Goal: Task Accomplishment & Management: Manage account settings

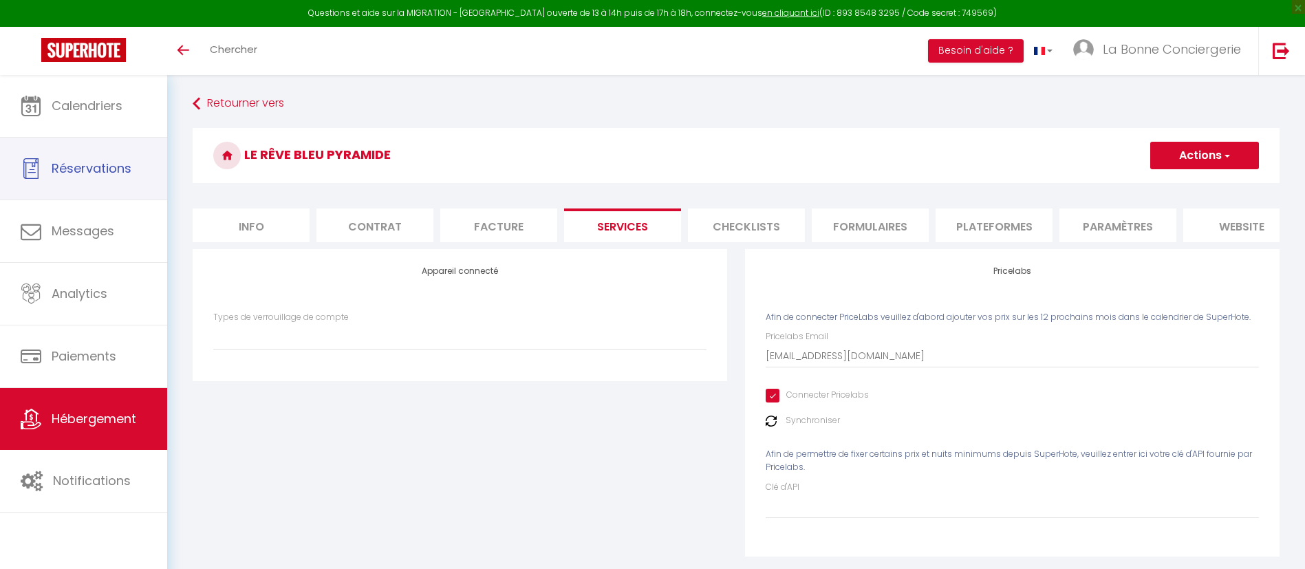
click at [78, 143] on link "Réservations" at bounding box center [83, 169] width 167 height 62
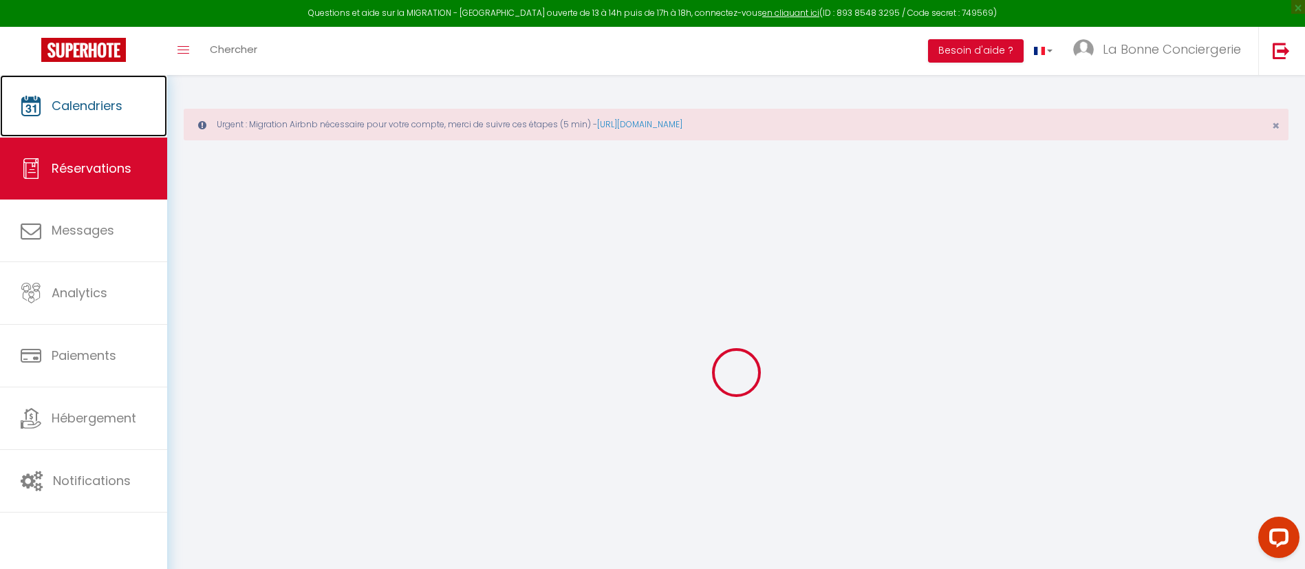
click at [52, 113] on span "Calendriers" at bounding box center [87, 105] width 71 height 17
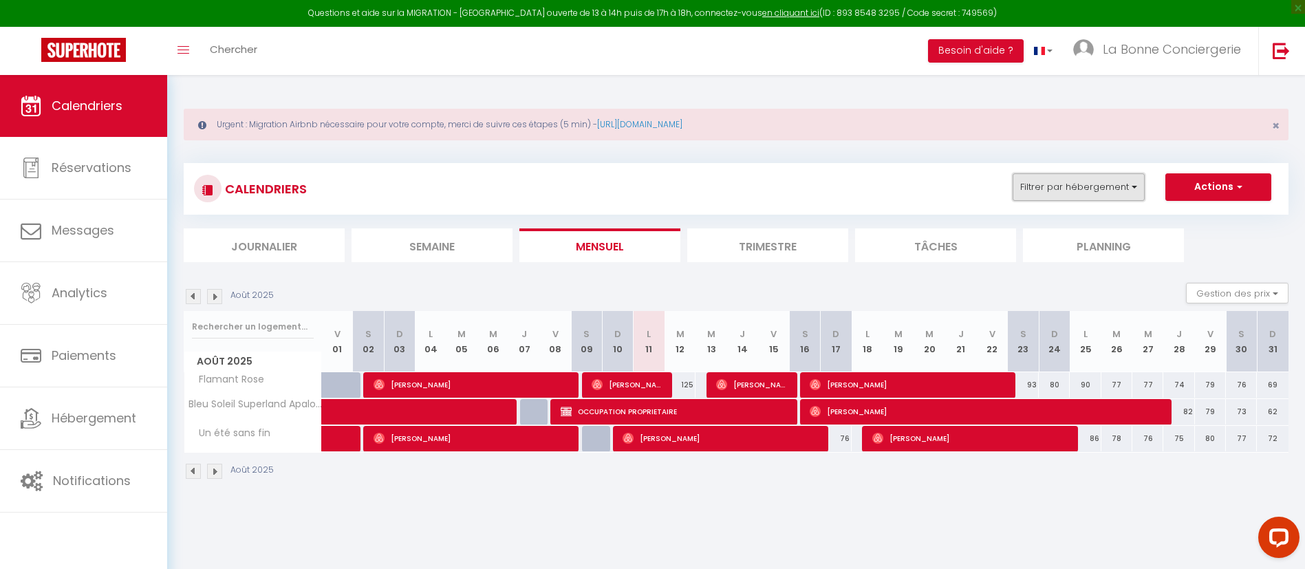
click at [1053, 177] on button "Filtrer par hébergement" at bounding box center [1079, 187] width 132 height 28
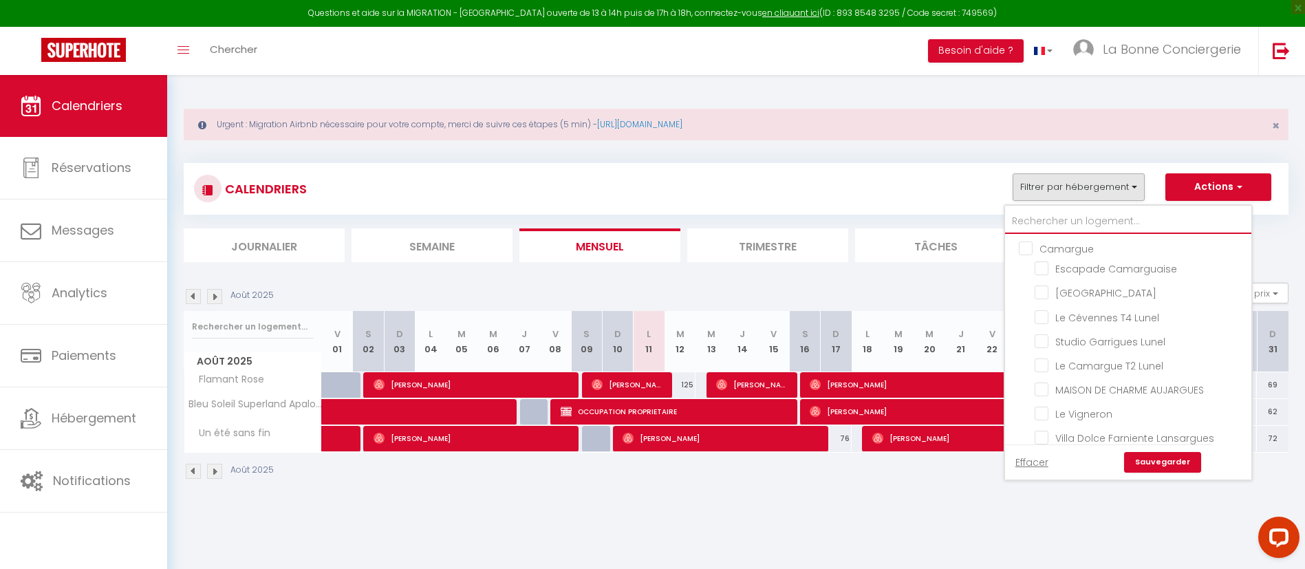
click at [1057, 211] on input "text" at bounding box center [1128, 221] width 246 height 25
type input "G"
checkbox input "false"
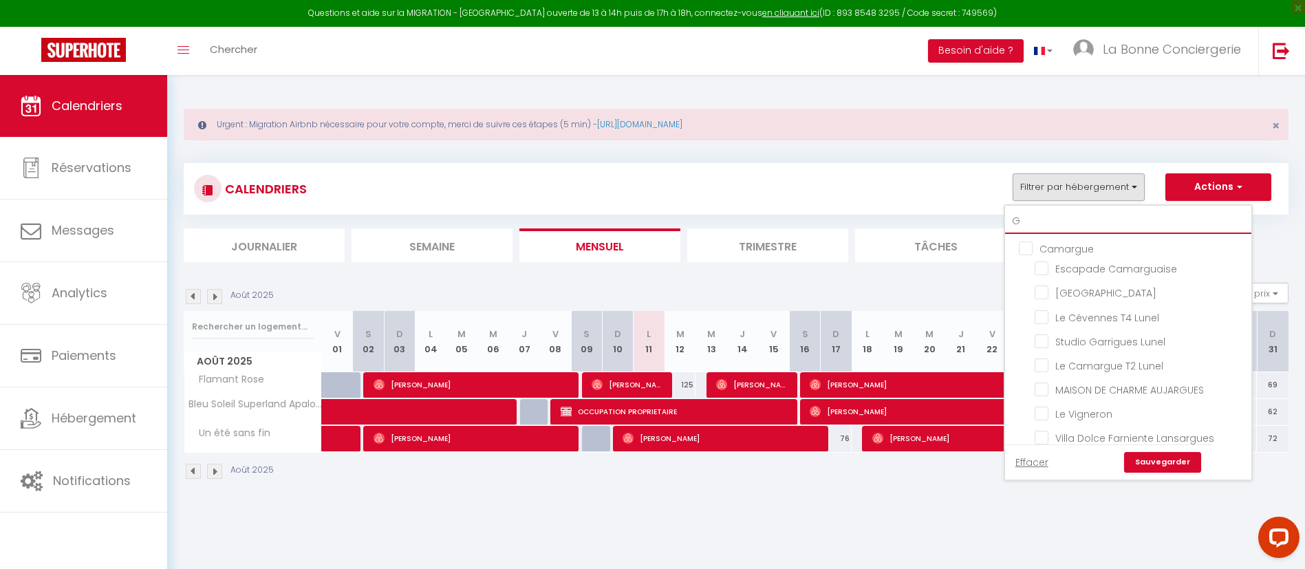
checkbox input "false"
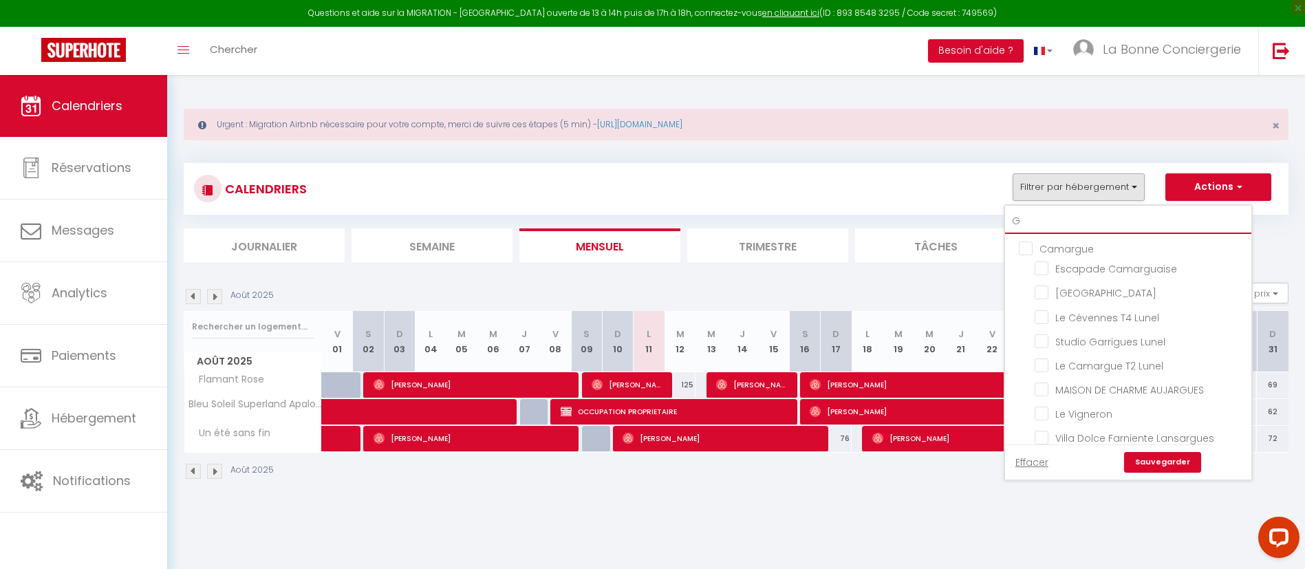
checkbox input "false"
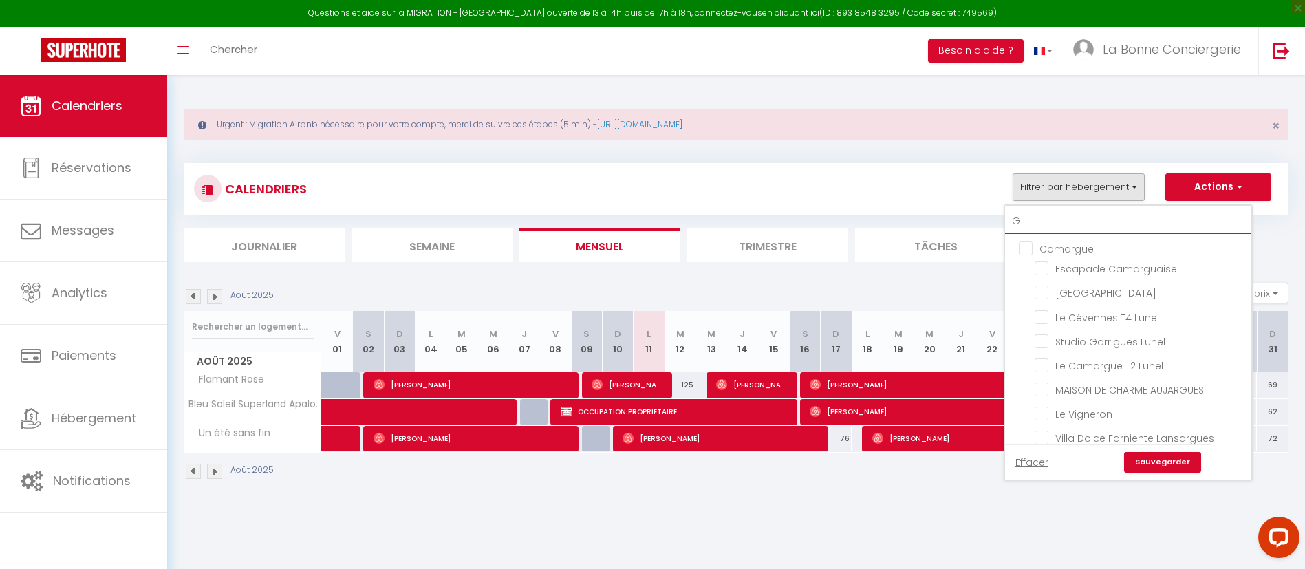
checkbox input "false"
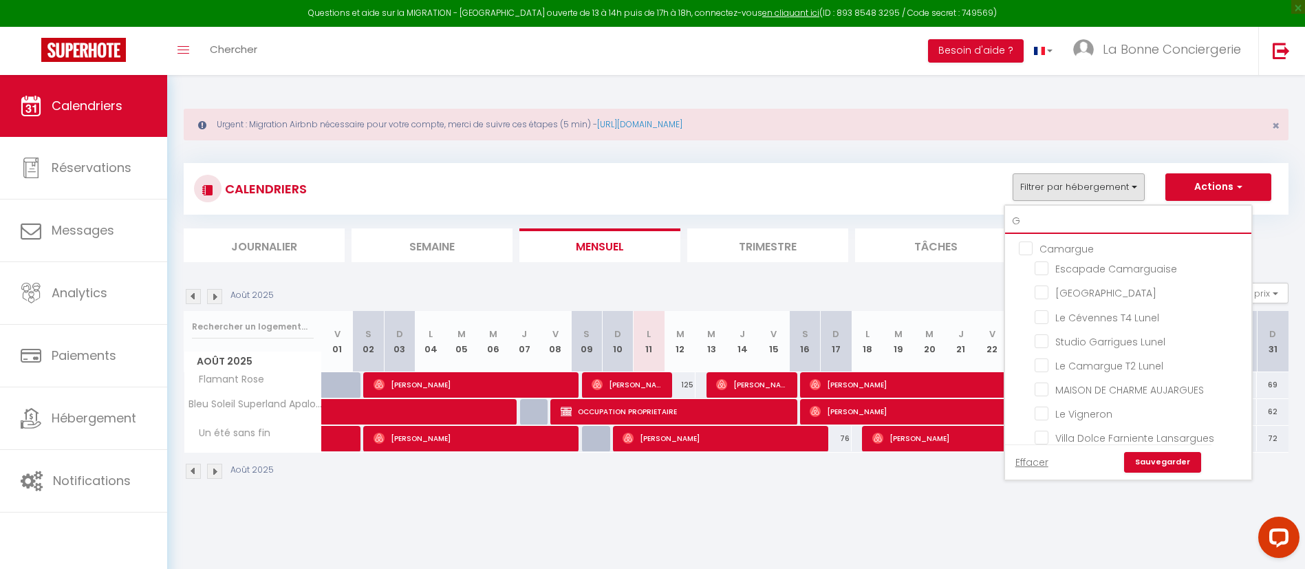
checkbox input "false"
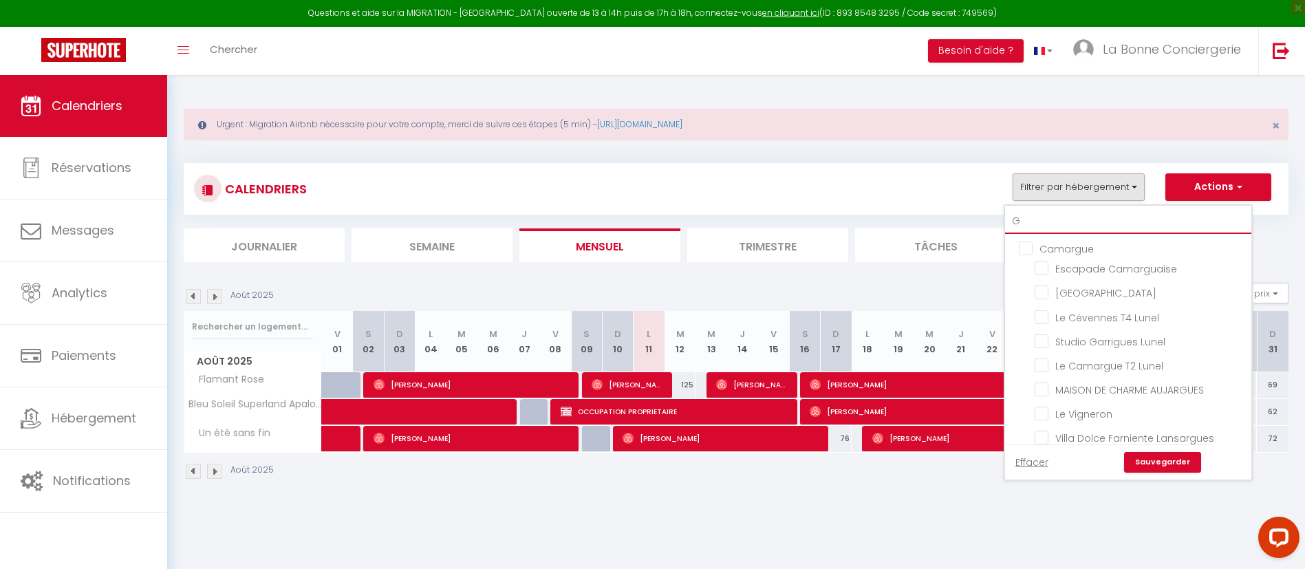
checkbox input "false"
type input "Gr"
checkbox input "false"
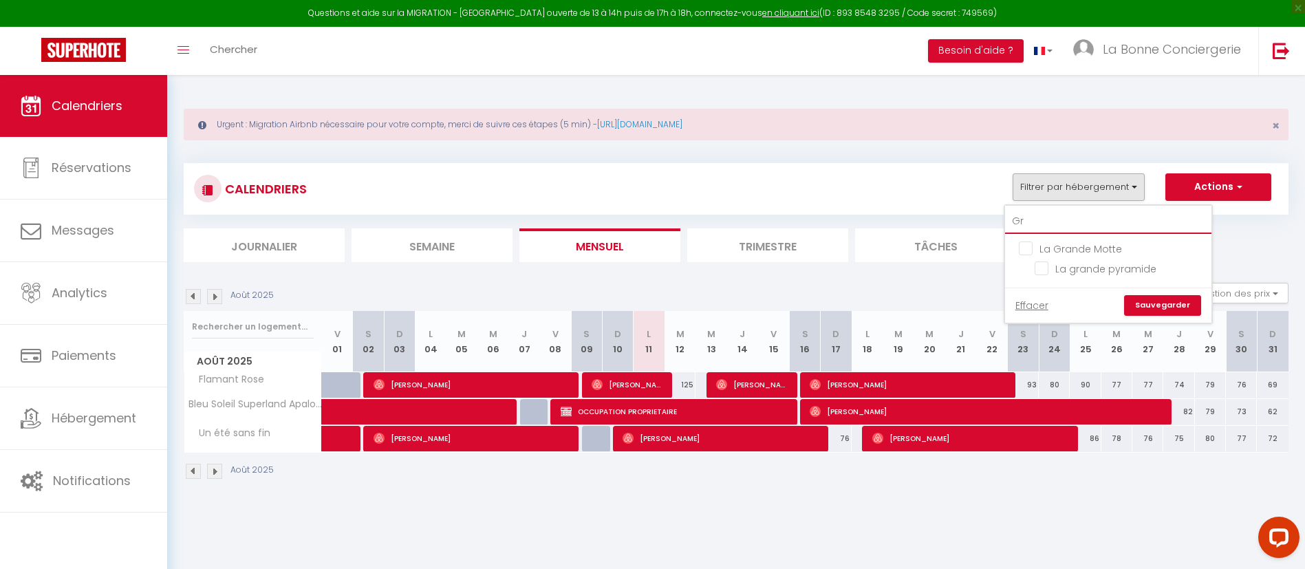
type input "Gra"
checkbox input "false"
type input "Gran"
checkbox input "false"
type input "Grand"
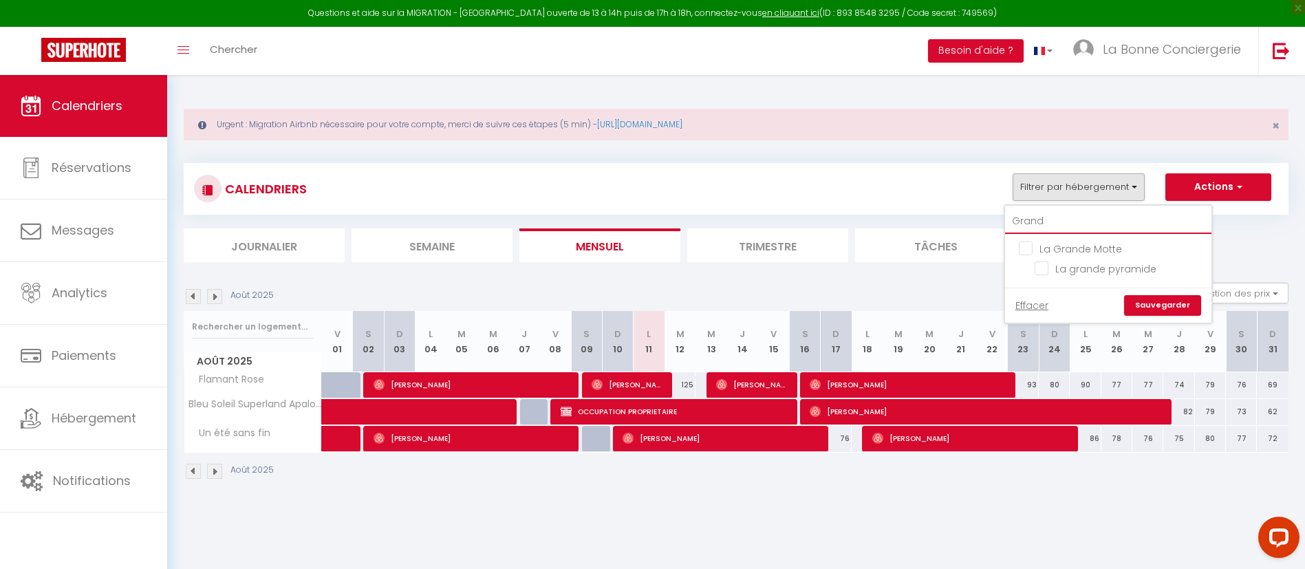
checkbox input "false"
type input "Grande"
checkbox input "false"
type input "Grande"
checkbox input "false"
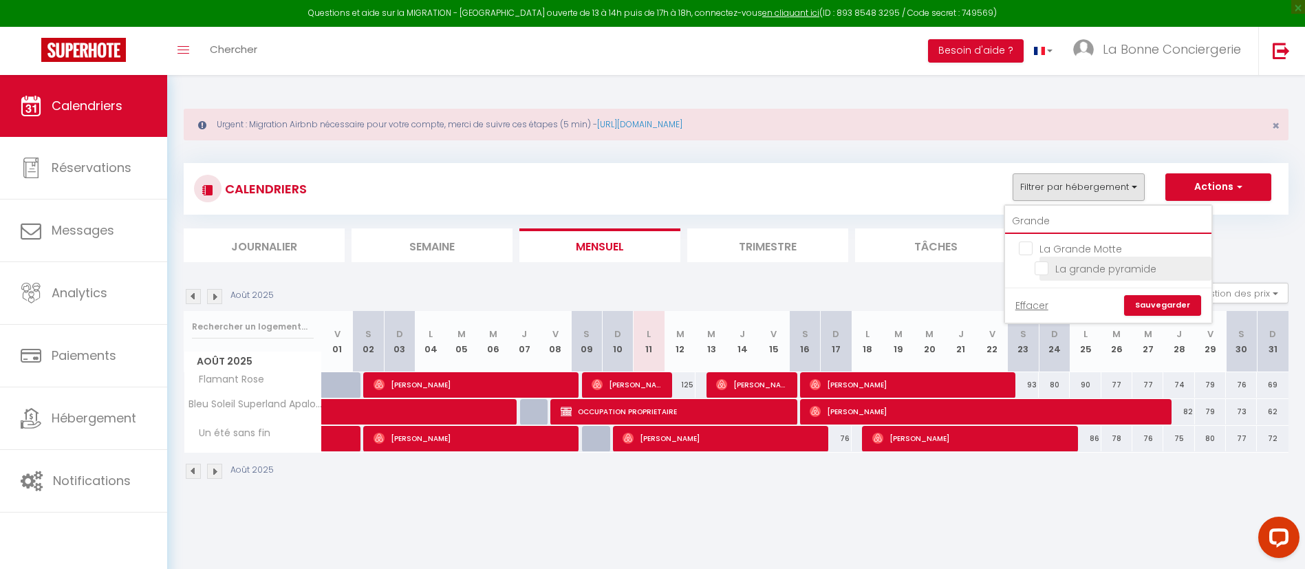
type input "Grande"
click at [1116, 267] on input "La grande pyramide" at bounding box center [1121, 268] width 172 height 14
checkbox input "true"
click at [1149, 301] on link "Sauvegarder" at bounding box center [1162, 305] width 77 height 21
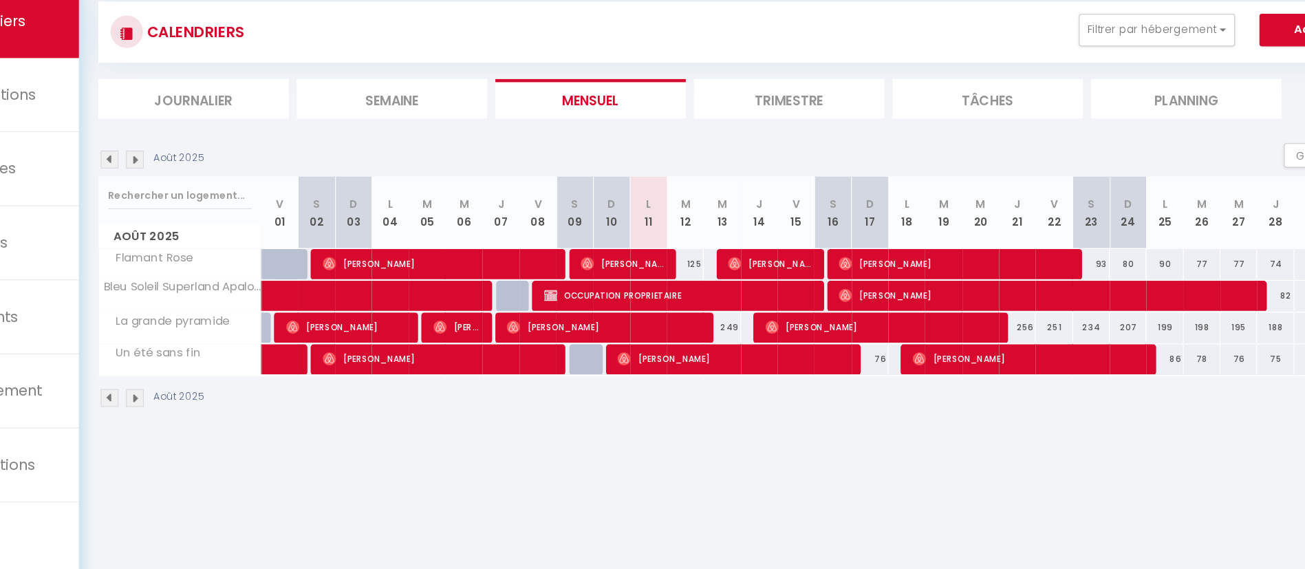
scroll to position [73, 0]
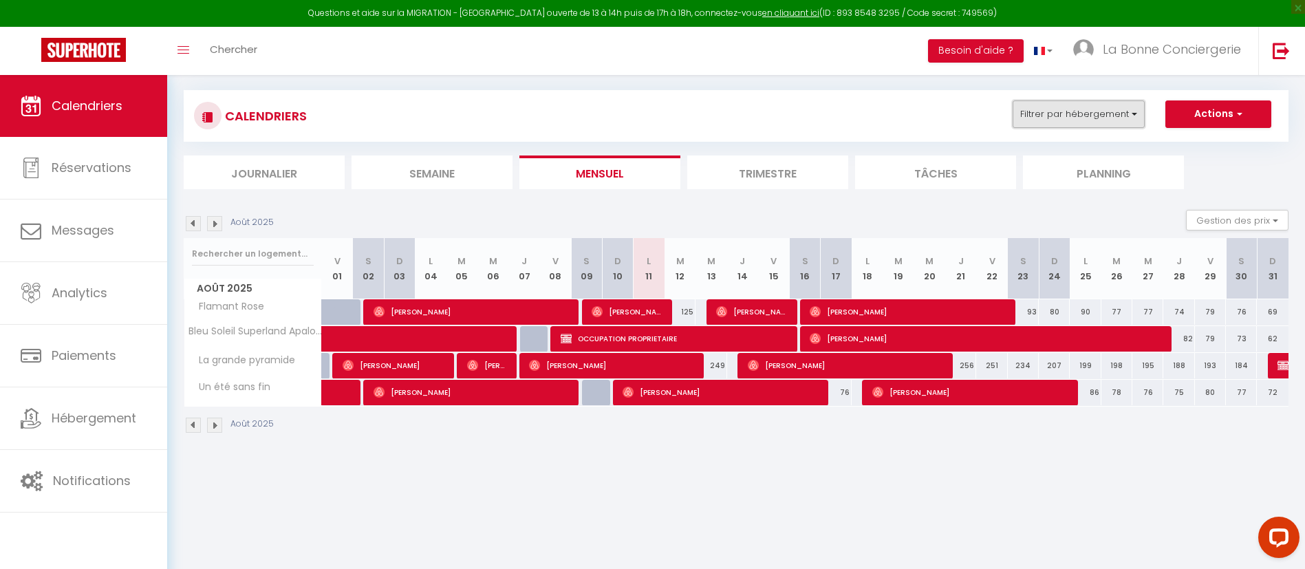
click at [1073, 105] on button "Filtrer par hébergement" at bounding box center [1079, 114] width 132 height 28
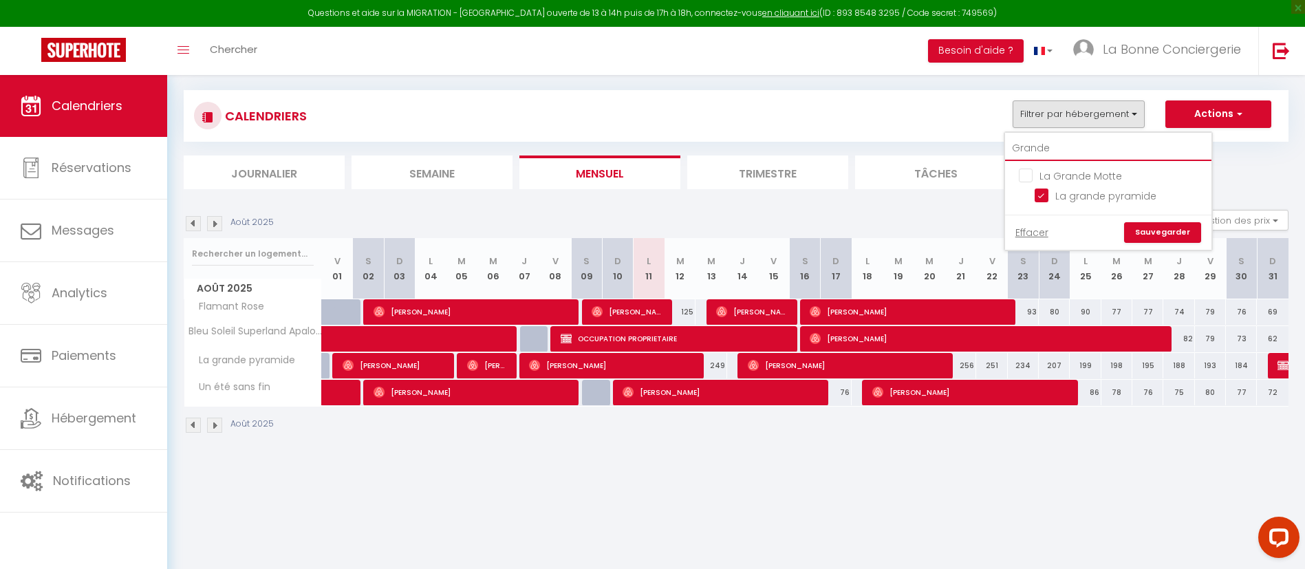
click at [1055, 151] on input "Grande" at bounding box center [1108, 148] width 206 height 25
click at [671, 363] on span "[PERSON_NAME]" at bounding box center [611, 365] width 165 height 26
select select "OK"
select select "1"
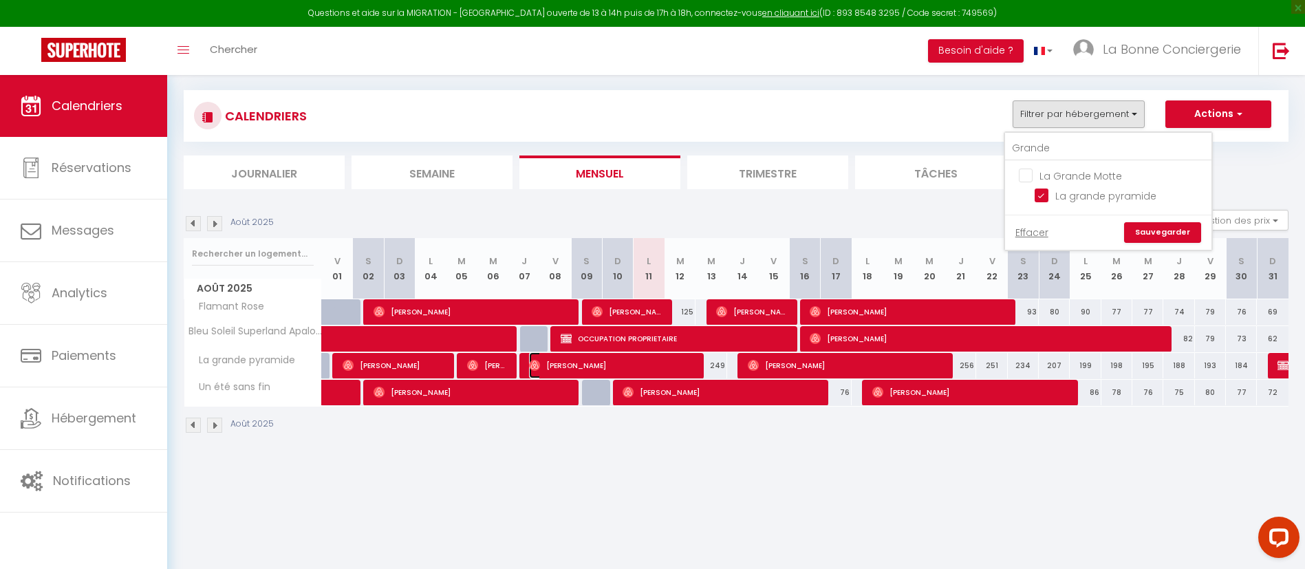
select select "0"
select select "1"
select select
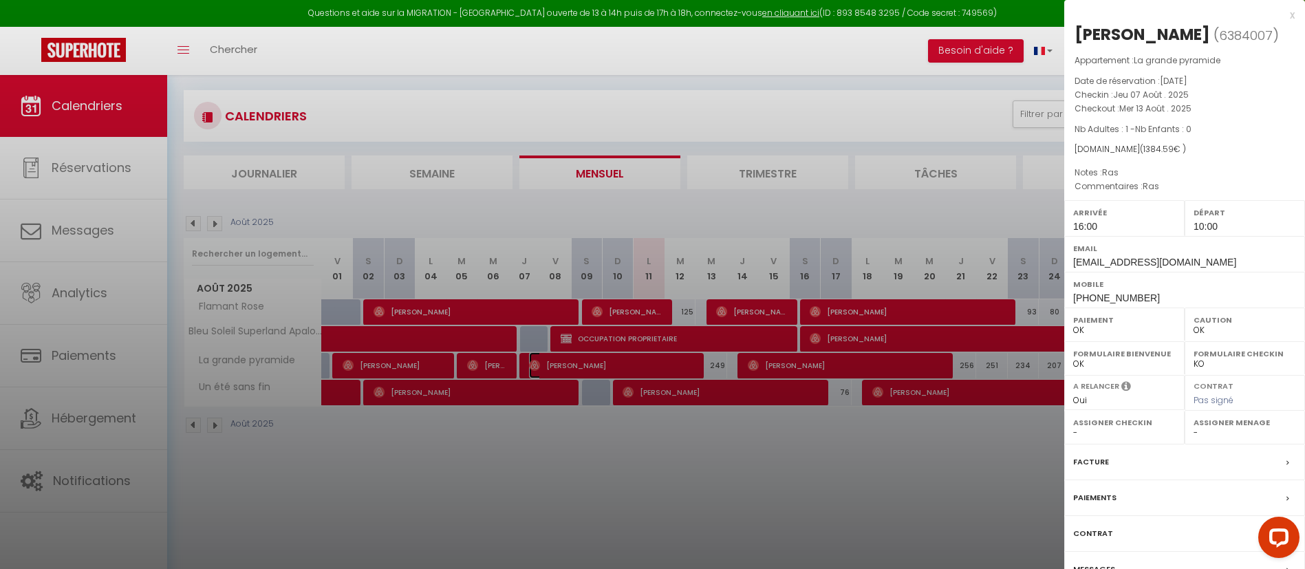
select select "26021"
click at [1094, 497] on label "Paiements" at bounding box center [1094, 497] width 43 height 14
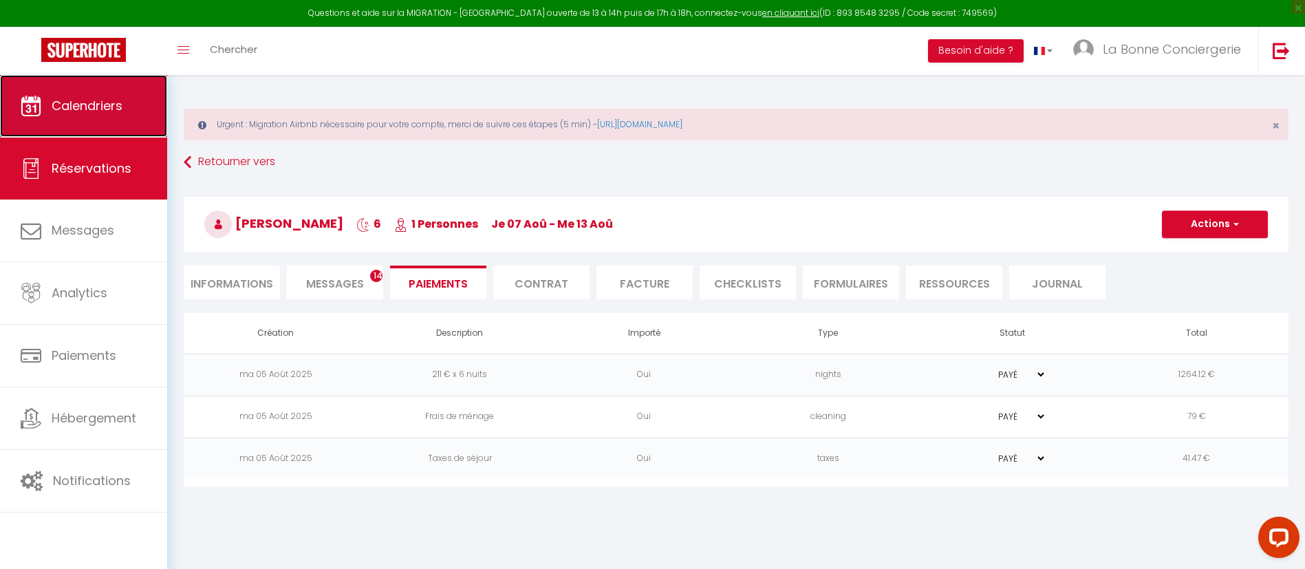
click at [121, 109] on span "Calendriers" at bounding box center [87, 105] width 71 height 17
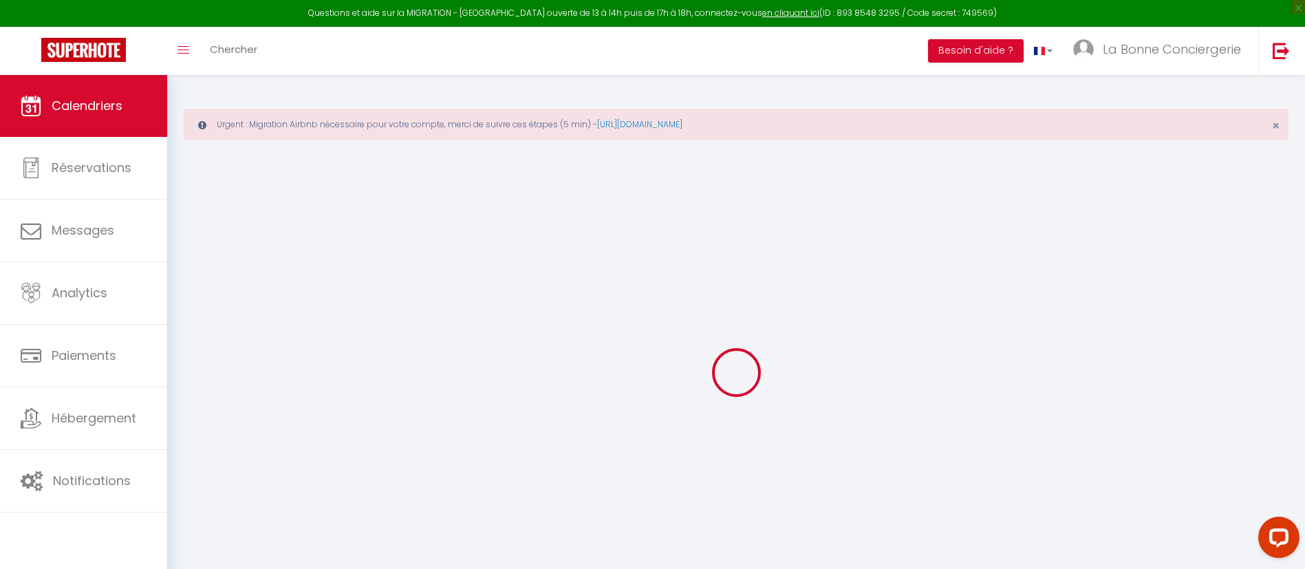
select select
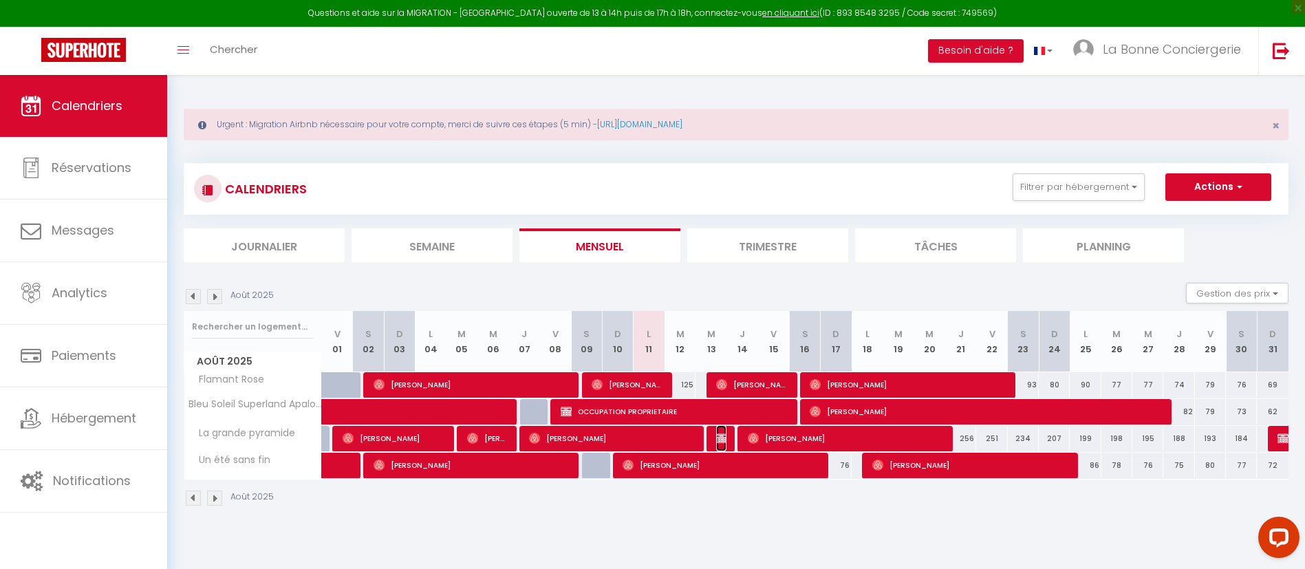
click at [721, 442] on img at bounding box center [721, 438] width 11 height 11
select select "OK"
select select "KO"
select select "0"
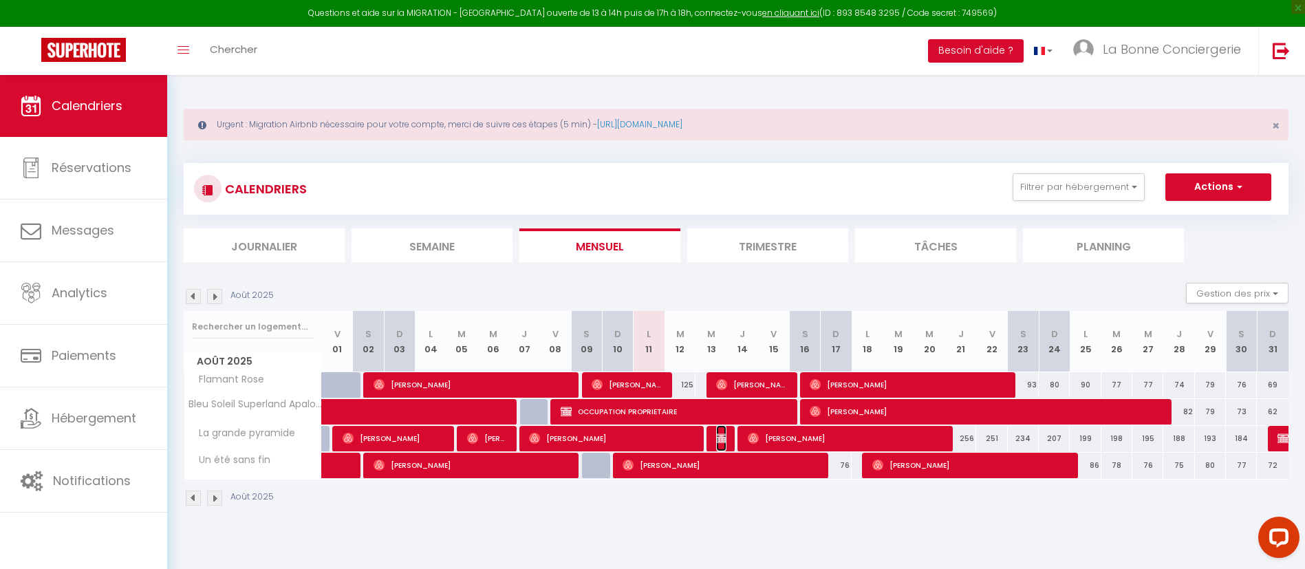
select select "1"
select select
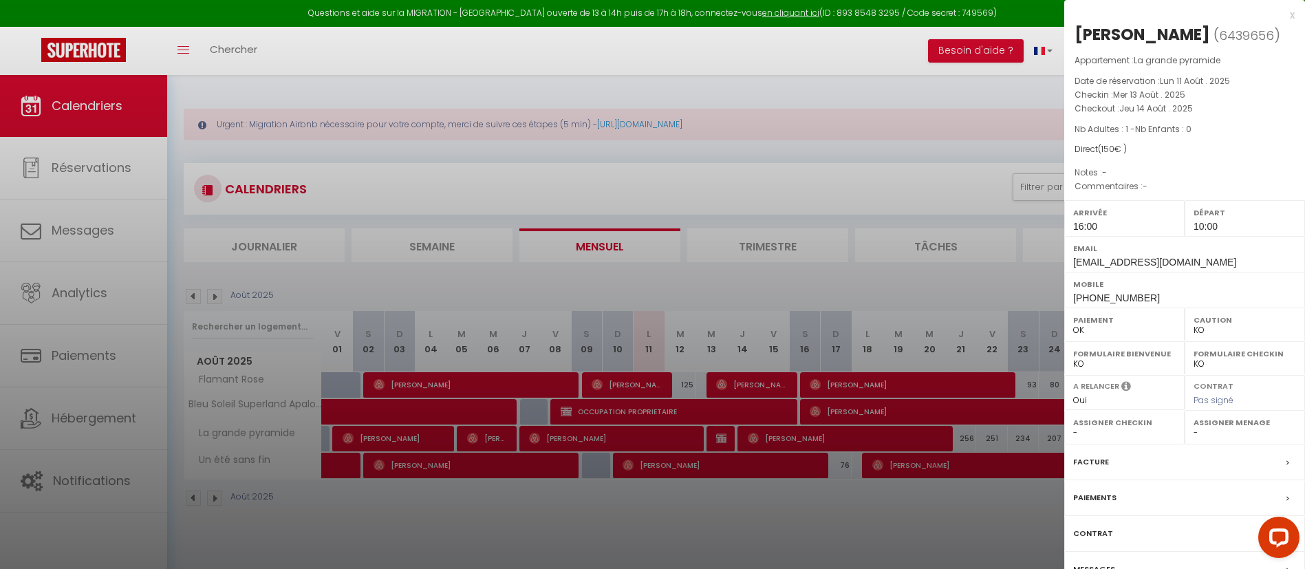
click at [1094, 467] on label "Facture" at bounding box center [1091, 462] width 36 height 14
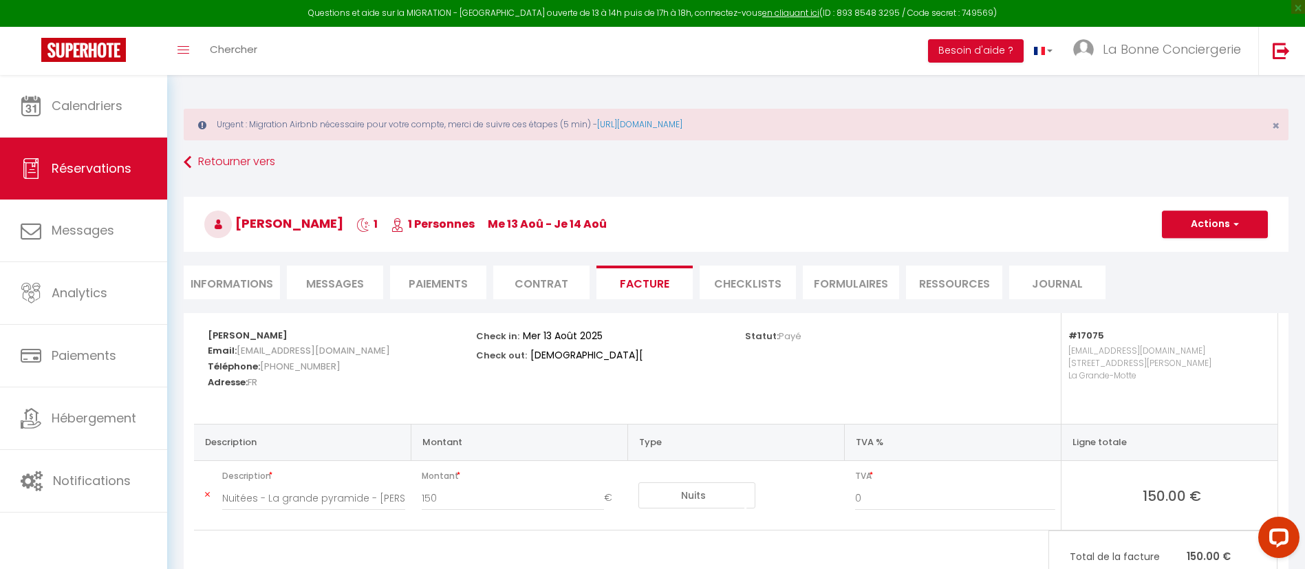
click at [250, 279] on li "Informations" at bounding box center [232, 283] width 96 height 34
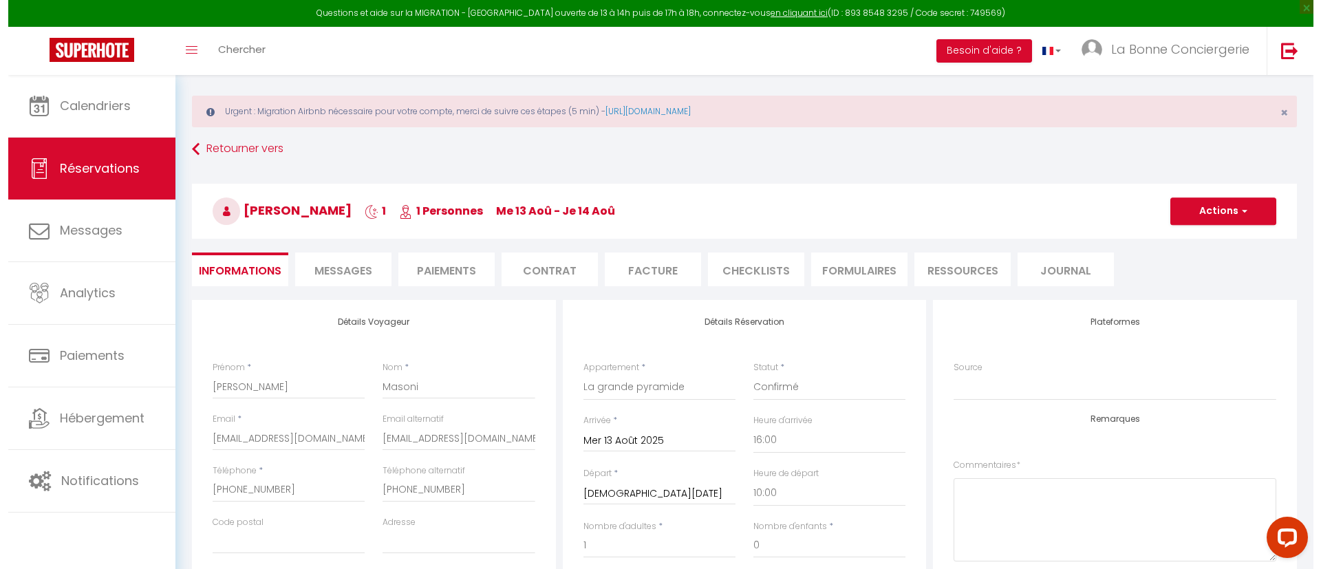
scroll to position [4, 0]
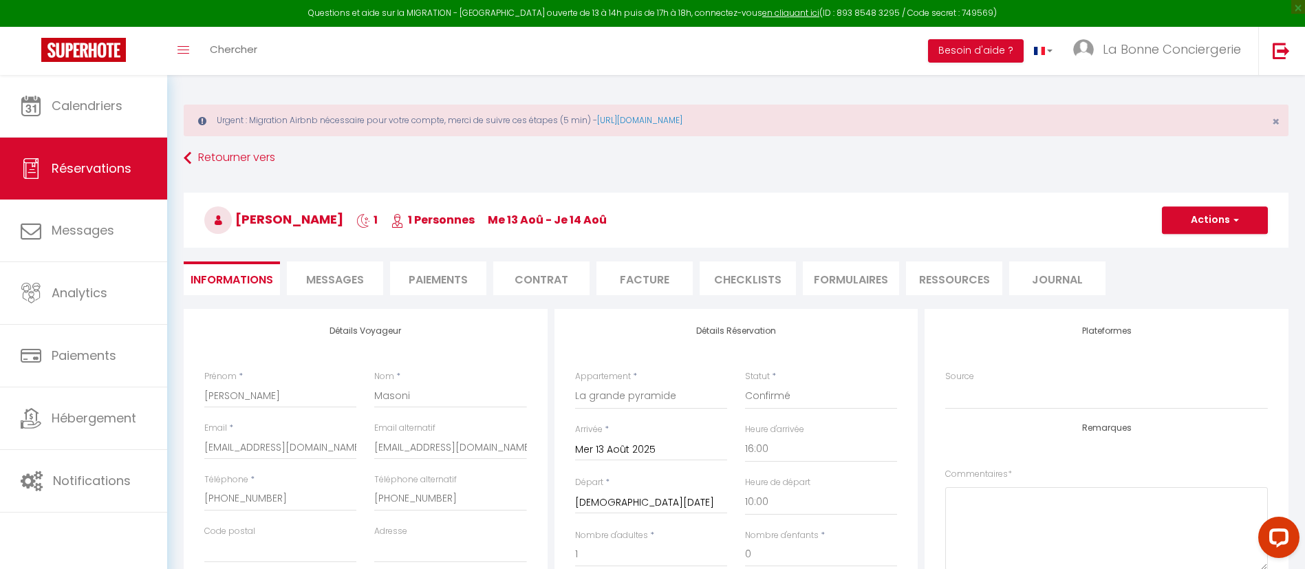
click at [559, 288] on li "Contrat" at bounding box center [541, 278] width 96 height 34
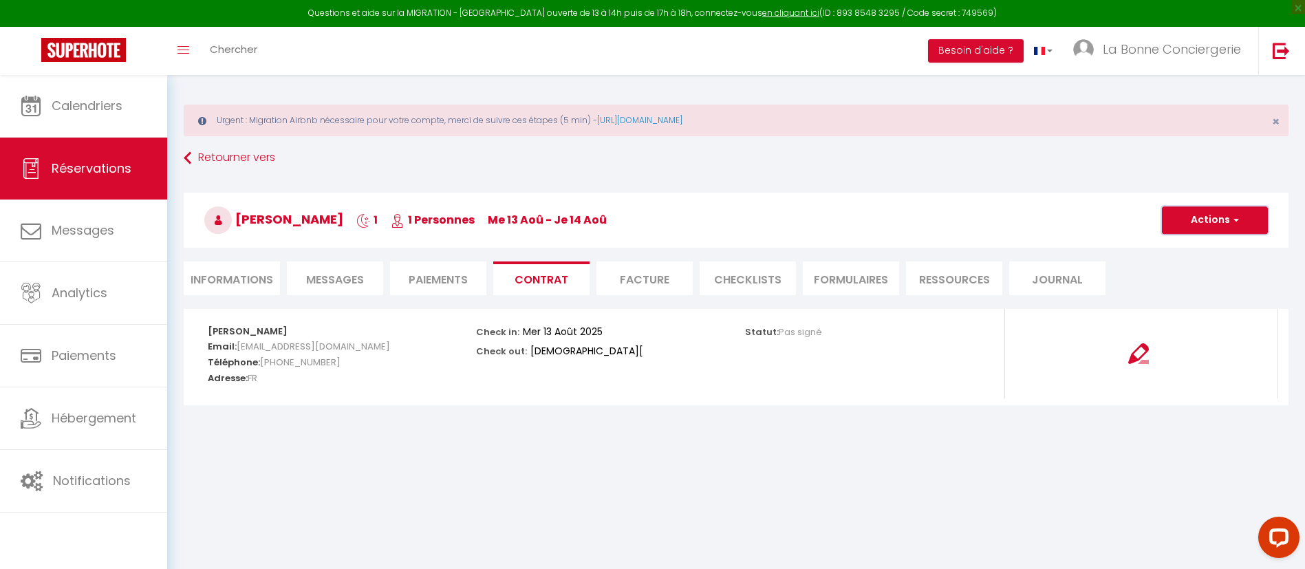
click at [1217, 212] on button "Actions" at bounding box center [1215, 220] width 106 height 28
click at [1194, 270] on link "Envoyer le contrat" at bounding box center [1205, 268] width 116 height 18
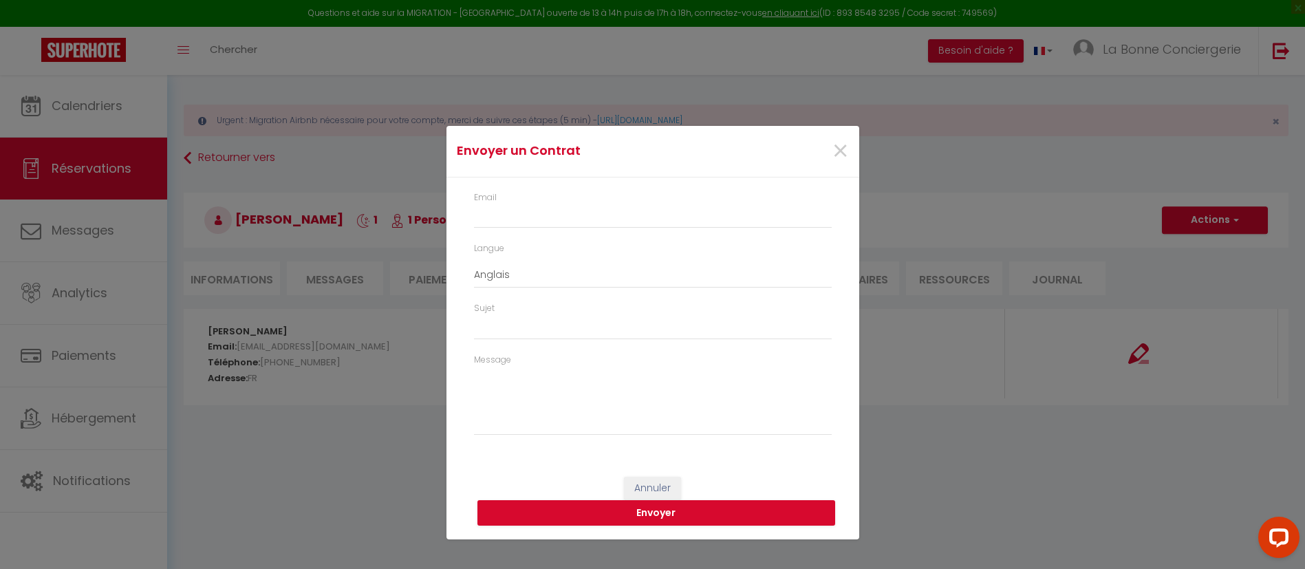
type input "[EMAIL_ADDRESS][DOMAIN_NAME]"
select select "fr"
type input "Votre contrat 6439656 - La grande pyramide"
type textarea "Bonjour, Nous vous invitons à cliquer sur le lien suivant pour signer votre con…"
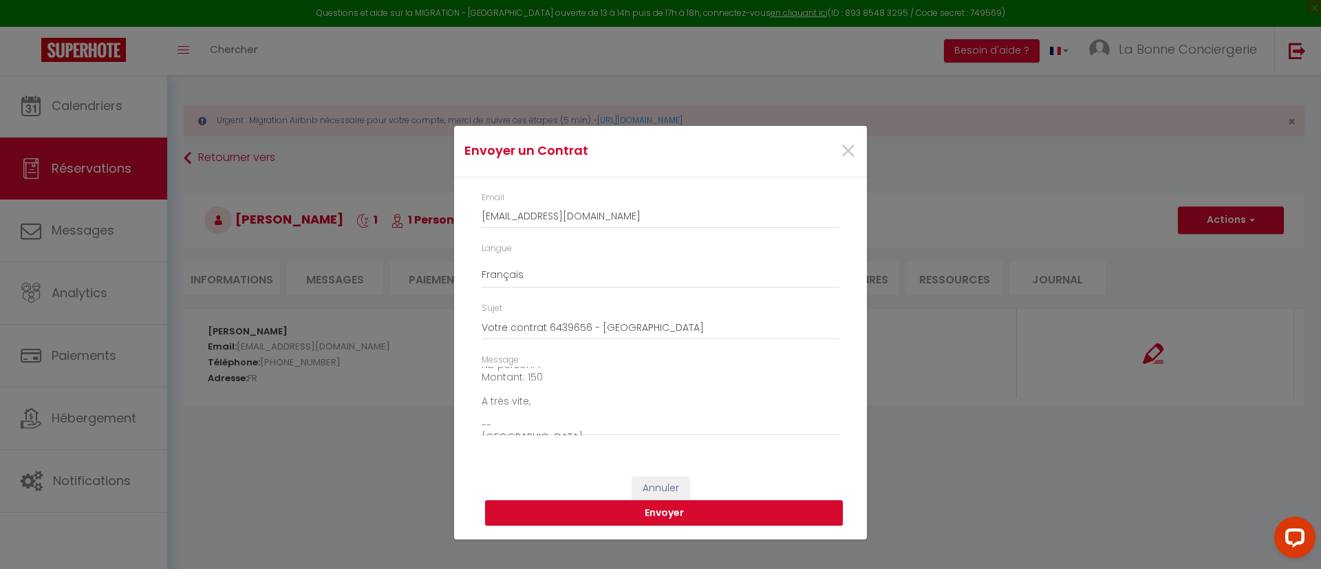
scroll to position [169, 0]
click at [645, 517] on button "Envoyer" at bounding box center [664, 513] width 358 height 26
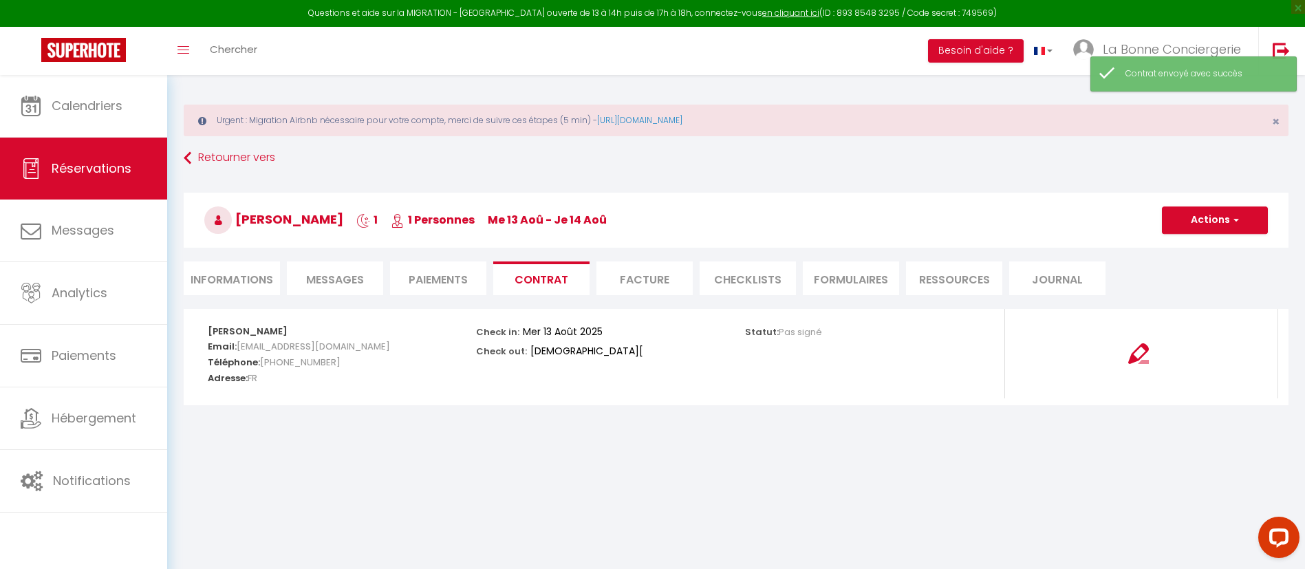
click at [429, 279] on li "Paiements" at bounding box center [438, 278] width 96 height 34
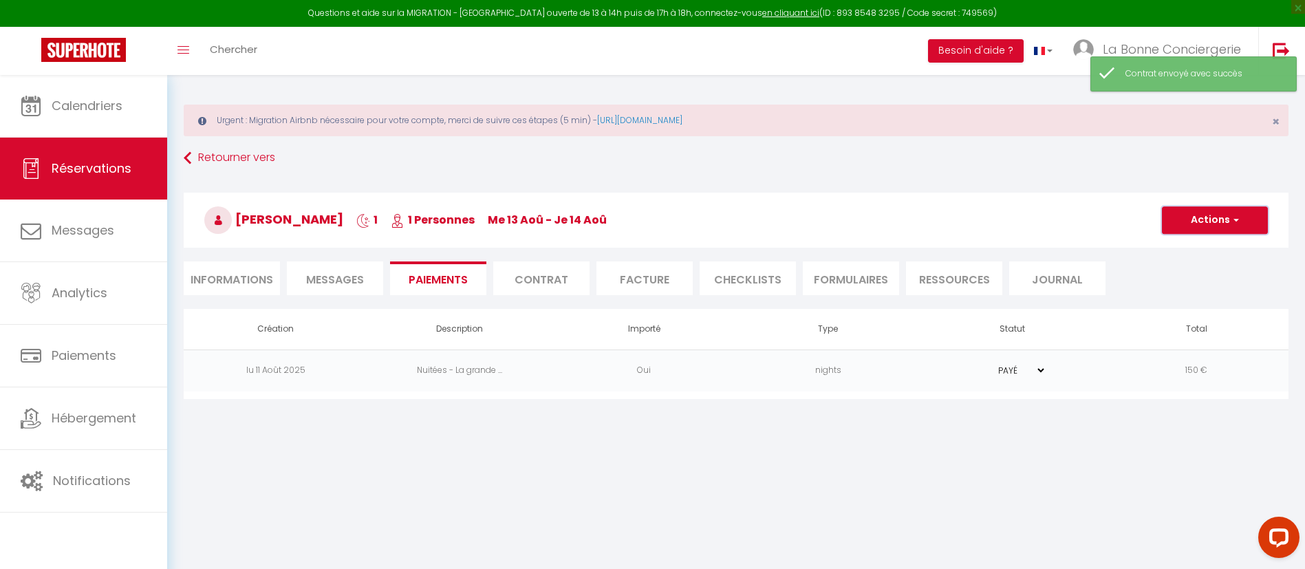
click at [1209, 225] on button "Actions" at bounding box center [1215, 220] width 106 height 28
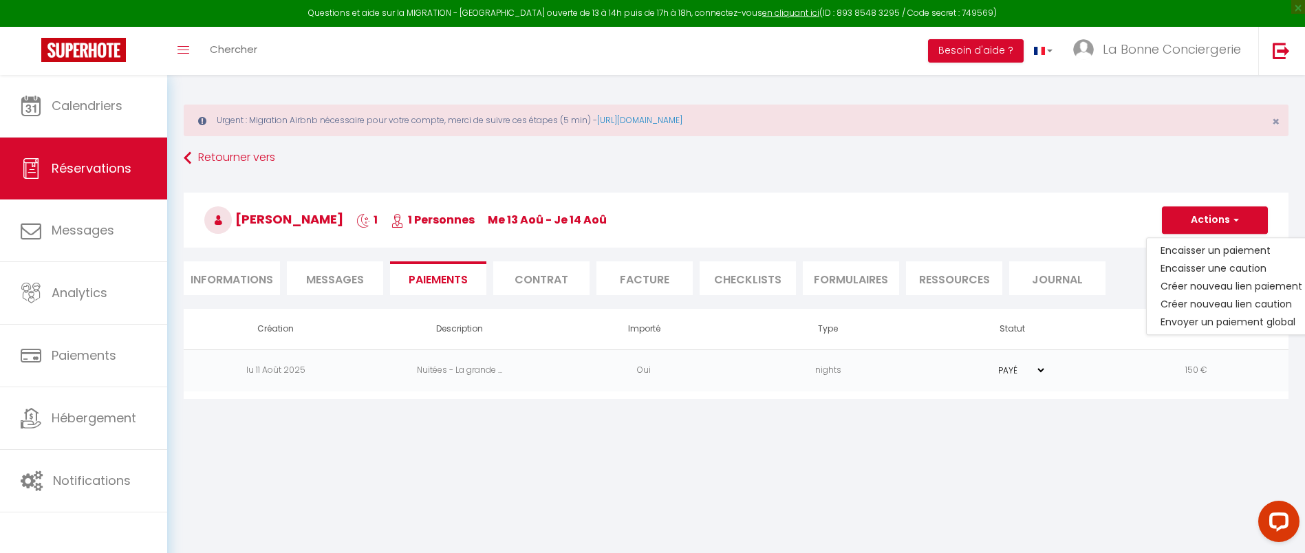
click at [1035, 197] on h3 "Nicolas Masoni 1 1 Personnes me 13 Aoû - je 14 Aoû" at bounding box center [736, 220] width 1105 height 55
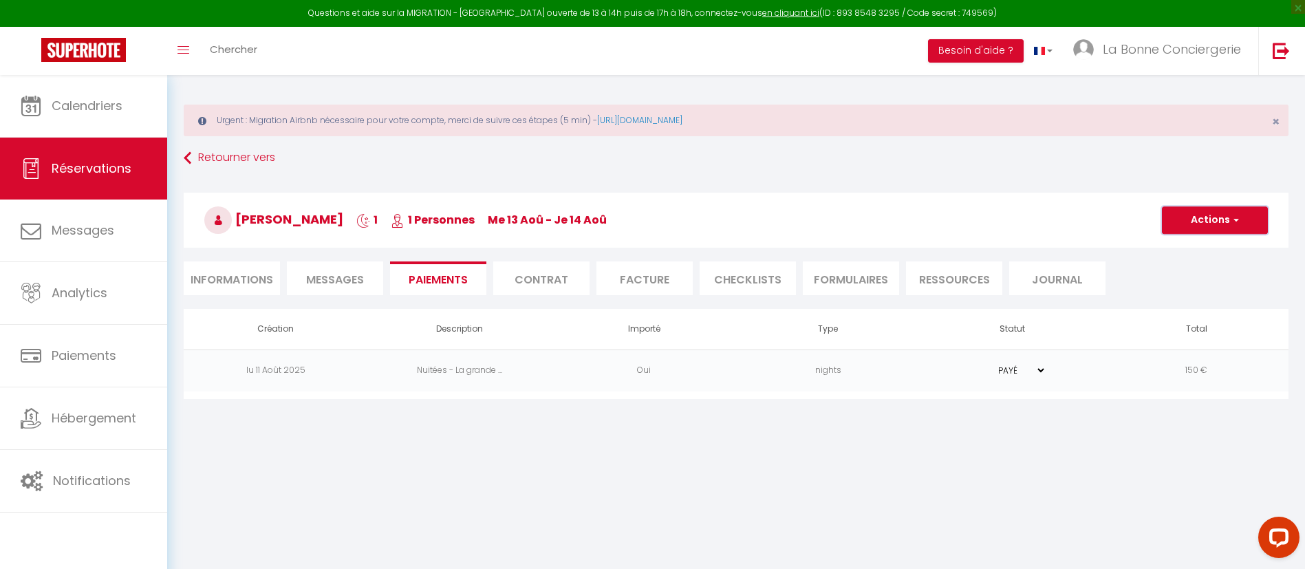
click at [1215, 226] on button "Actions" at bounding box center [1215, 220] width 106 height 28
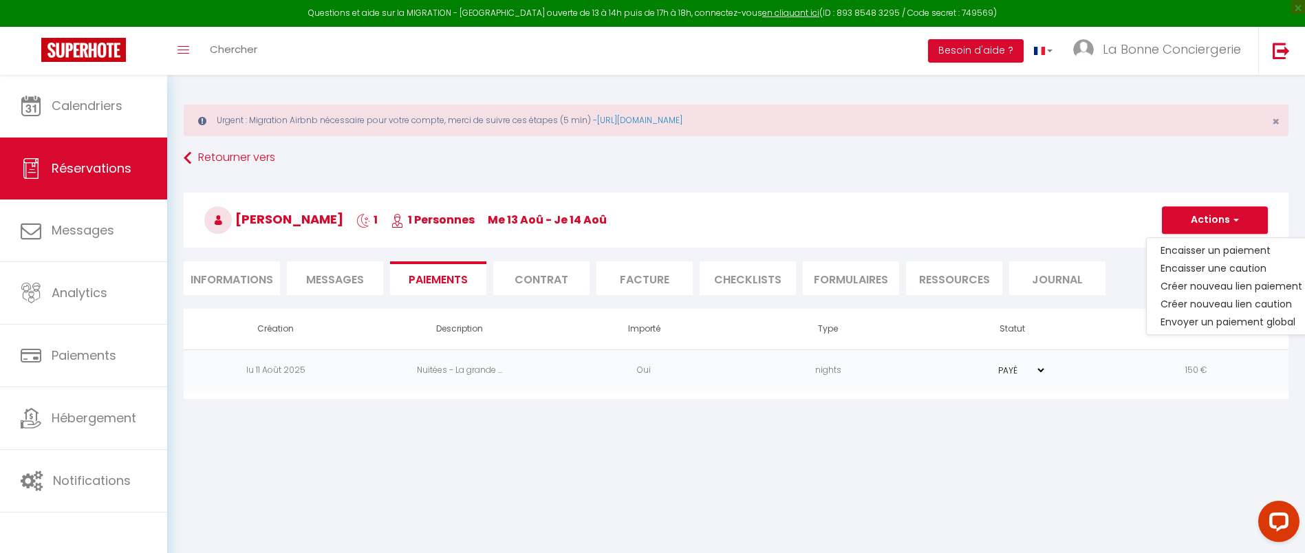
click at [1063, 210] on h3 "Nicolas Masoni 1 1 Personnes me 13 Aoû - je 14 Aoû" at bounding box center [736, 220] width 1105 height 55
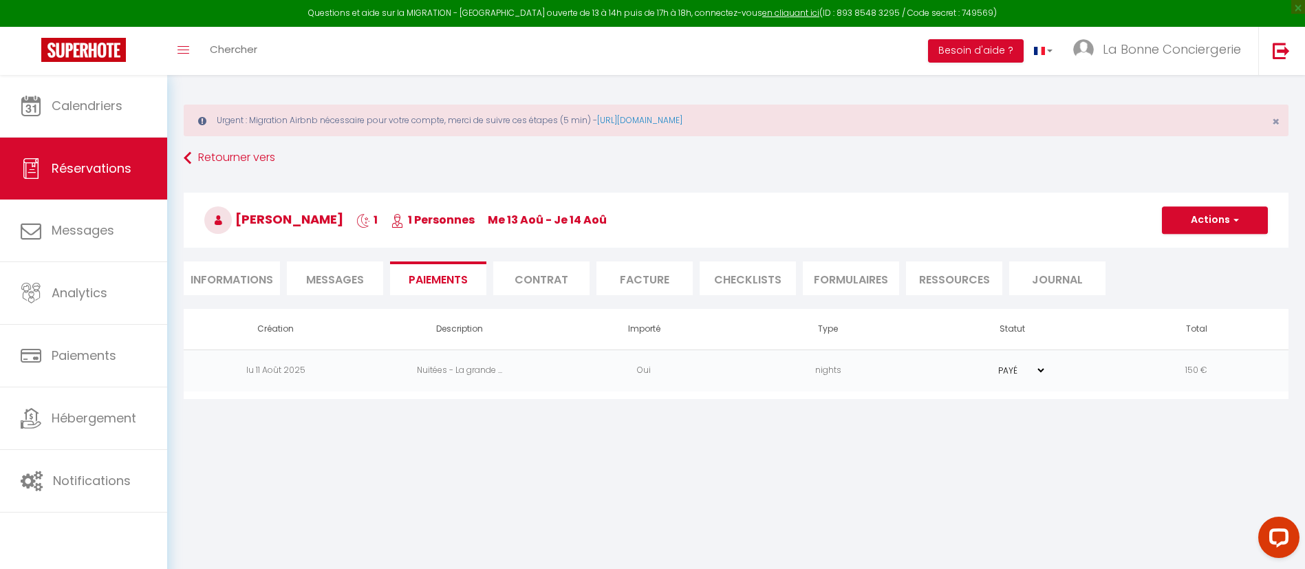
click at [1063, 210] on h3 "Nicolas Masoni 1 1 Personnes me 13 Aoû - je 14 Aoû" at bounding box center [736, 220] width 1105 height 55
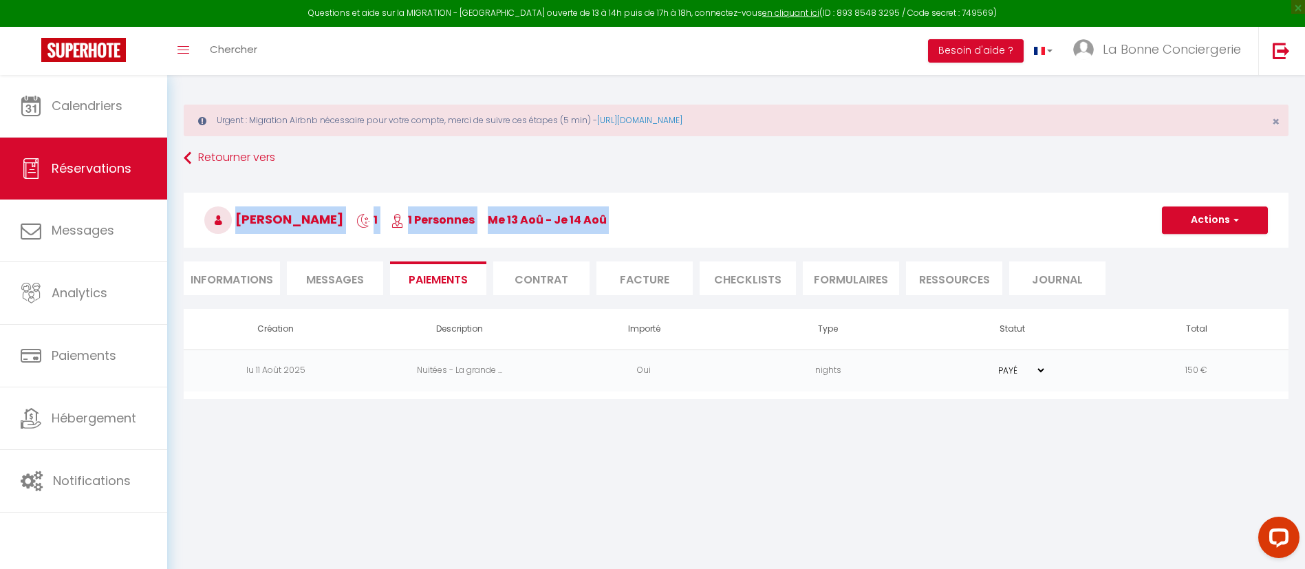
click at [1063, 210] on h3 "Nicolas Masoni 1 1 Personnes me 13 Aoû - je 14 Aoû" at bounding box center [736, 220] width 1105 height 55
click at [1203, 203] on h3 "Nicolas Masoni 1 1 Personnes me 13 Aoû - je 14 Aoû" at bounding box center [736, 220] width 1105 height 55
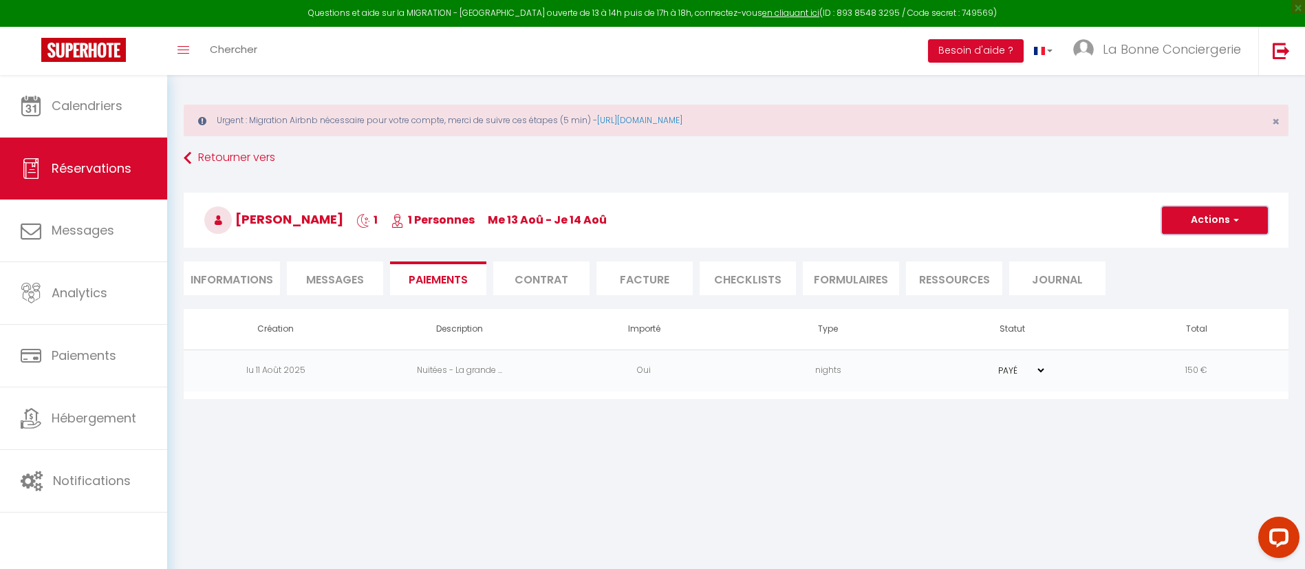
click at [1197, 210] on button "Actions" at bounding box center [1215, 220] width 106 height 28
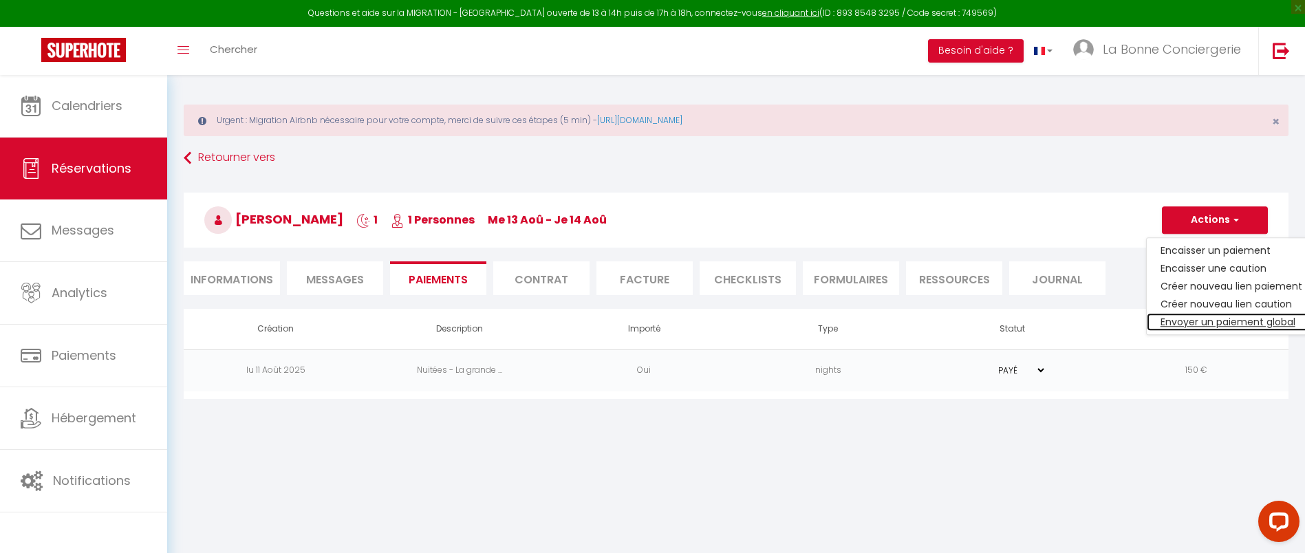
click at [1164, 316] on link "Envoyer un paiement global" at bounding box center [1231, 322] width 169 height 18
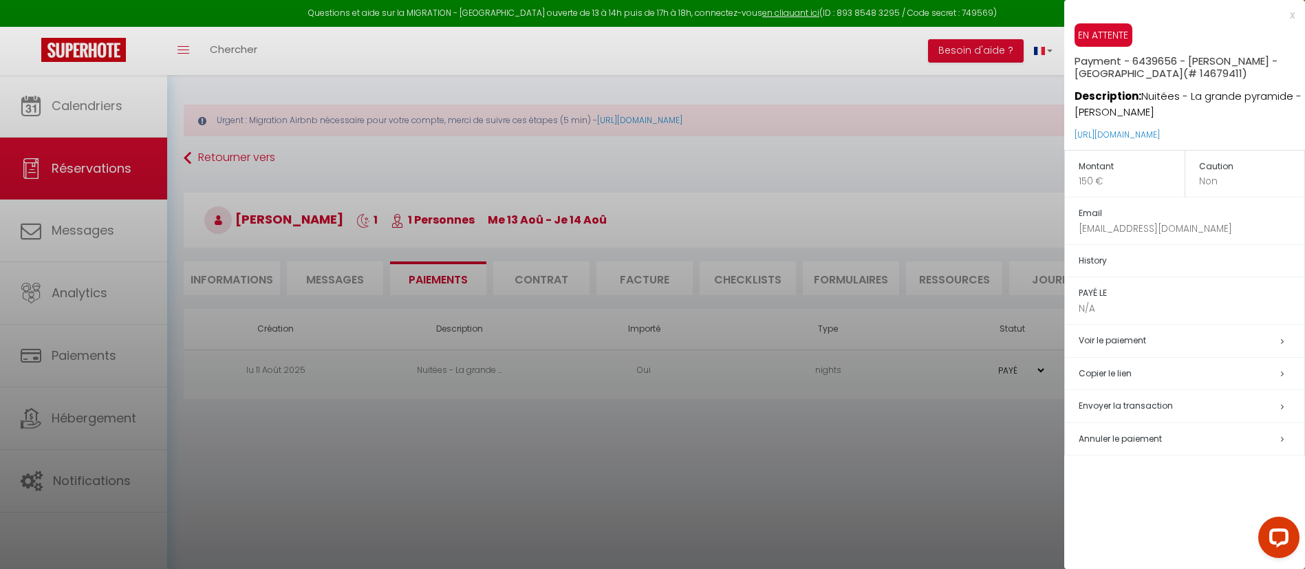
click at [1130, 414] on td "Envoyer la transaction" at bounding box center [1185, 406] width 240 height 33
select select "fr"
type input "[EMAIL_ADDRESS][DOMAIN_NAME]"
type input "Demande de paiement"
type textarea "Bonjour, Nous vous invitons à cliquer sur le lien ci-dessous pour effectuer le …"
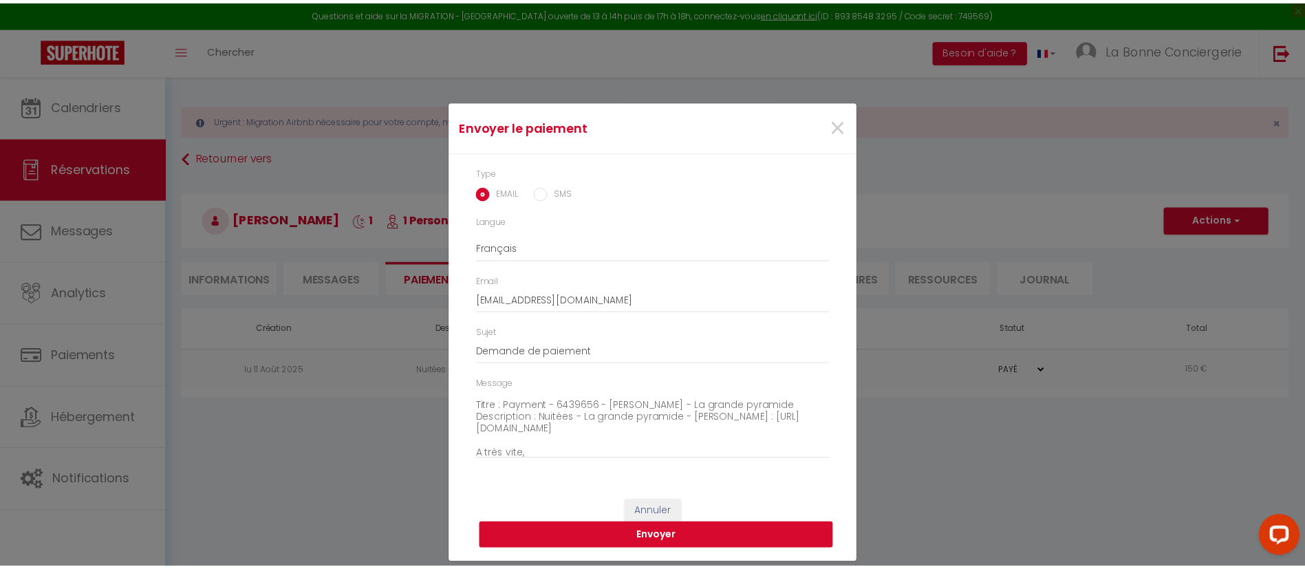
scroll to position [64, 0]
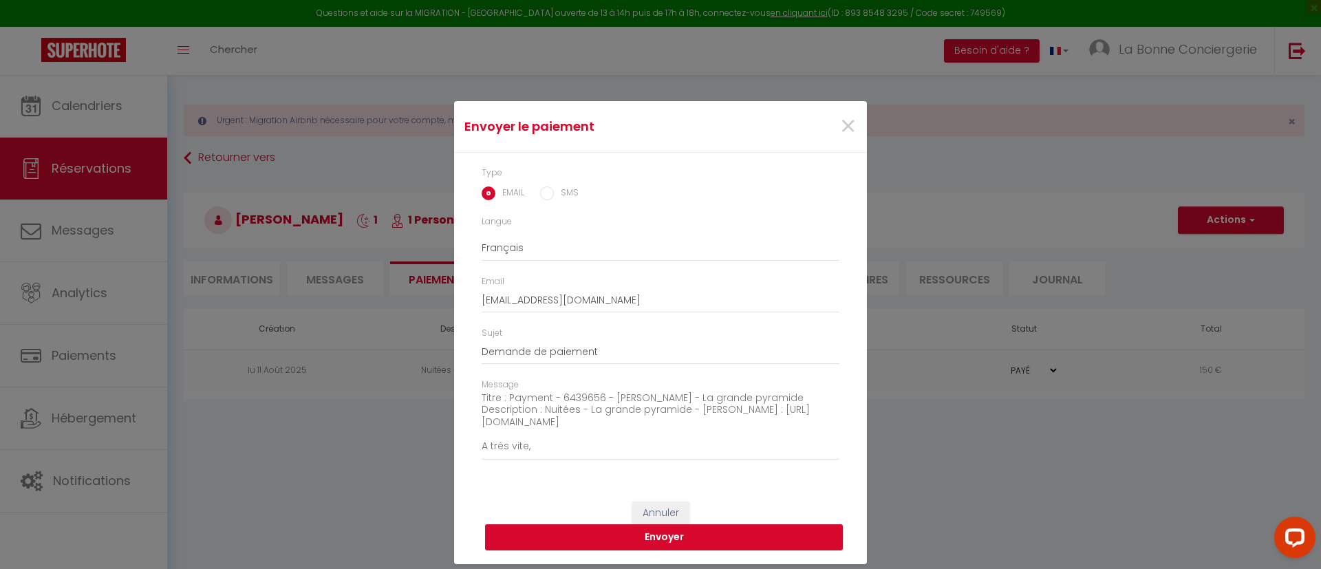
click at [676, 530] on button "Envoyer" at bounding box center [664, 537] width 358 height 26
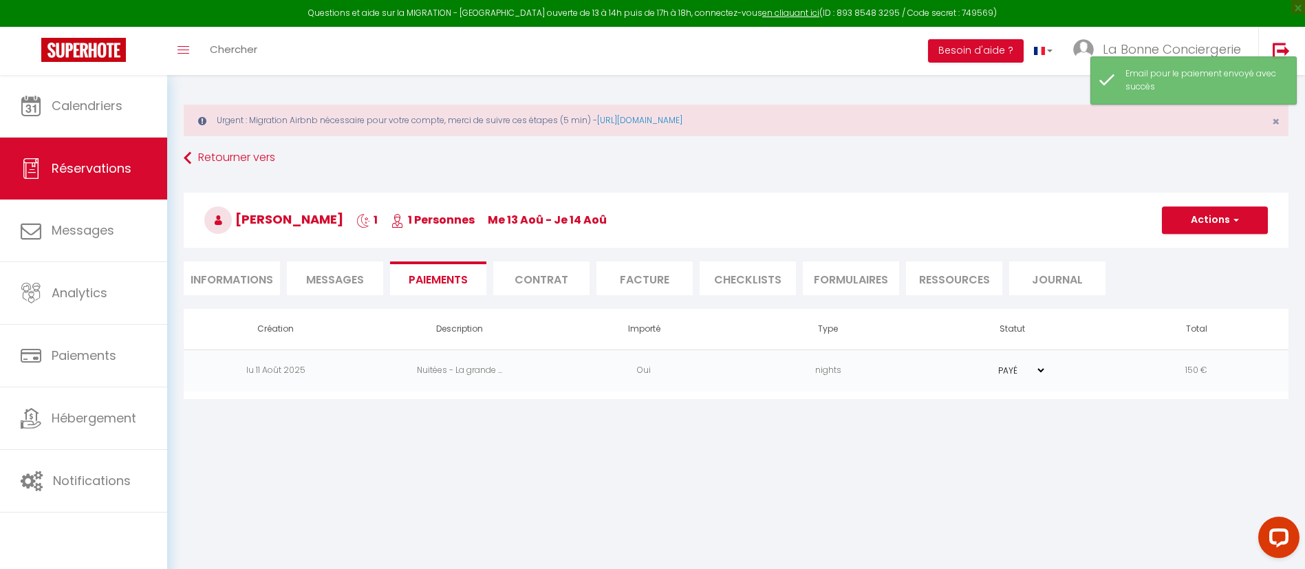
click at [255, 267] on li "Informations" at bounding box center [232, 278] width 96 height 34
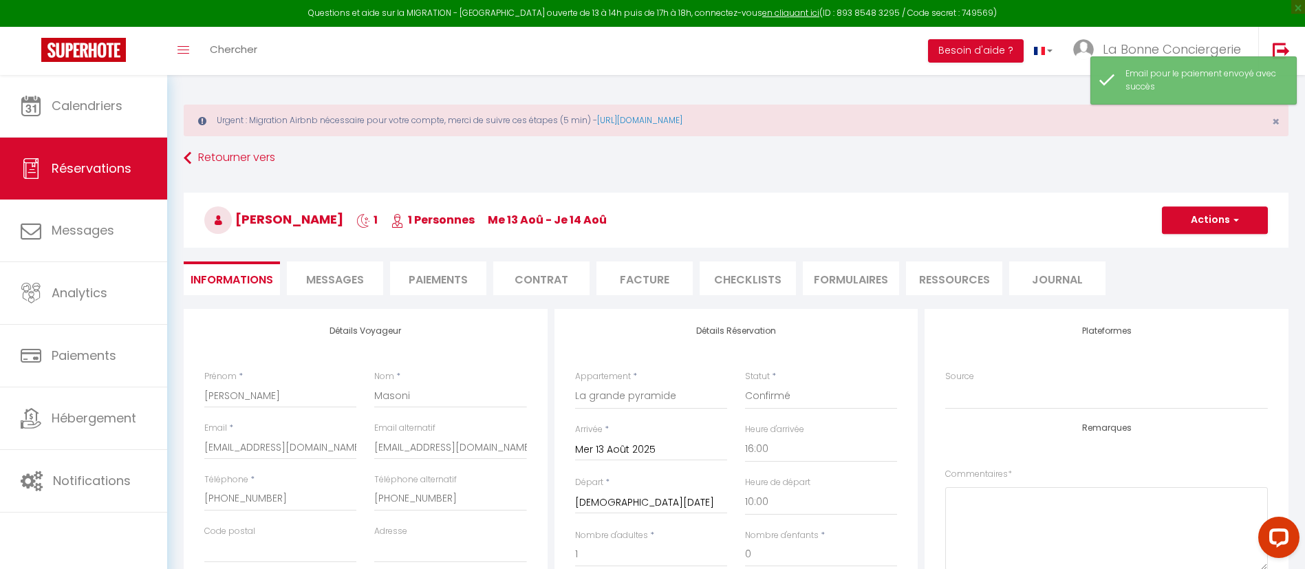
click at [358, 269] on li "Messages" at bounding box center [335, 278] width 96 height 34
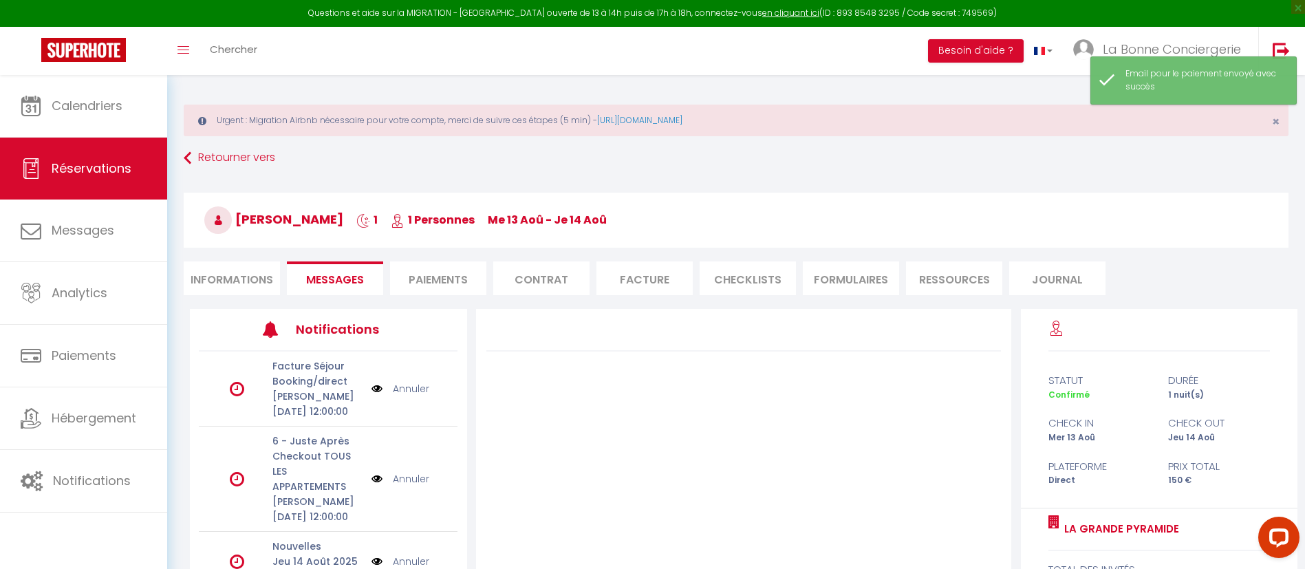
click at [428, 281] on li "Paiements" at bounding box center [438, 278] width 96 height 34
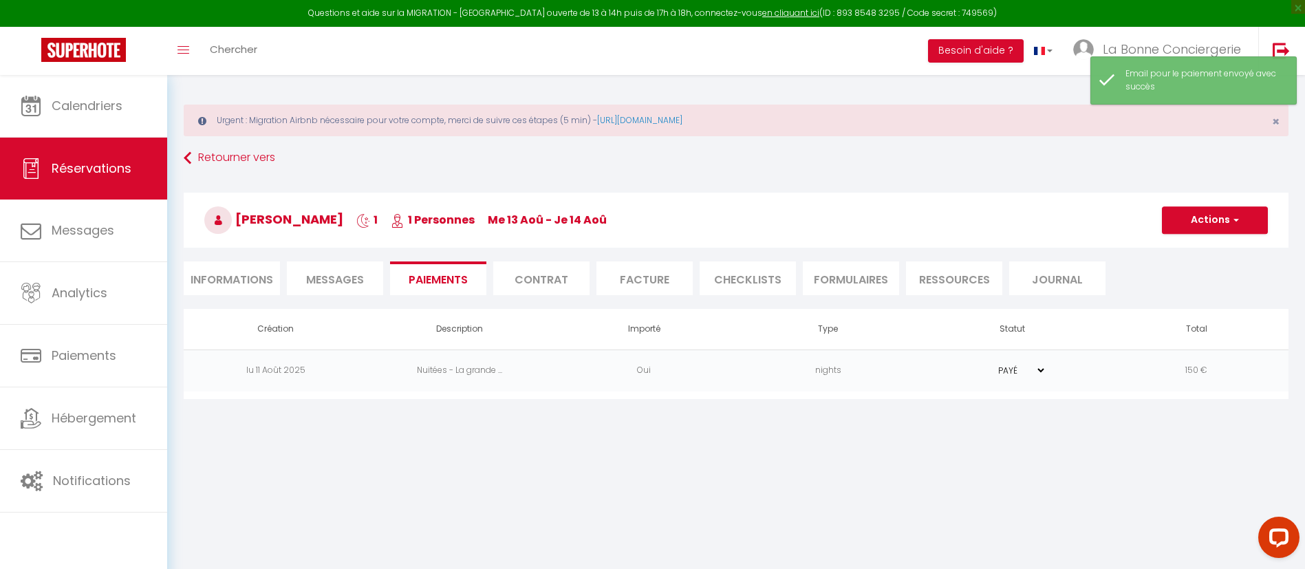
click at [258, 288] on li "Informations" at bounding box center [232, 278] width 96 height 34
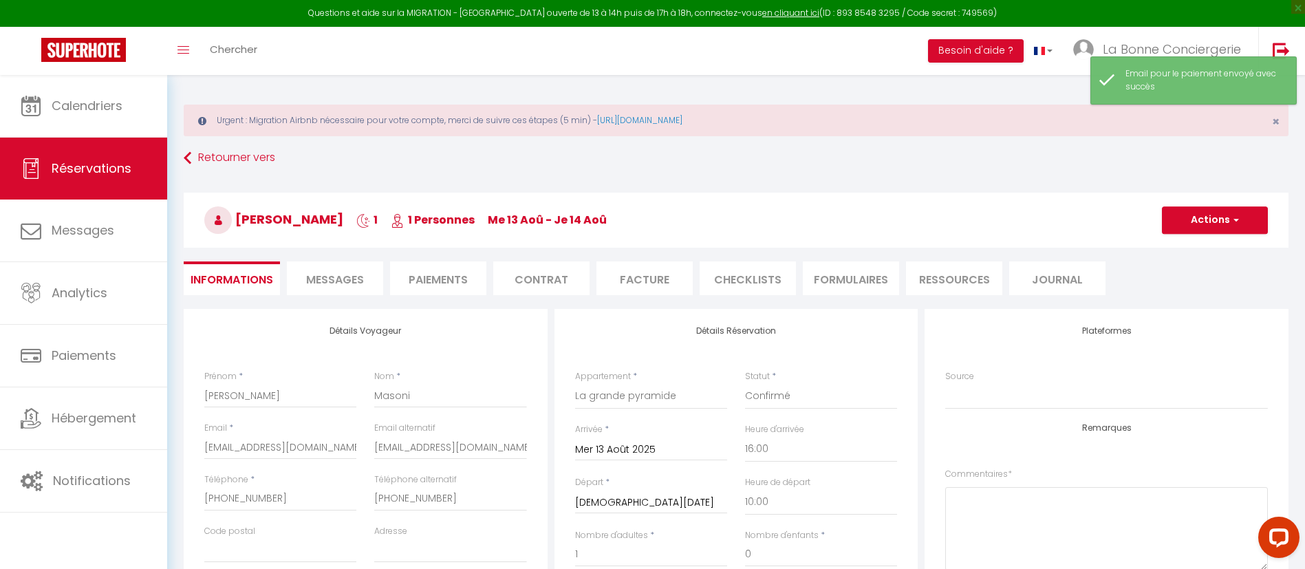
checkbox input "false"
click at [448, 287] on li "Paiements" at bounding box center [438, 278] width 96 height 34
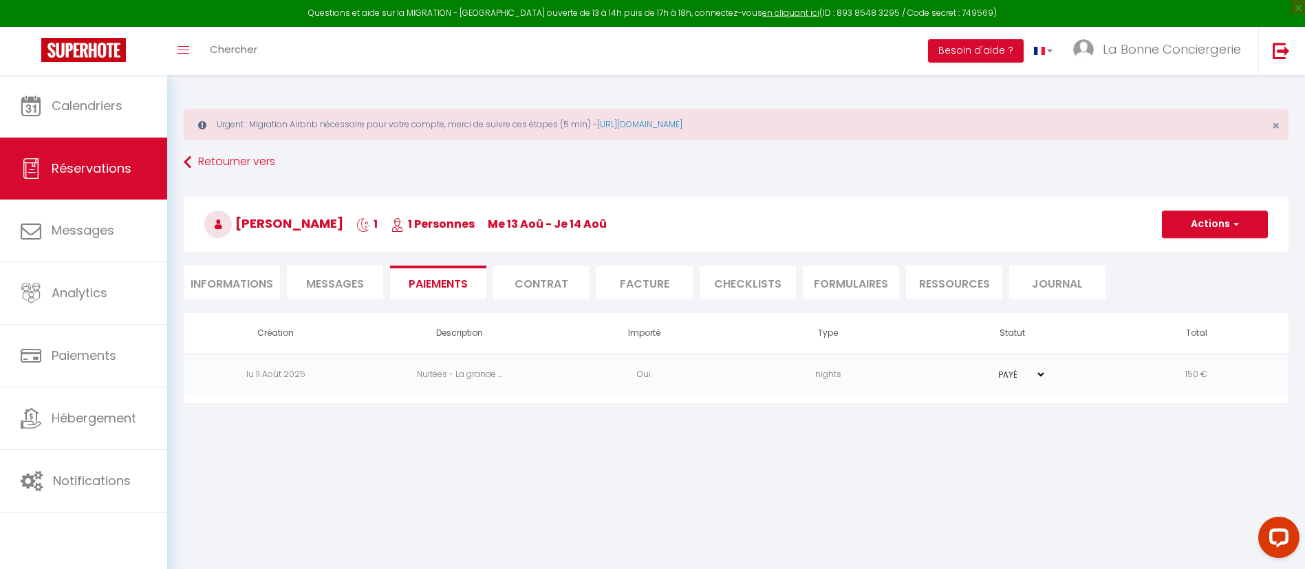
click at [247, 295] on li "Informations" at bounding box center [232, 283] width 96 height 34
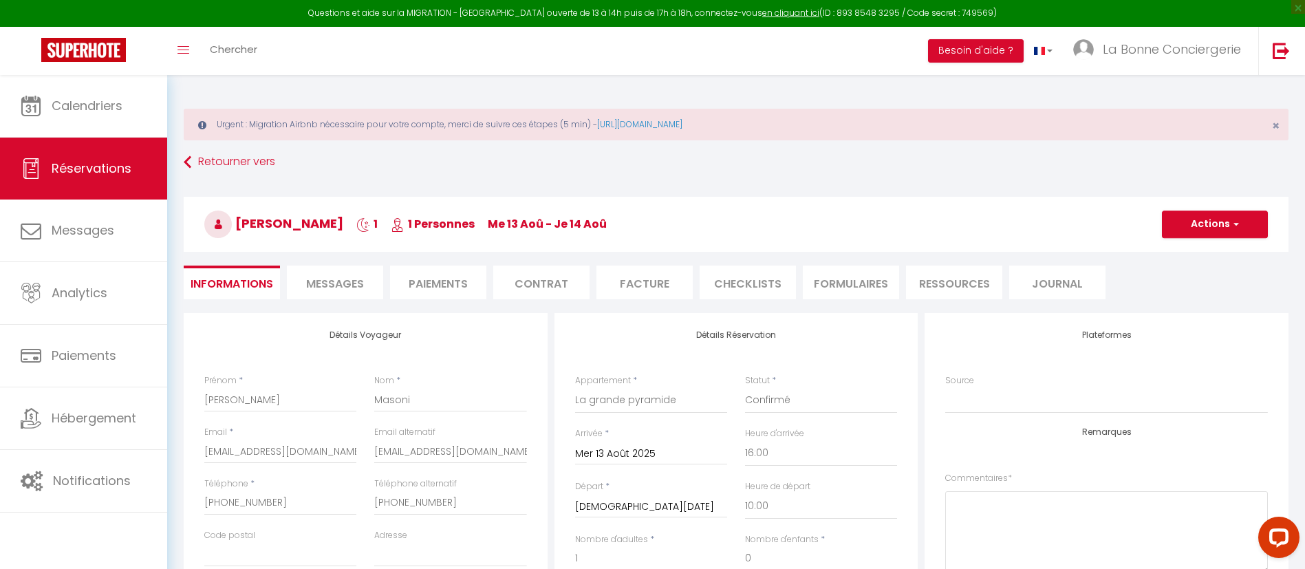
click at [457, 288] on li "Paiements" at bounding box center [438, 283] width 96 height 34
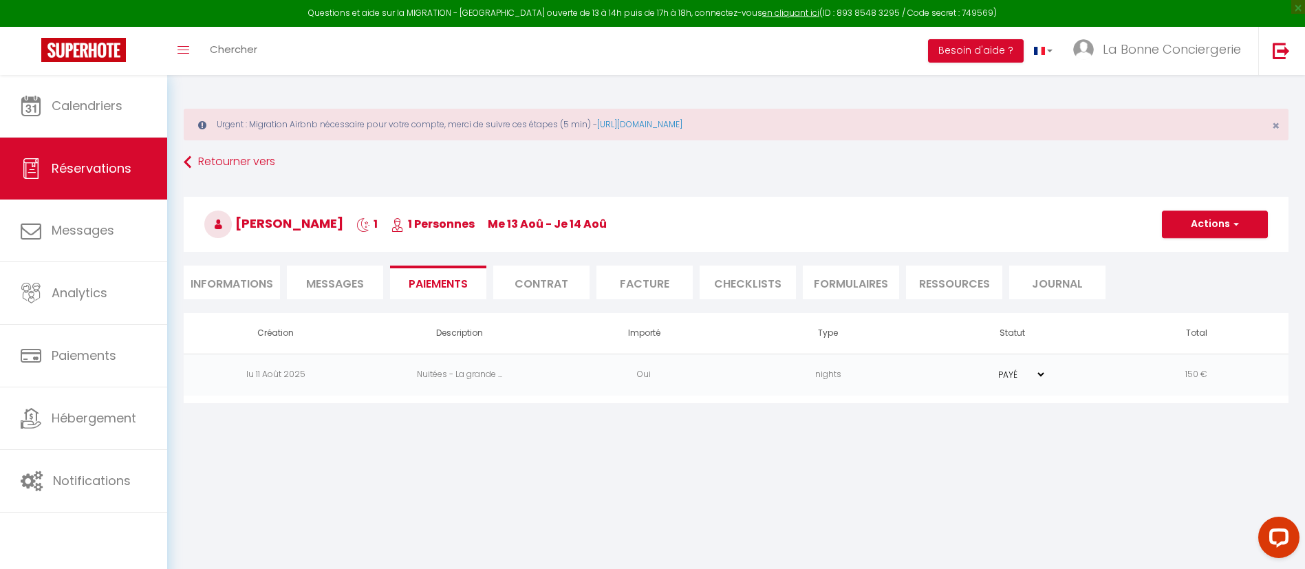
click at [248, 291] on li "Informations" at bounding box center [232, 283] width 96 height 34
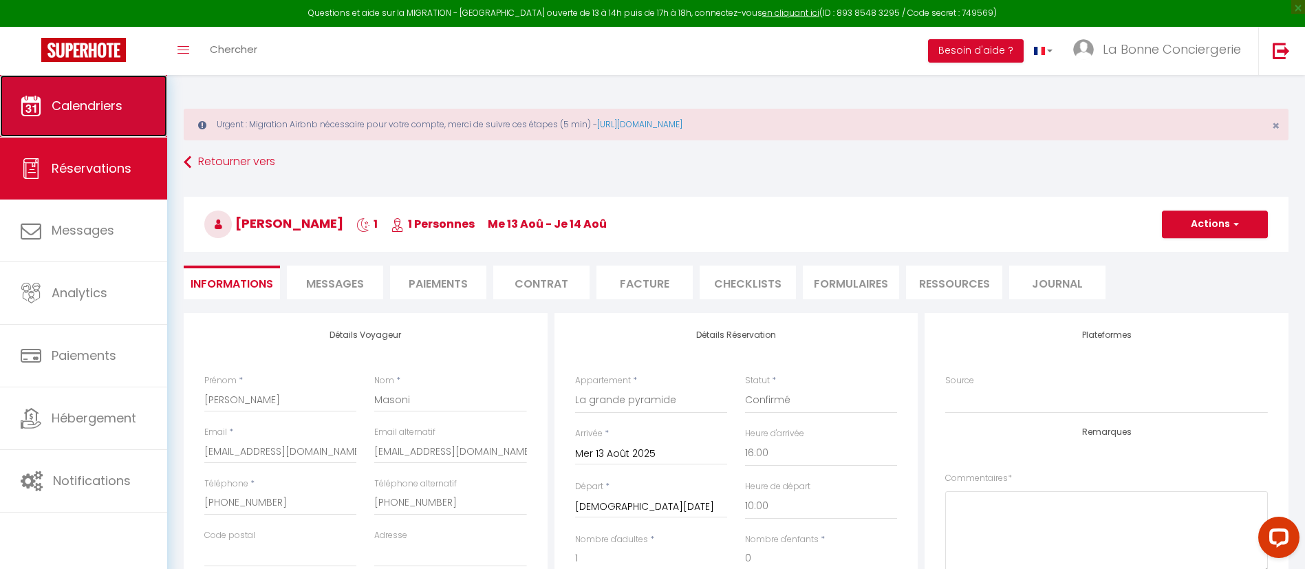
click at [111, 92] on link "Calendriers" at bounding box center [83, 106] width 167 height 62
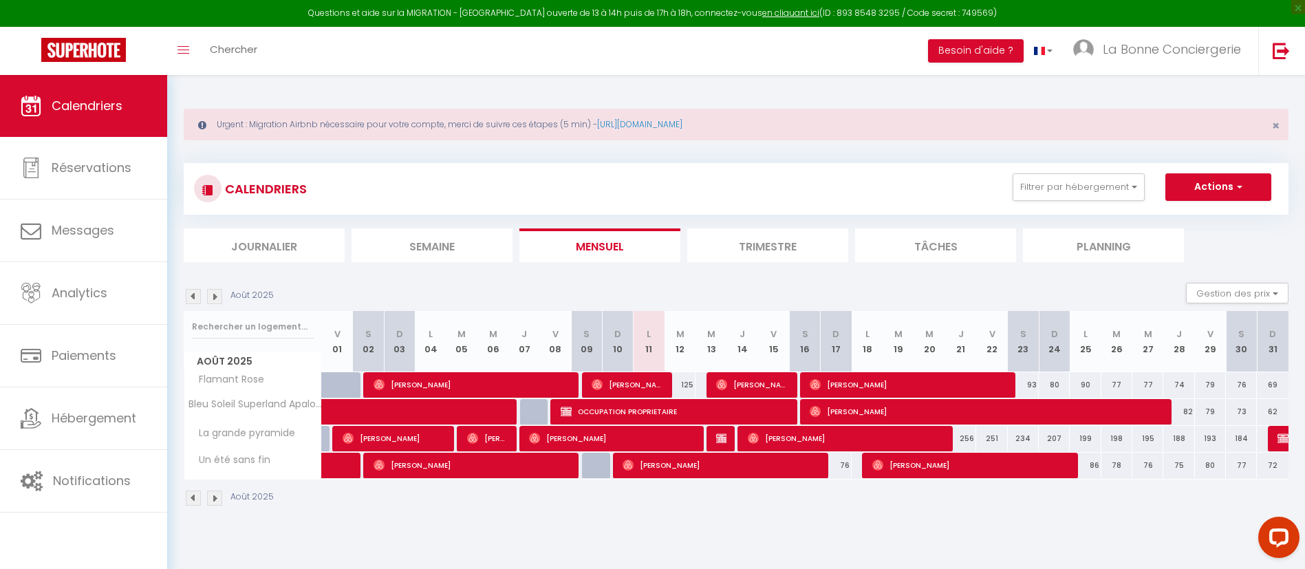
click at [211, 304] on div "Août 2025 Gestion des prix Nb Nuits minimum Règles Disponibilité" at bounding box center [736, 297] width 1105 height 28
click at [212, 303] on img at bounding box center [214, 296] width 15 height 15
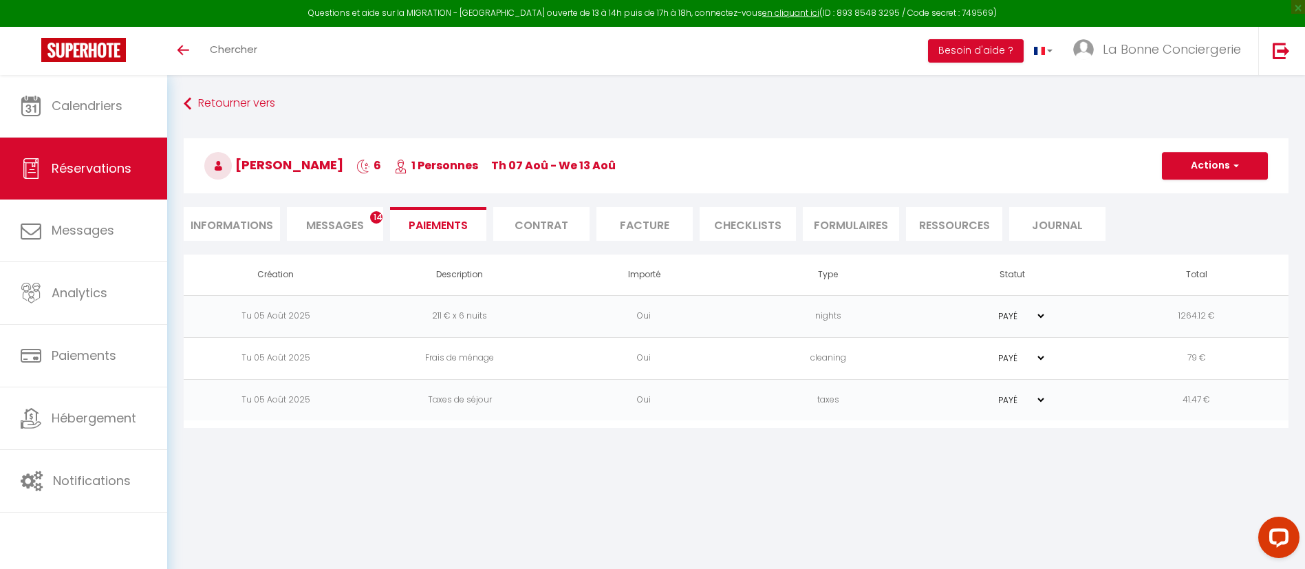
click at [1039, 313] on select "PAYÉ EN ATTENTE" at bounding box center [1011, 316] width 69 height 13
click at [943, 295] on td "PAYÉ EN ATTENTE" at bounding box center [1012, 316] width 184 height 42
click at [243, 214] on li "Informations" at bounding box center [232, 224] width 96 height 34
select select
type textarea "isAutoTranslationEnabled=true user=[object Object] viewer=[object Object] heade…"
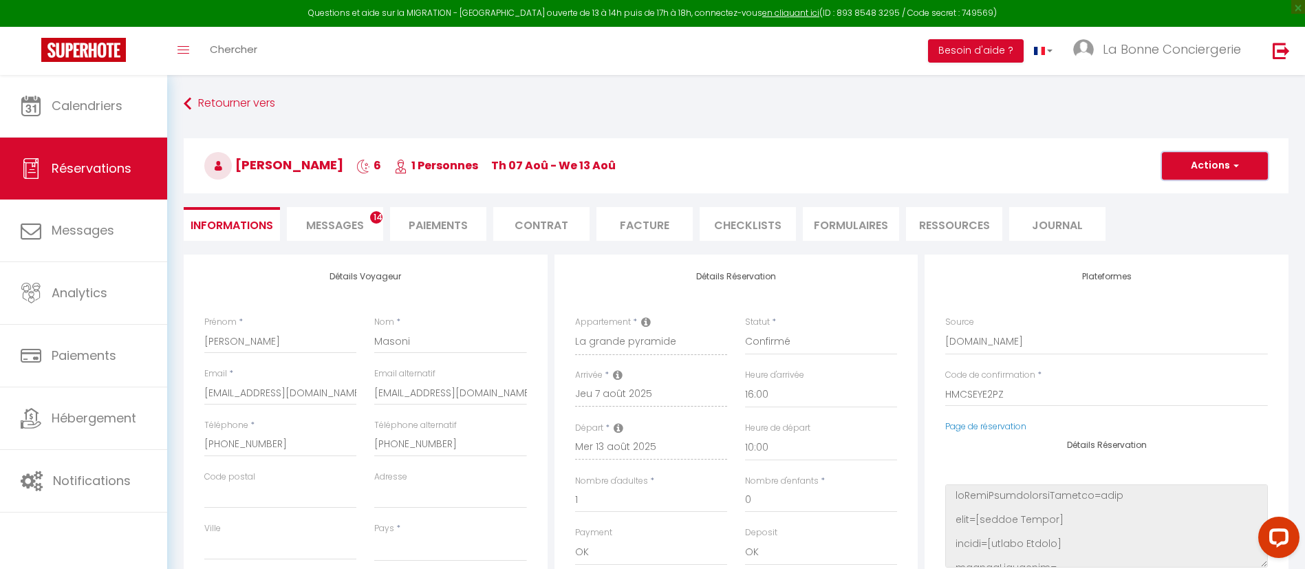
click at [1248, 165] on button "Actions" at bounding box center [1215, 166] width 106 height 28
click at [1194, 217] on link "Dupliquer" at bounding box center [1201, 214] width 109 height 18
select select
type input "0"
select select
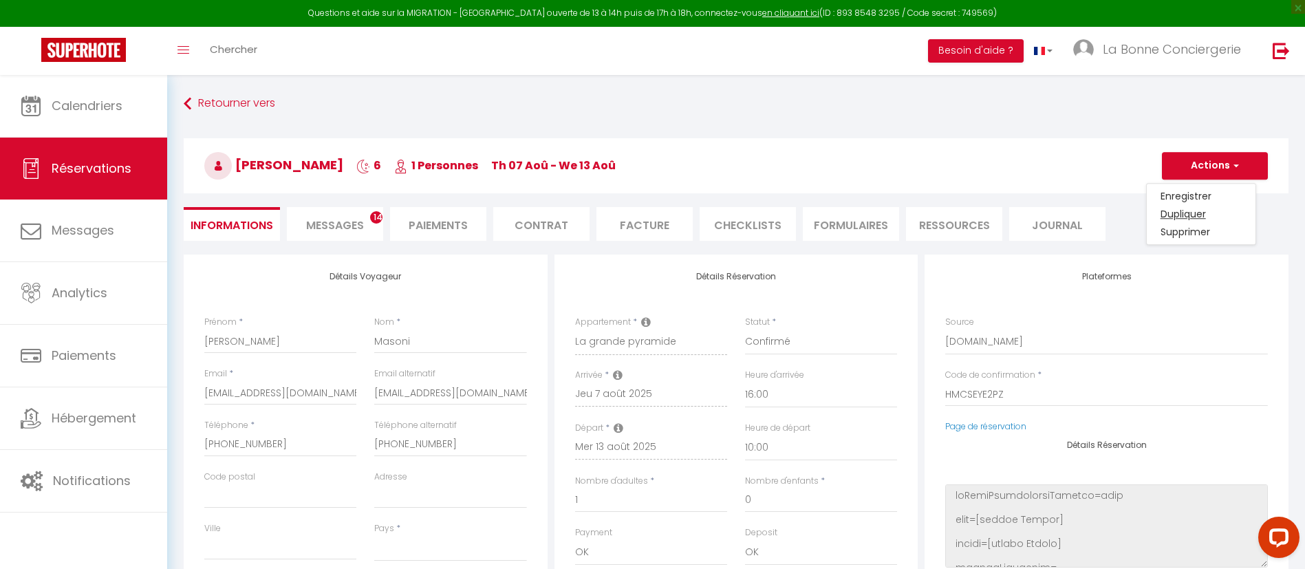
type input "Invalid Dateundefined"
select select
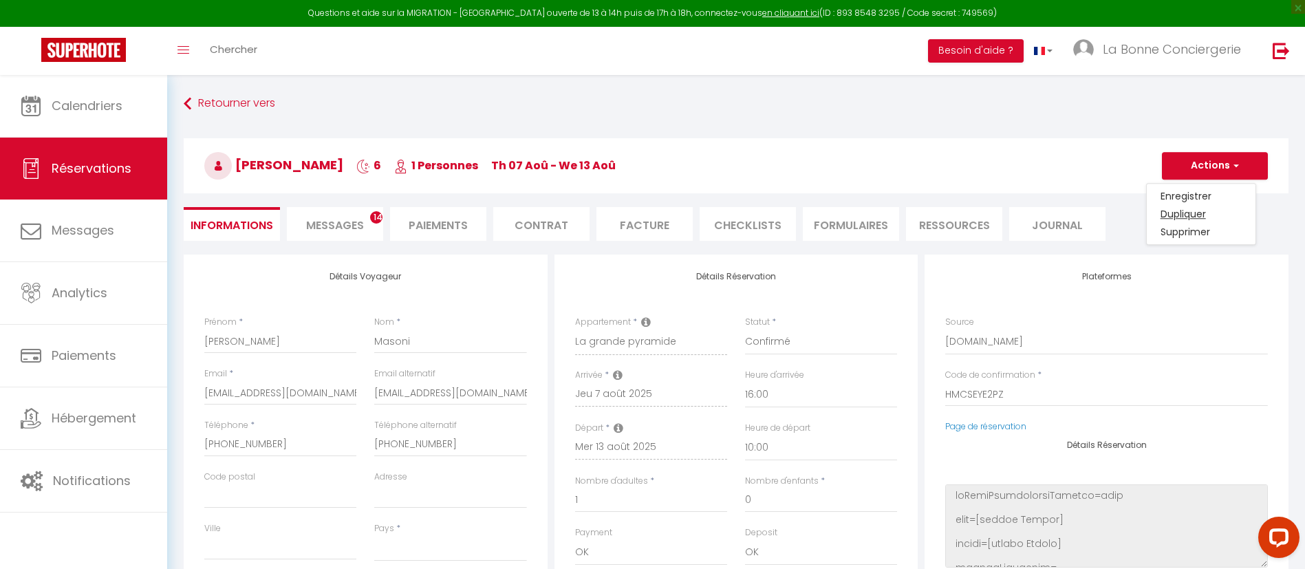
checkbox input "false"
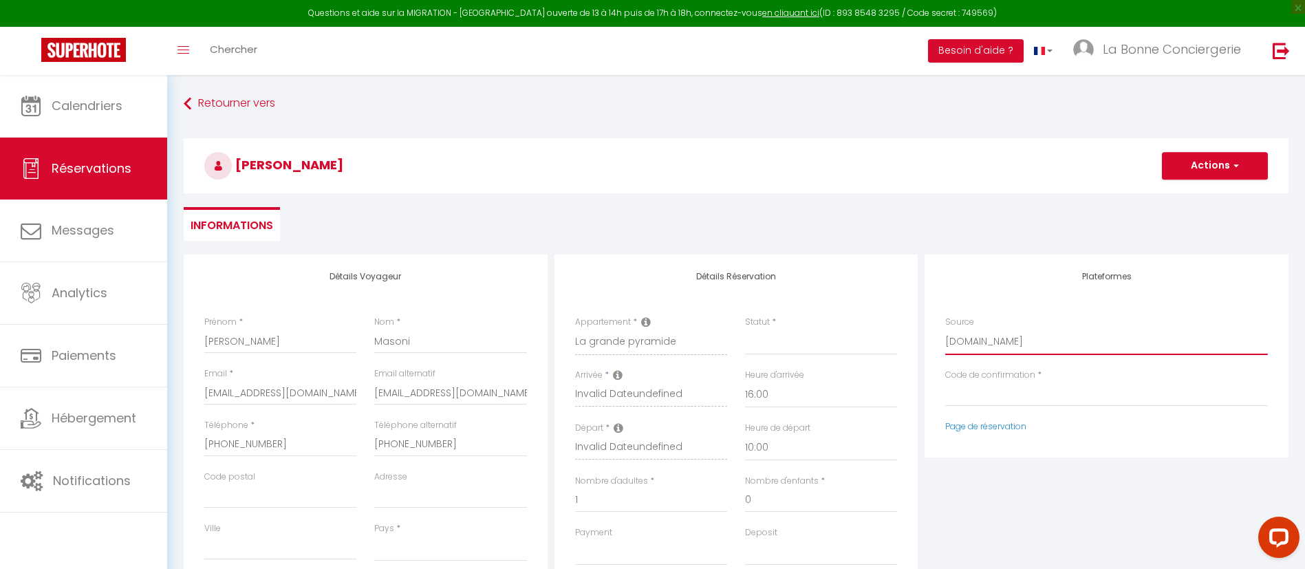
click at [1041, 338] on select "Direct [DOMAIN_NAME] [DOMAIN_NAME] Chalet montagne Expedia Gite de [GEOGRAPHIC_…" at bounding box center [1106, 342] width 323 height 26
select select "54"
click at [945, 329] on select "Direct [DOMAIN_NAME] [DOMAIN_NAME] Chalet montagne Expedia Gite de [GEOGRAPHIC_…" at bounding box center [1106, 342] width 323 height 26
select select
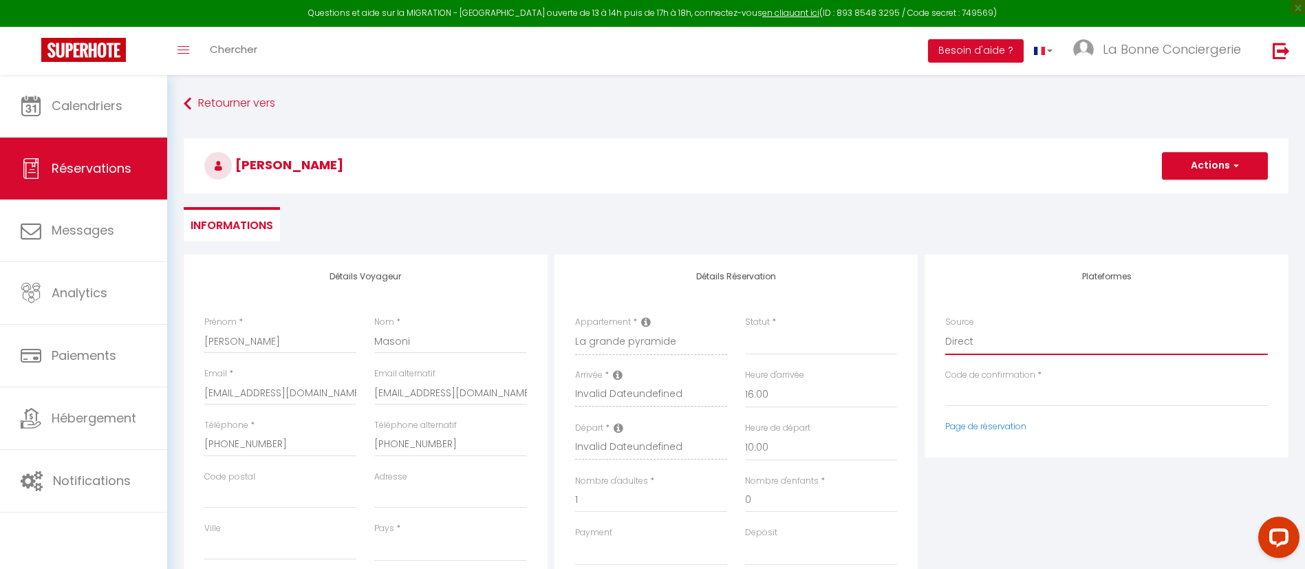
select select
checkbox input "false"
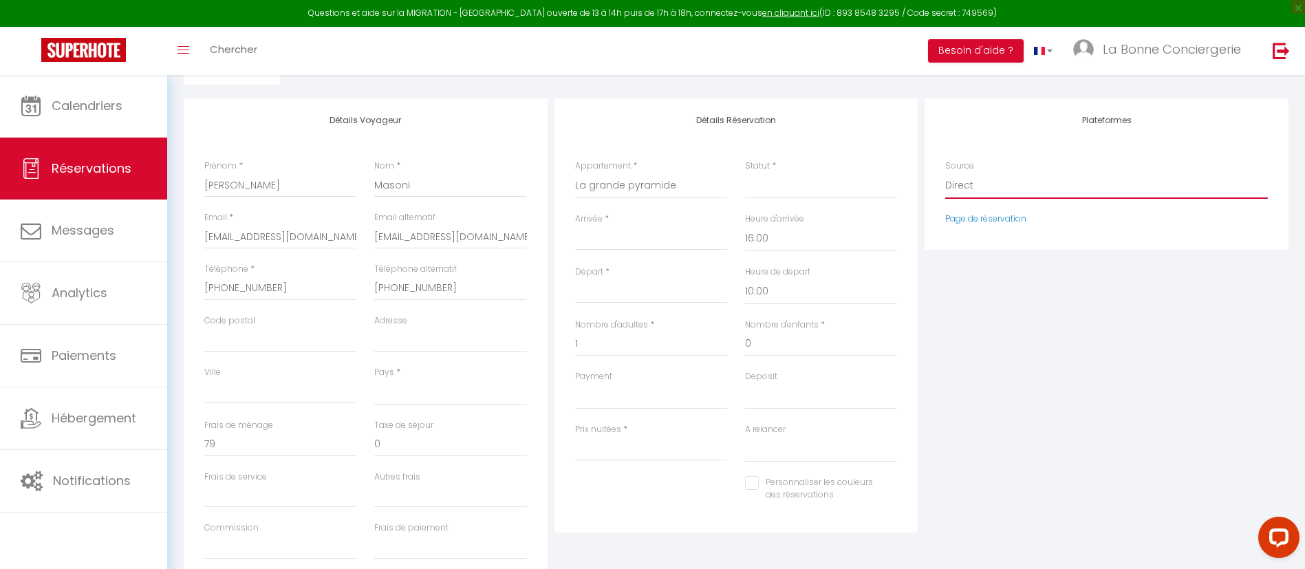
scroll to position [157, 0]
click at [616, 239] on input "Arrivée" at bounding box center [651, 239] width 152 height 18
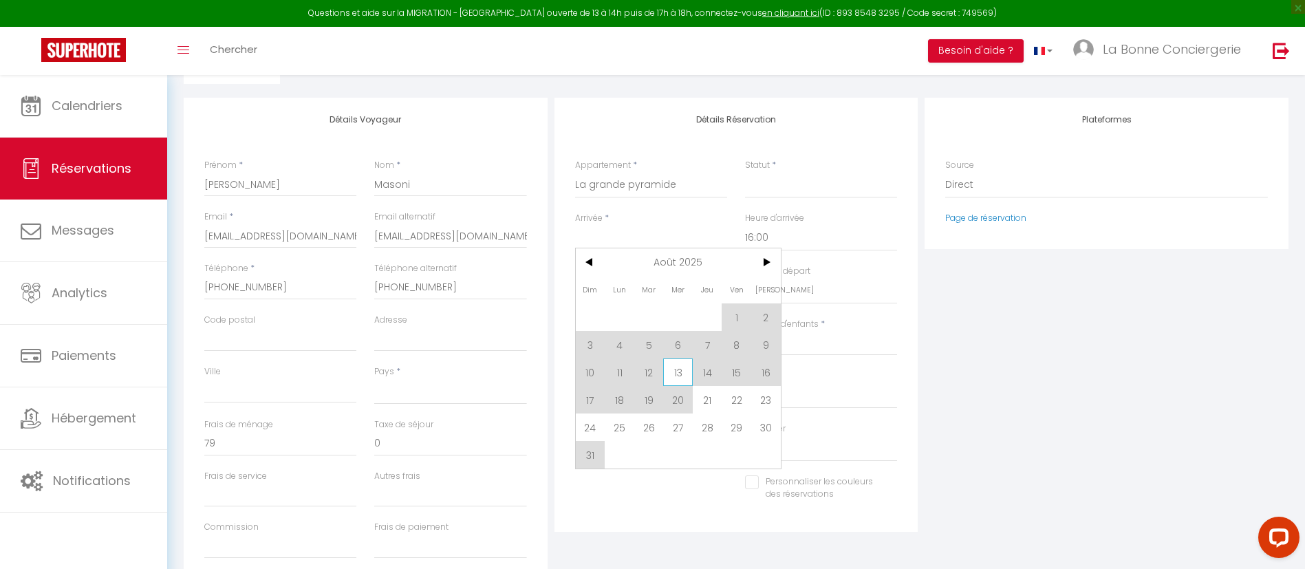
click at [682, 378] on span "13" at bounding box center [678, 372] width 30 height 28
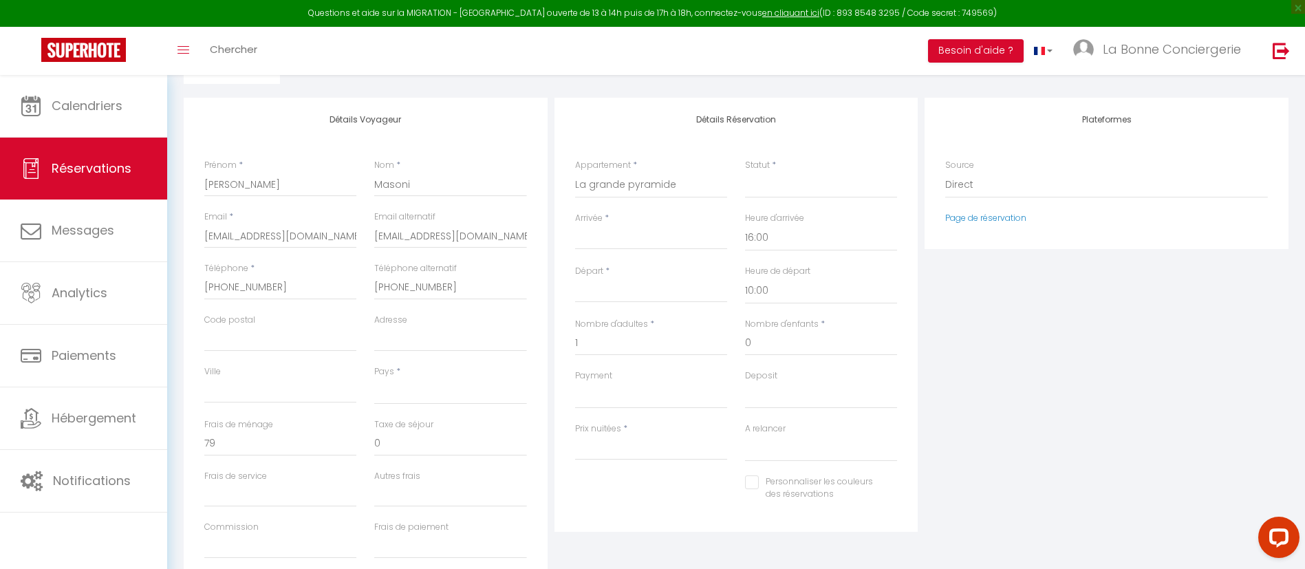
select select
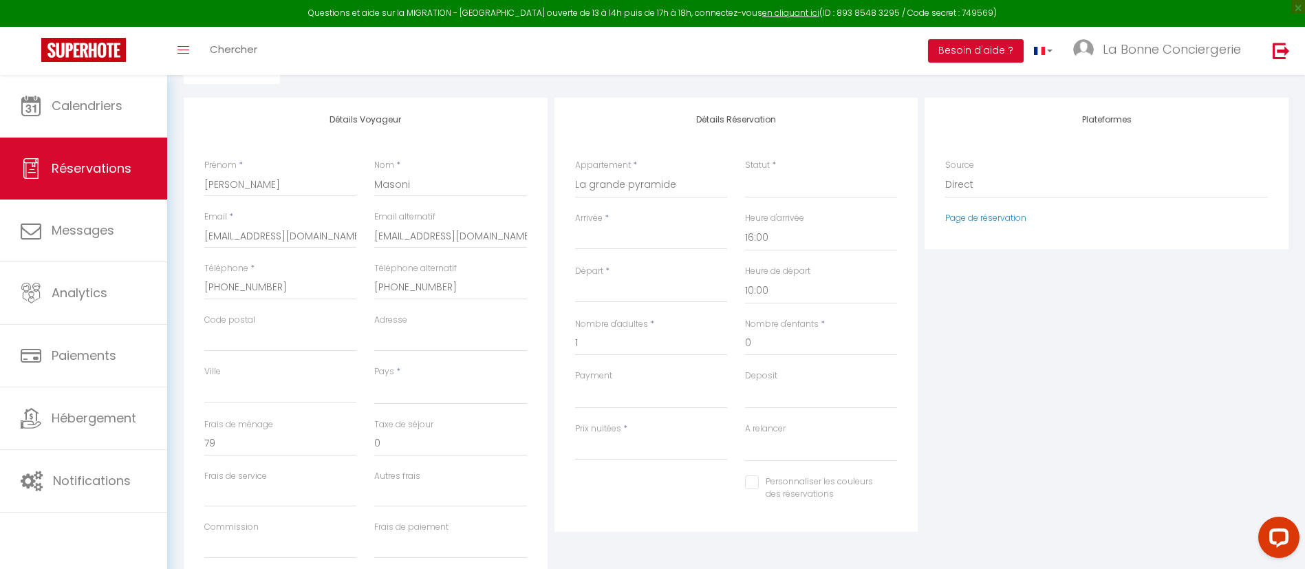
checkbox input "false"
type input "Mer 13 Août 2025"
type input "[DEMOGRAPHIC_DATA] 14 Août 2025"
click at [639, 299] on input "[DEMOGRAPHIC_DATA] 14 Août 2025" at bounding box center [651, 292] width 152 height 18
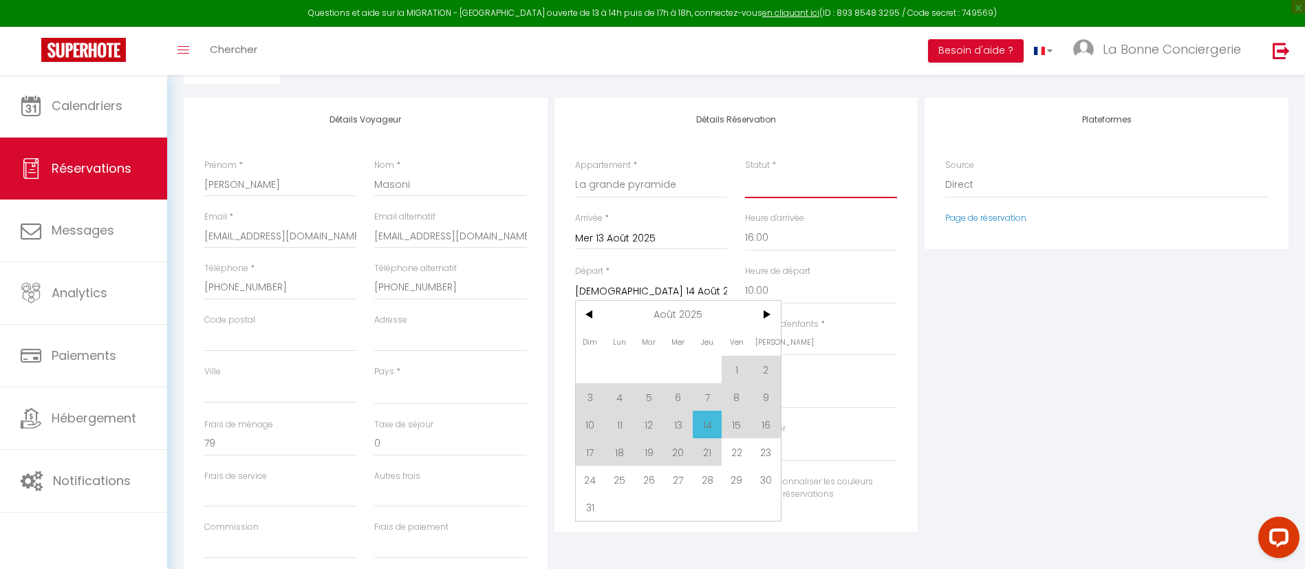
click at [755, 175] on select "Confirmé Non Confirmé [PERSON_NAME] par le voyageur No Show Request" at bounding box center [821, 185] width 152 height 26
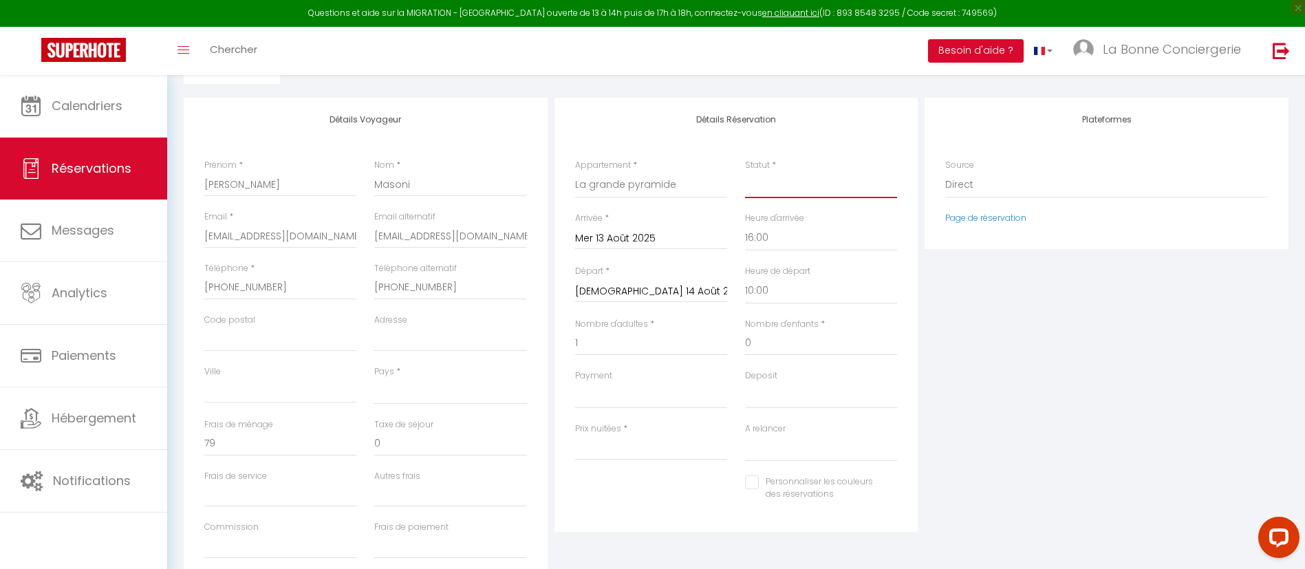
select select "1"
click at [745, 172] on select "Confirmé Non Confirmé [PERSON_NAME] par le voyageur No Show Request" at bounding box center [821, 185] width 152 height 26
select select
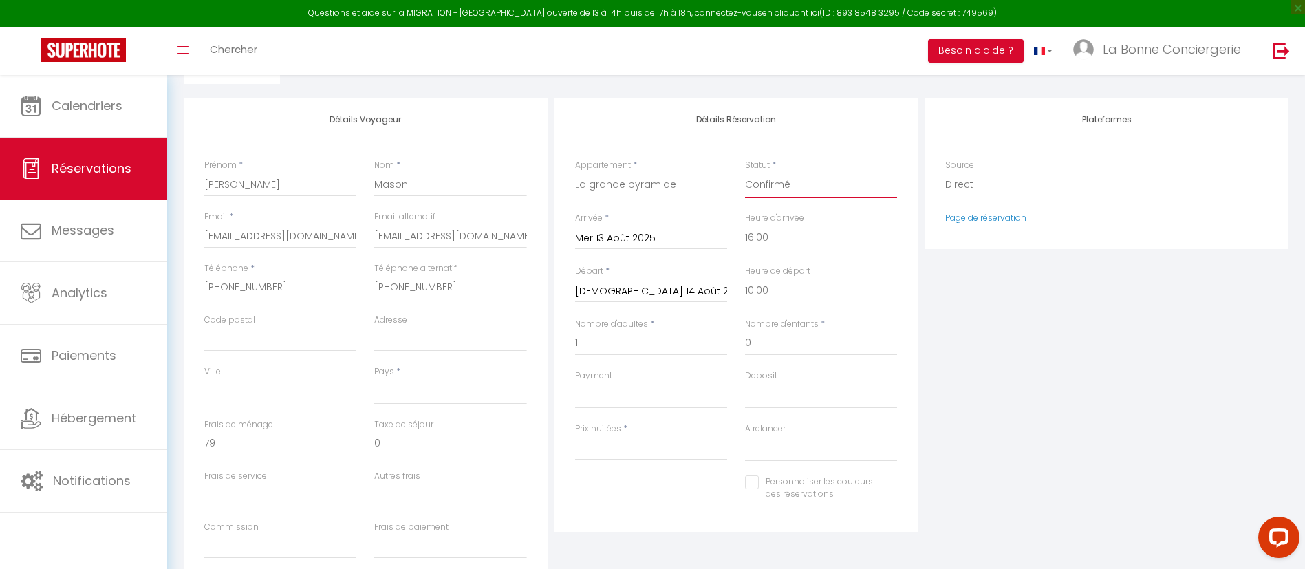
select select
checkbox input "false"
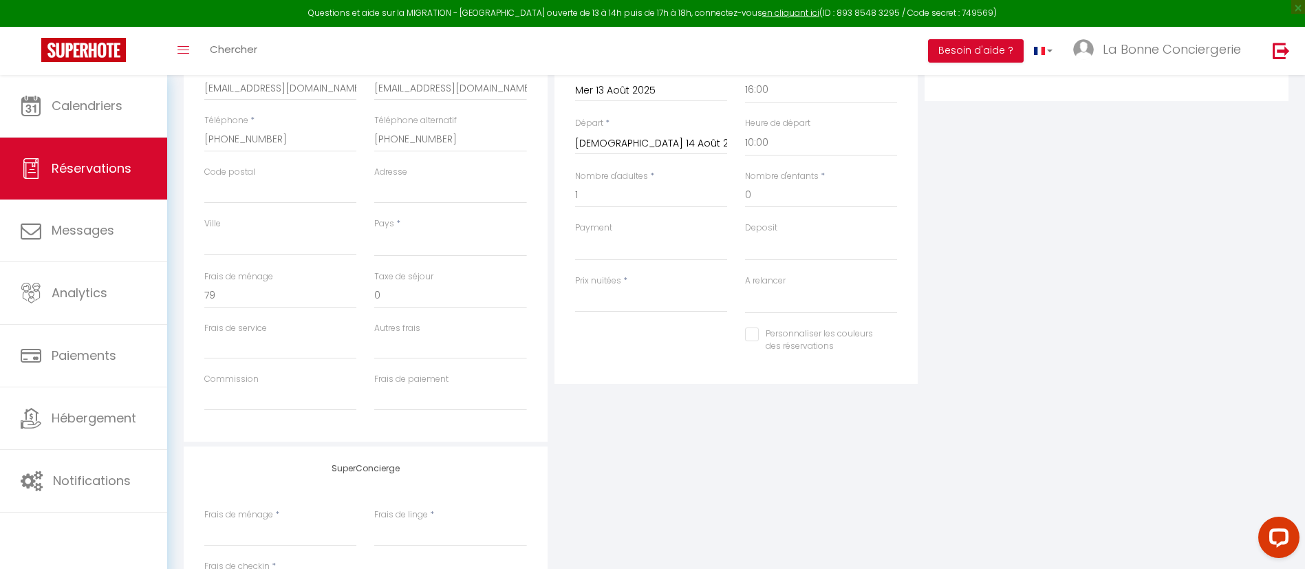
scroll to position [322, 0]
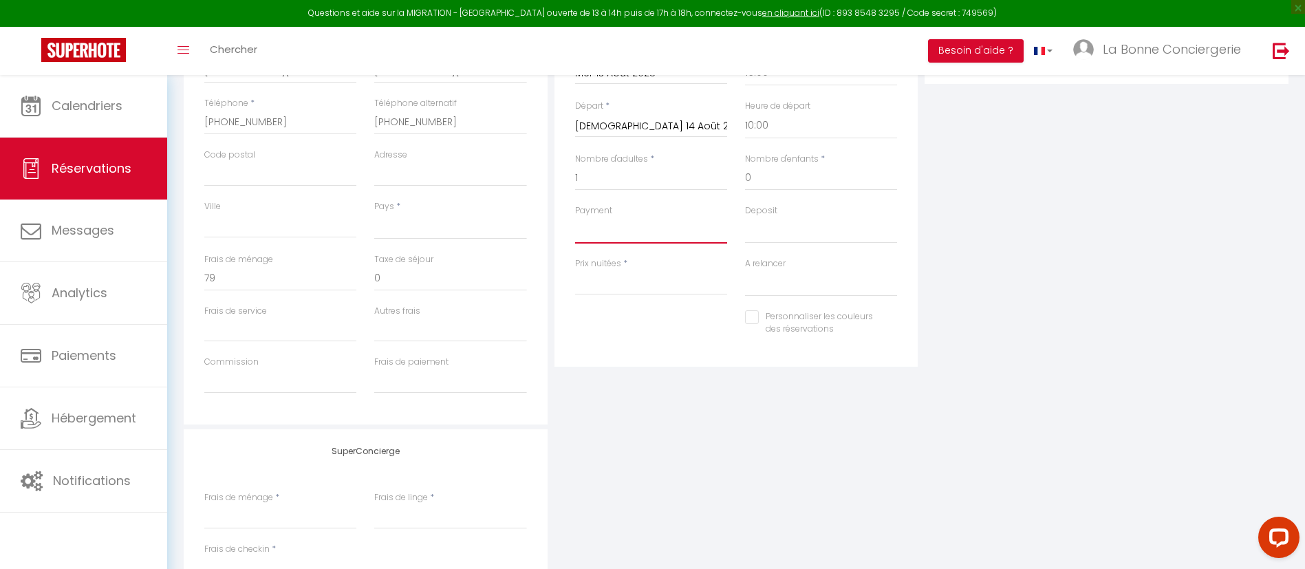
click at [592, 239] on select "OK KO" at bounding box center [651, 230] width 152 height 26
select select "12"
click at [575, 217] on select "OK KO" at bounding box center [651, 230] width 152 height 26
select select
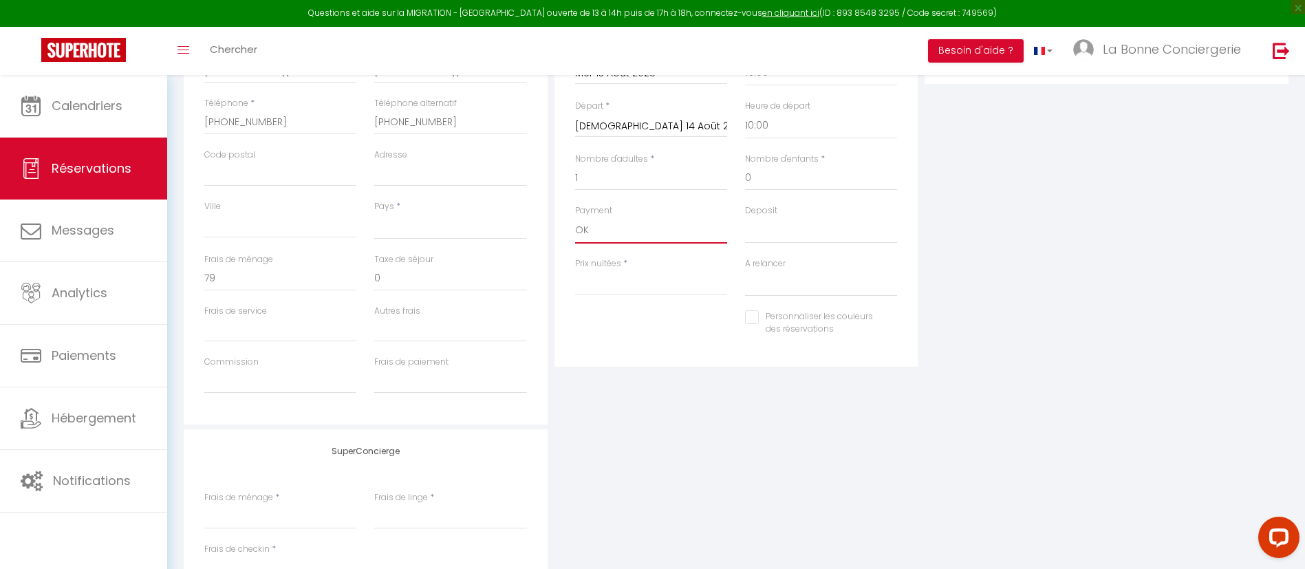
select select
checkbox input "false"
click at [596, 245] on div "Payment OK KO" at bounding box center [651, 230] width 170 height 53
click at [596, 237] on select "OK KO" at bounding box center [651, 230] width 152 height 26
select select "10"
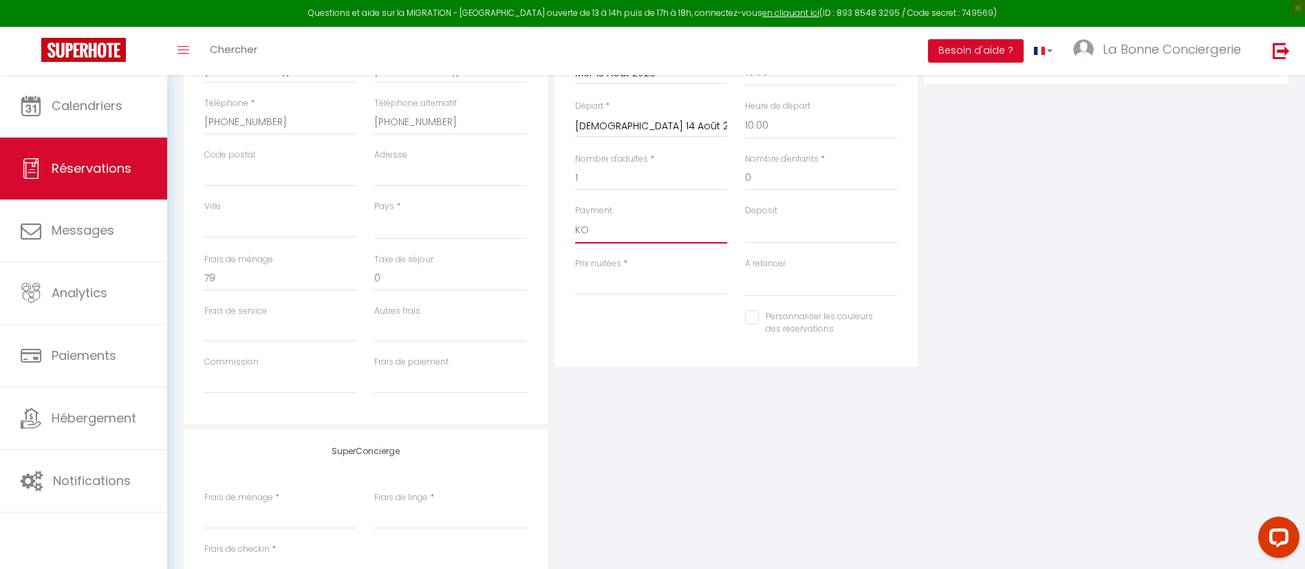
click at [575, 217] on select "OK KO" at bounding box center [651, 230] width 152 height 26
select select
checkbox input "false"
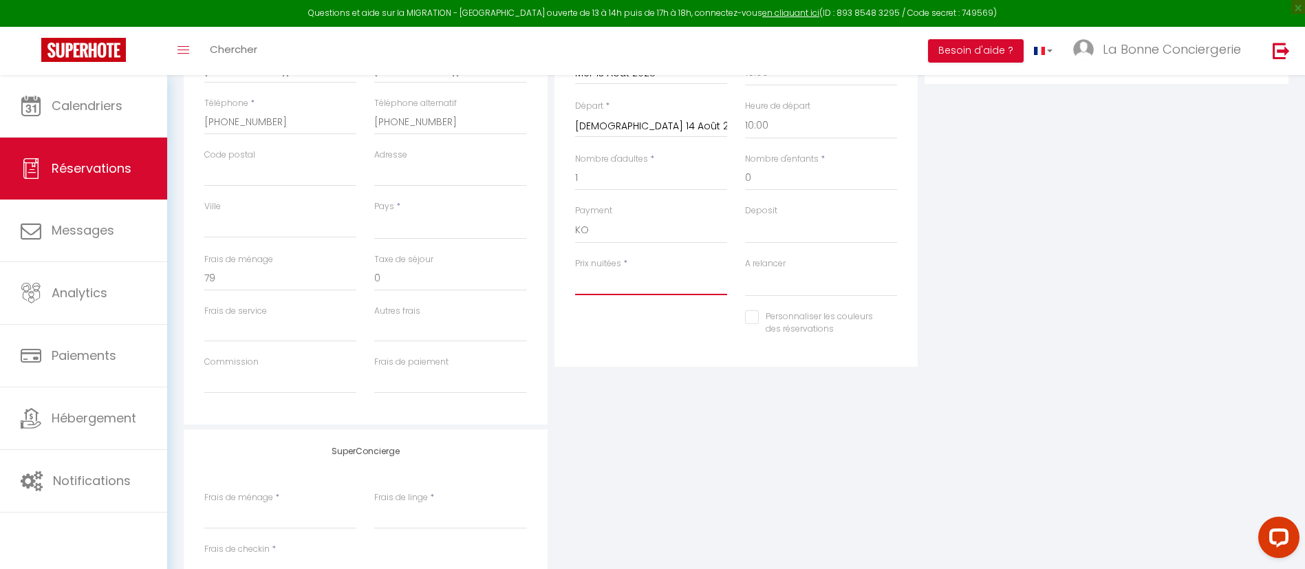
click at [604, 283] on input "Prix nuitées" at bounding box center [651, 282] width 152 height 25
click at [829, 226] on select "OK KO" at bounding box center [821, 230] width 152 height 26
select select "14"
click at [745, 217] on select "OK KO" at bounding box center [821, 230] width 152 height 26
select select
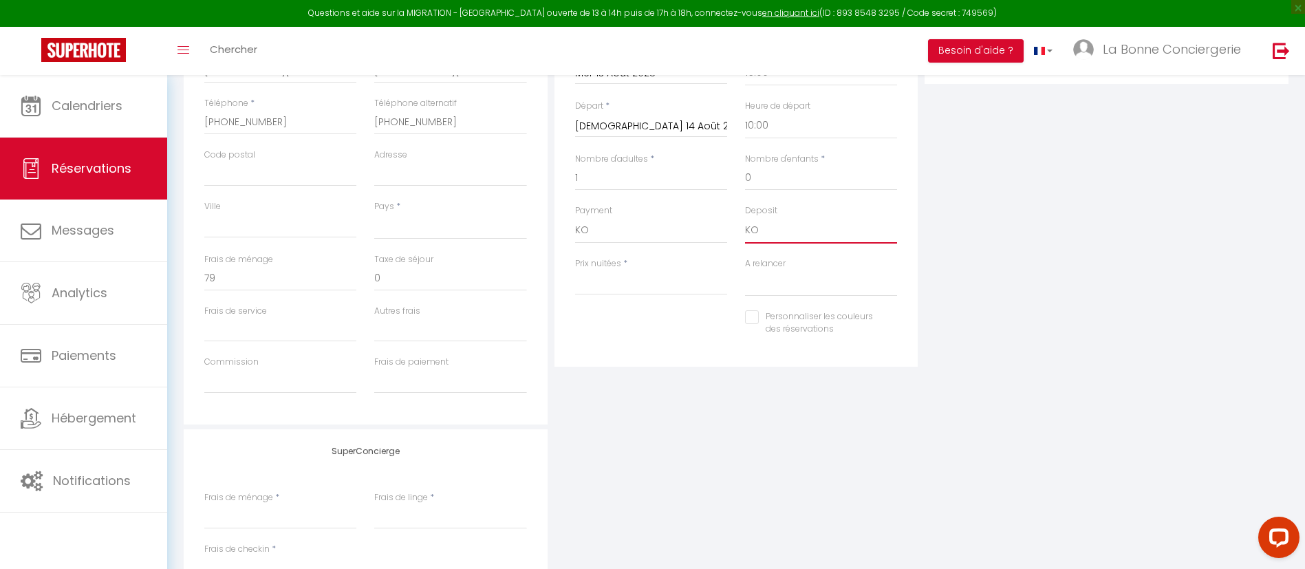
select select
checkbox input "false"
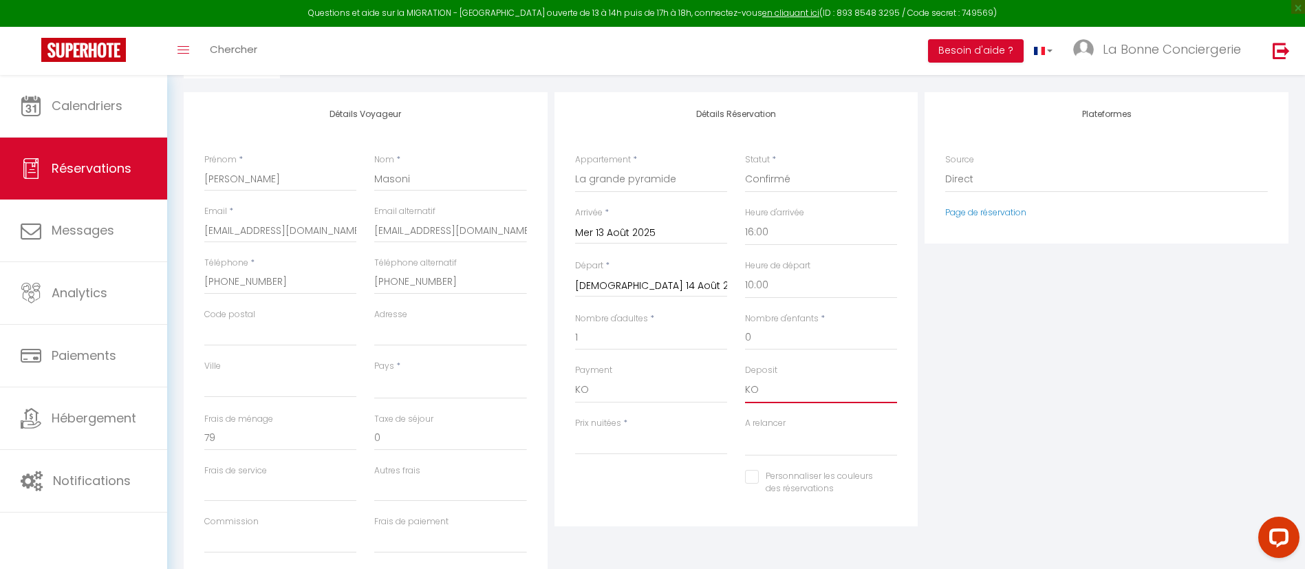
scroll to position [163, 0]
select select
checkbox input "false"
click at [210, 226] on input "Email client" at bounding box center [280, 229] width 152 height 25
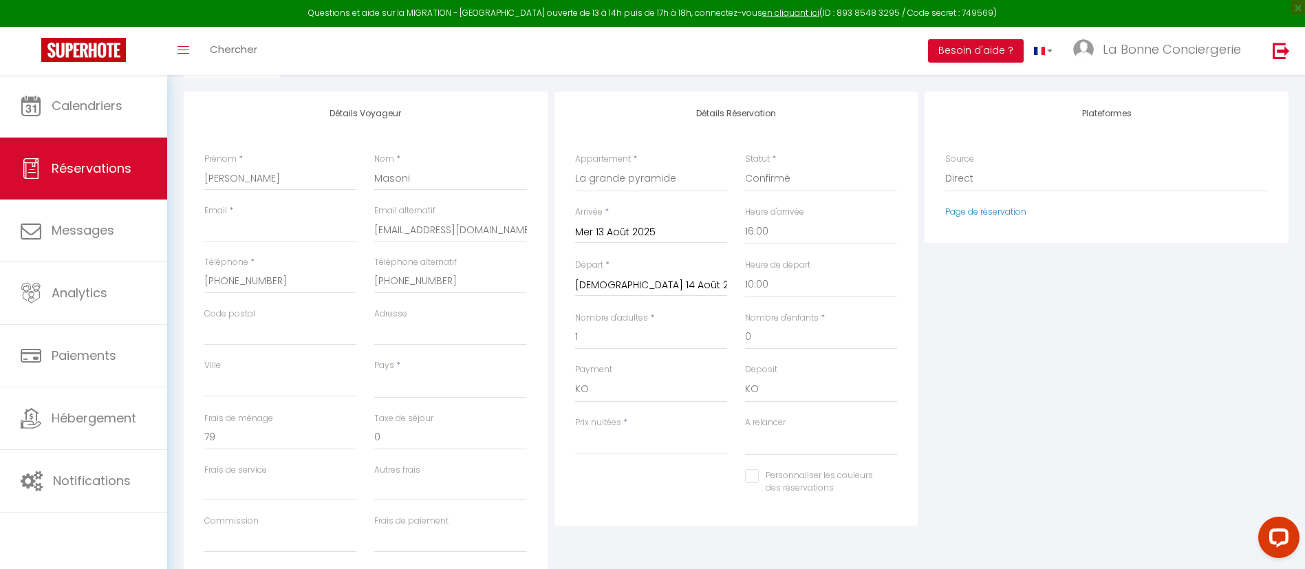
click at [1162, 157] on div "Source Direct [DOMAIN_NAME] [DOMAIN_NAME] Chalet montagne Expedia Gite de [GEOG…" at bounding box center [1106, 172] width 323 height 39
click at [285, 232] on input "Email client" at bounding box center [280, 229] width 152 height 25
click at [317, 236] on input "Email client" at bounding box center [280, 229] width 152 height 25
paste input "[EMAIL_ADDRESS][DOMAIN_NAME]"
type input "[EMAIL_ADDRESS][DOMAIN_NAME]"
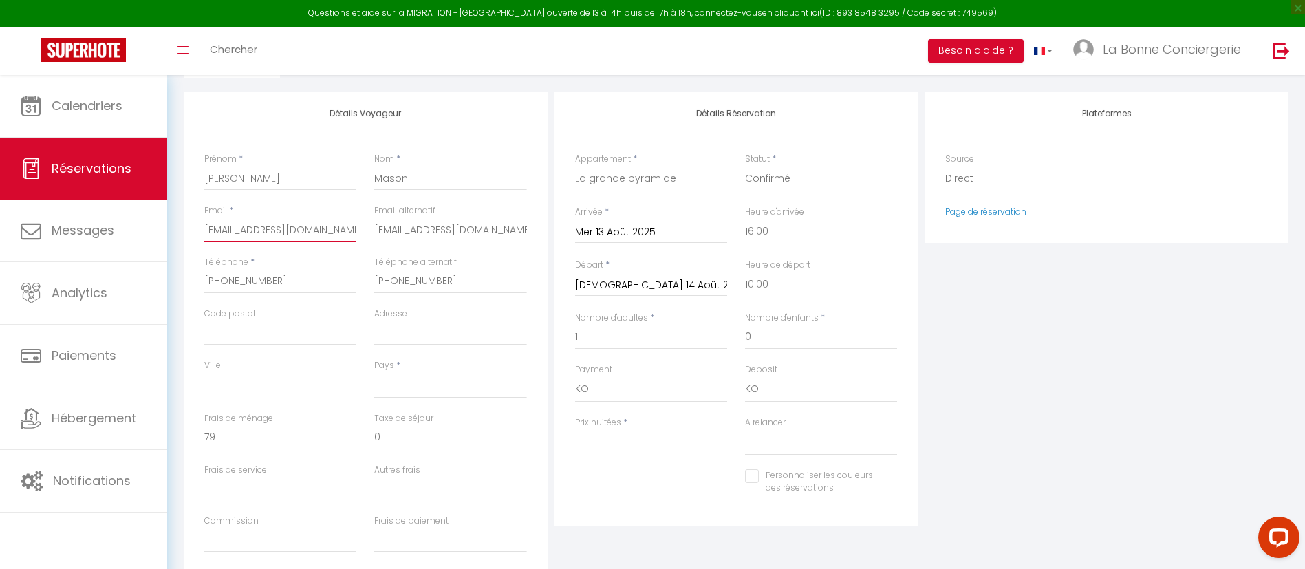
select select
checkbox input "false"
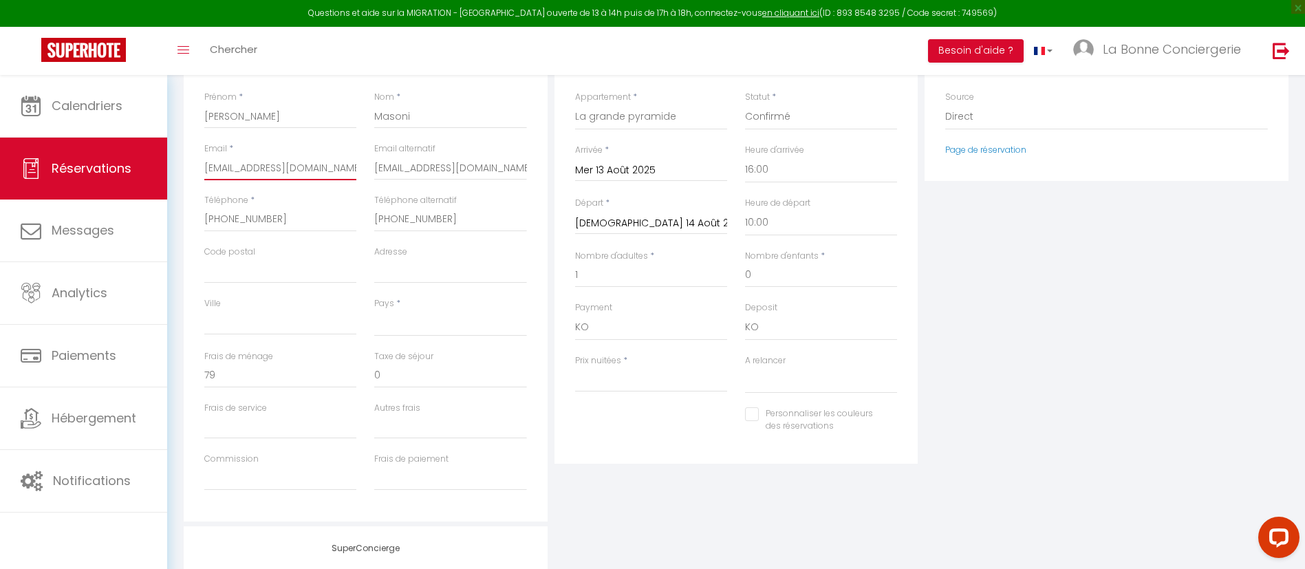
scroll to position [0, 0]
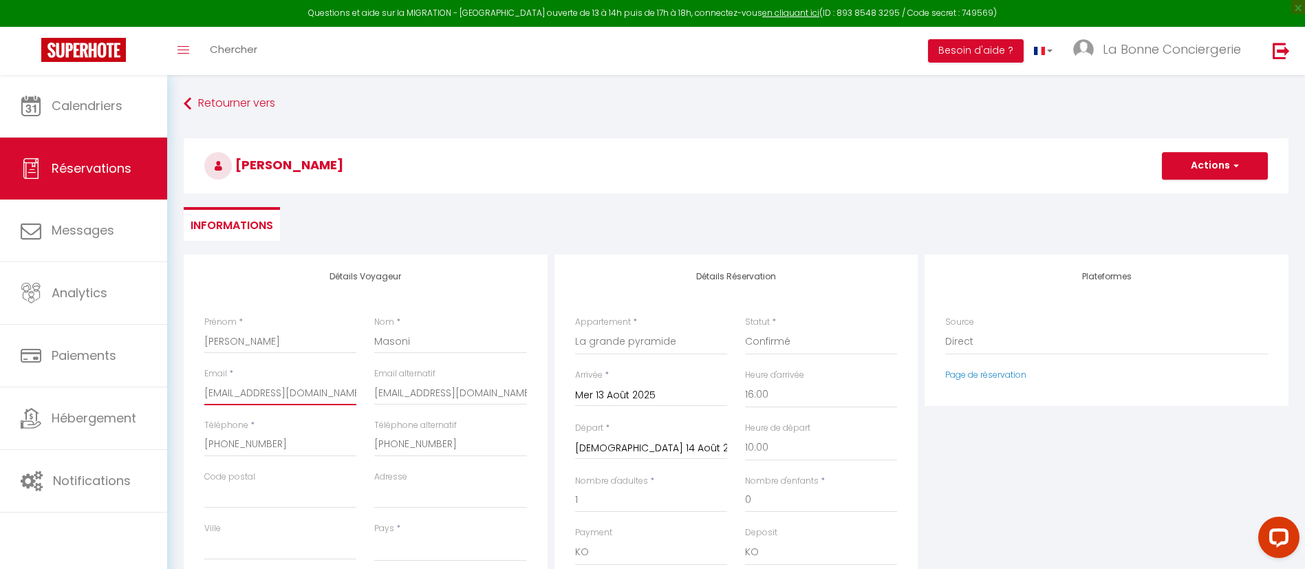
type input "[EMAIL_ADDRESS][DOMAIN_NAME]"
click at [1221, 168] on button "Actions" at bounding box center [1215, 166] width 106 height 28
click at [993, 252] on div "Retourner vers [PERSON_NAME] Actions Enregistrer Actions Enregistrer Aperçu et …" at bounding box center [736, 172] width 1123 height 163
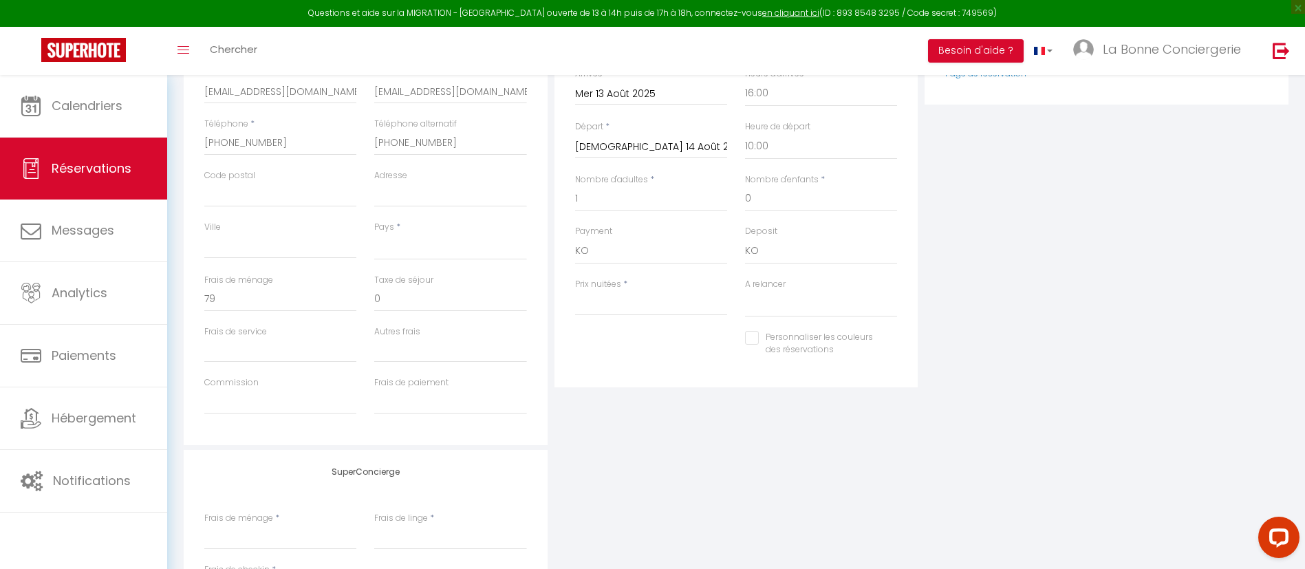
scroll to position [307, 0]
click at [627, 288] on input "Prix nuitées" at bounding box center [651, 297] width 152 height 25
type input "1"
select select
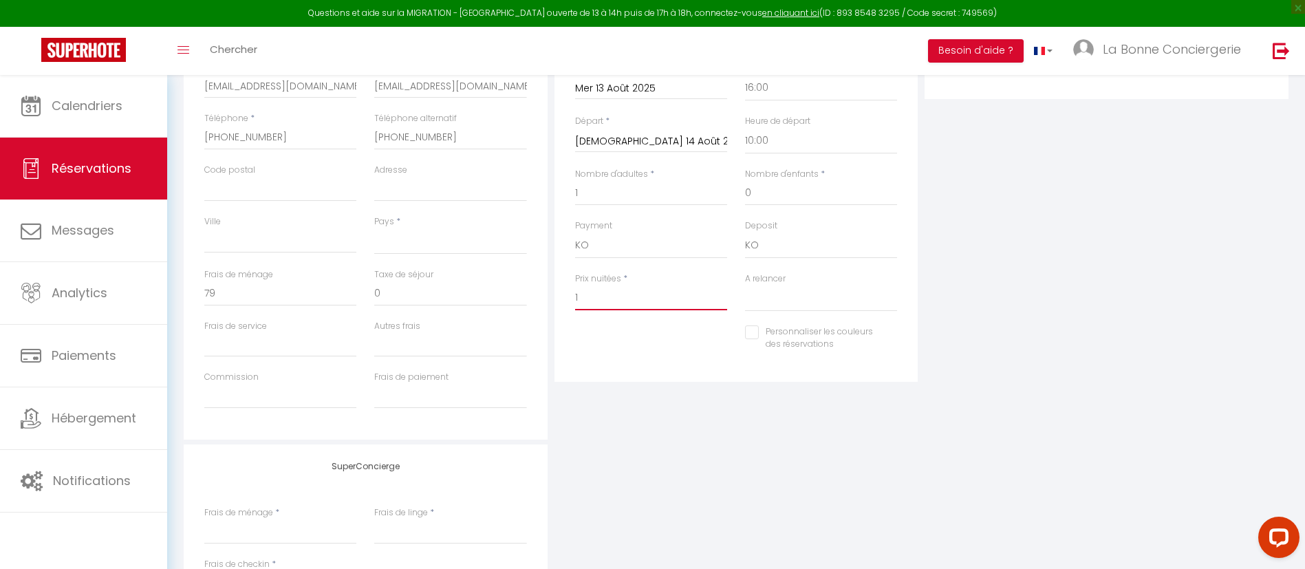
checkbox input "false"
type input "15"
select select
checkbox input "false"
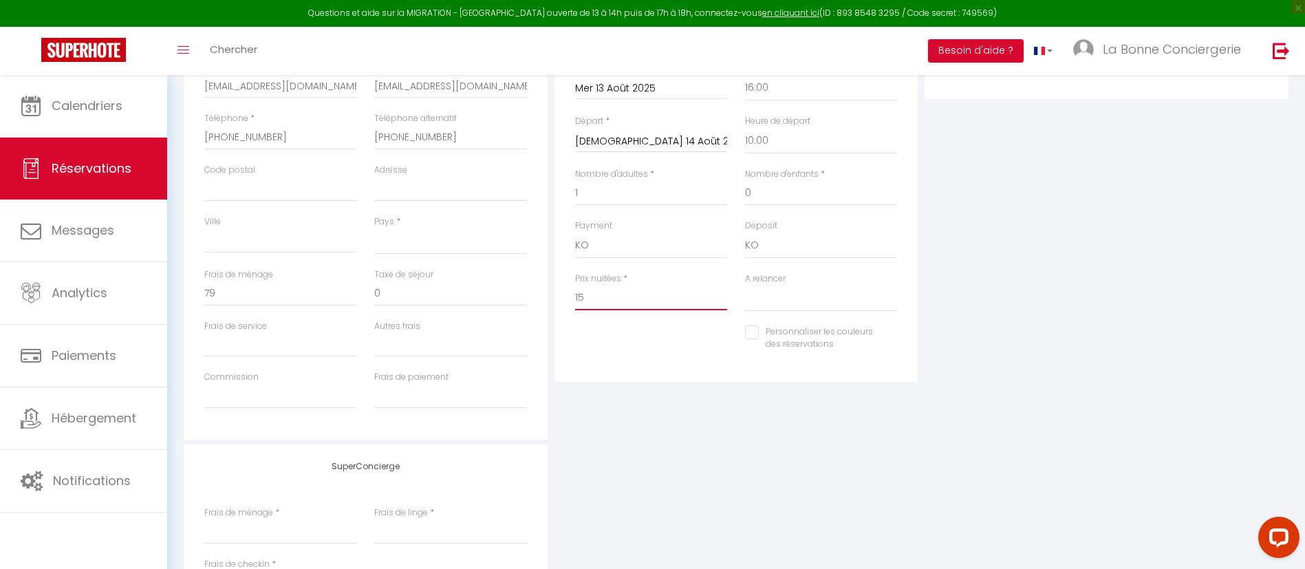
type input "150"
select select
checkbox input "false"
type input "150"
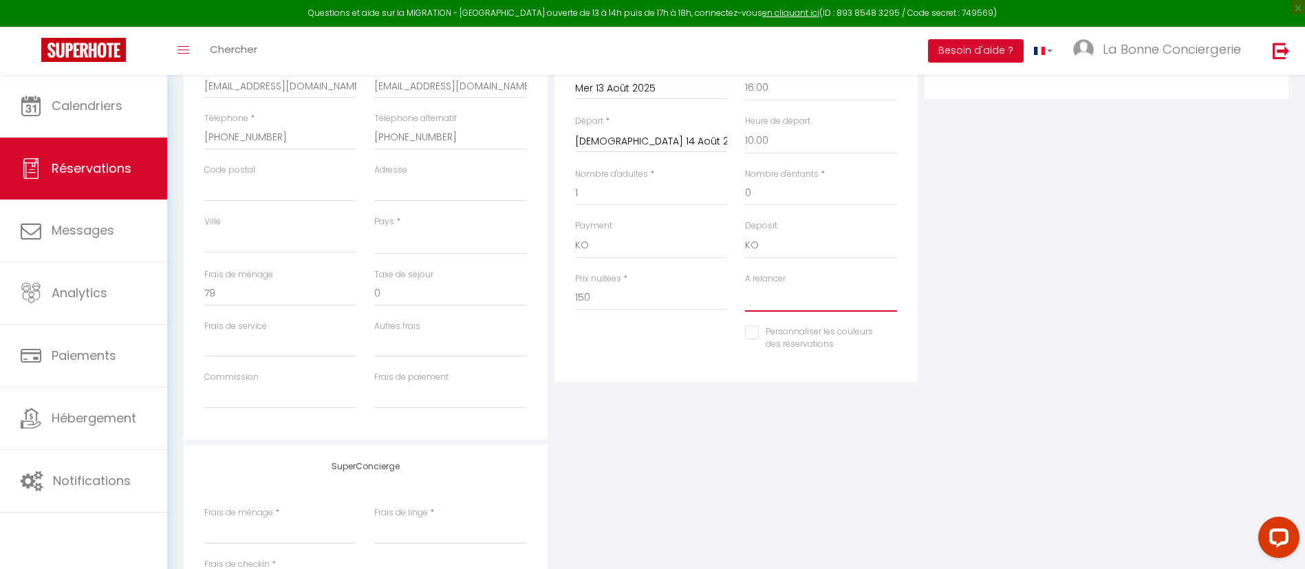
select select
type input "0"
select select
checkbox input "false"
click at [788, 289] on select "Oui Non" at bounding box center [821, 298] width 152 height 26
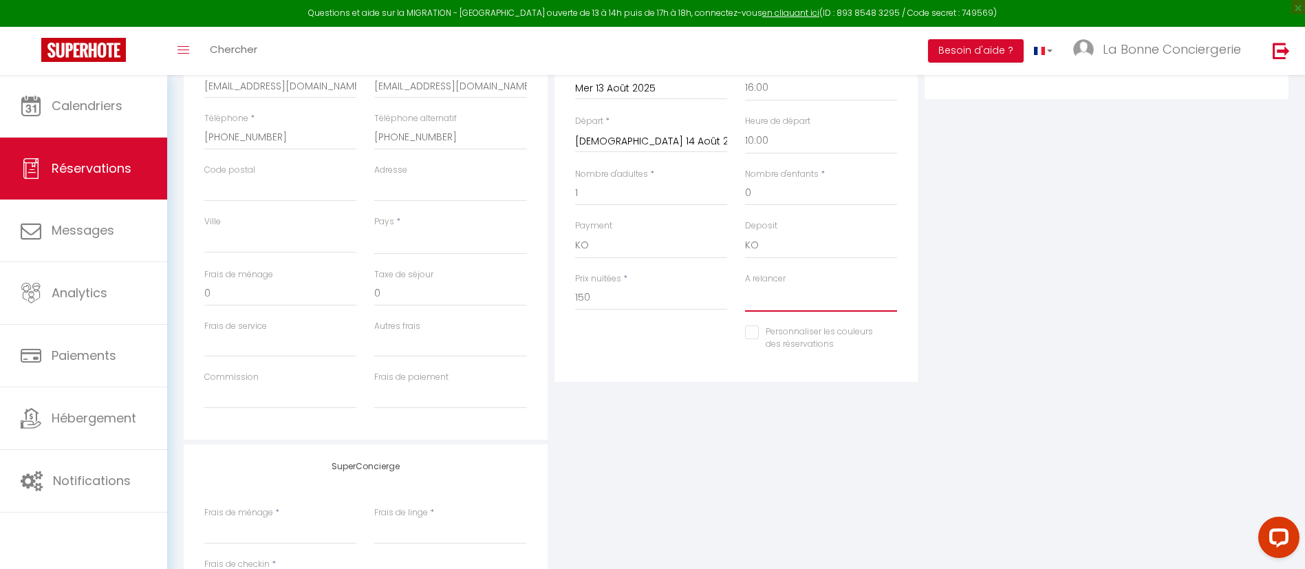
select select "1"
click at [745, 285] on select "Oui Non" at bounding box center [821, 298] width 152 height 26
select select
checkbox input "false"
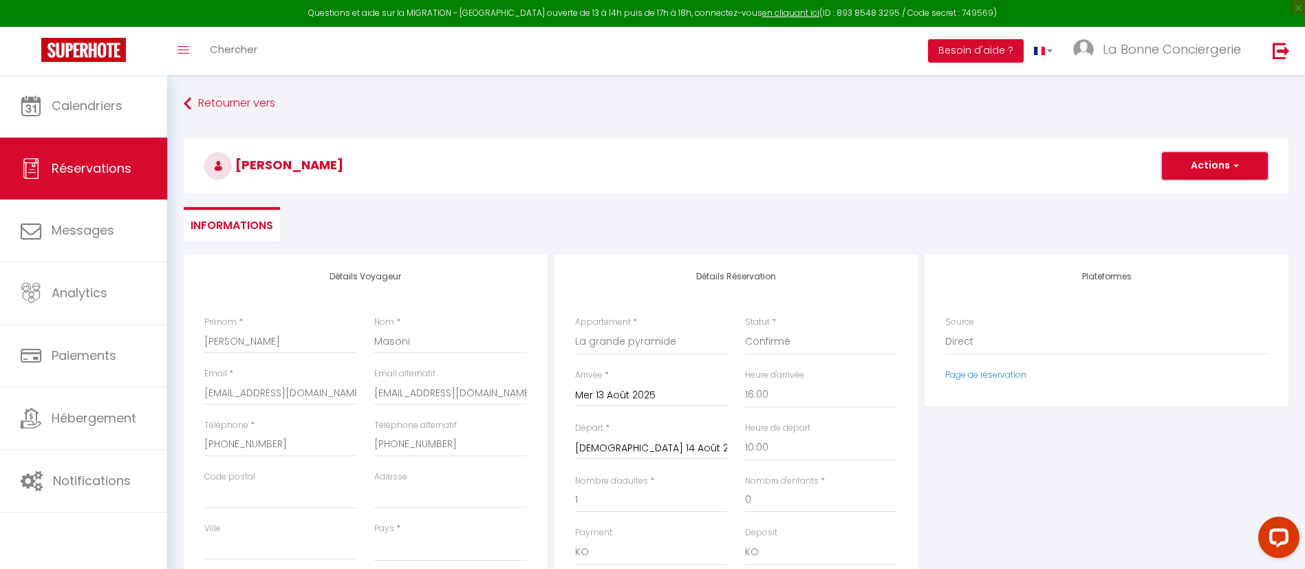
click at [1197, 170] on button "Actions" at bounding box center [1215, 166] width 106 height 28
click at [1182, 192] on link "Enregistrer" at bounding box center [1201, 196] width 109 height 18
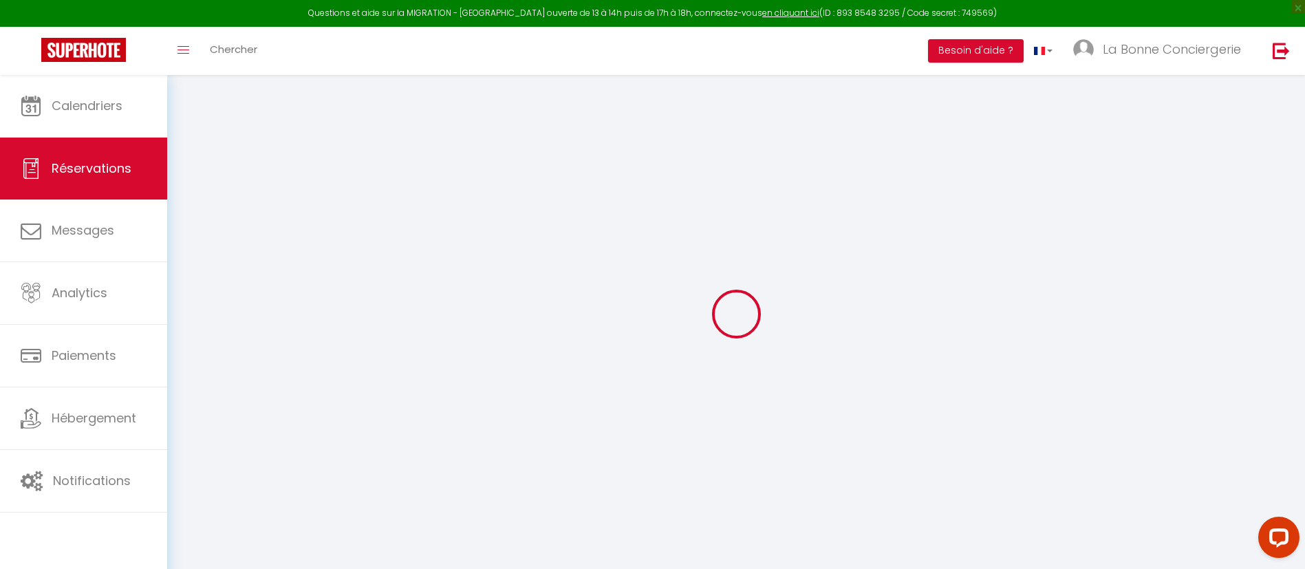
select select
checkbox input "false"
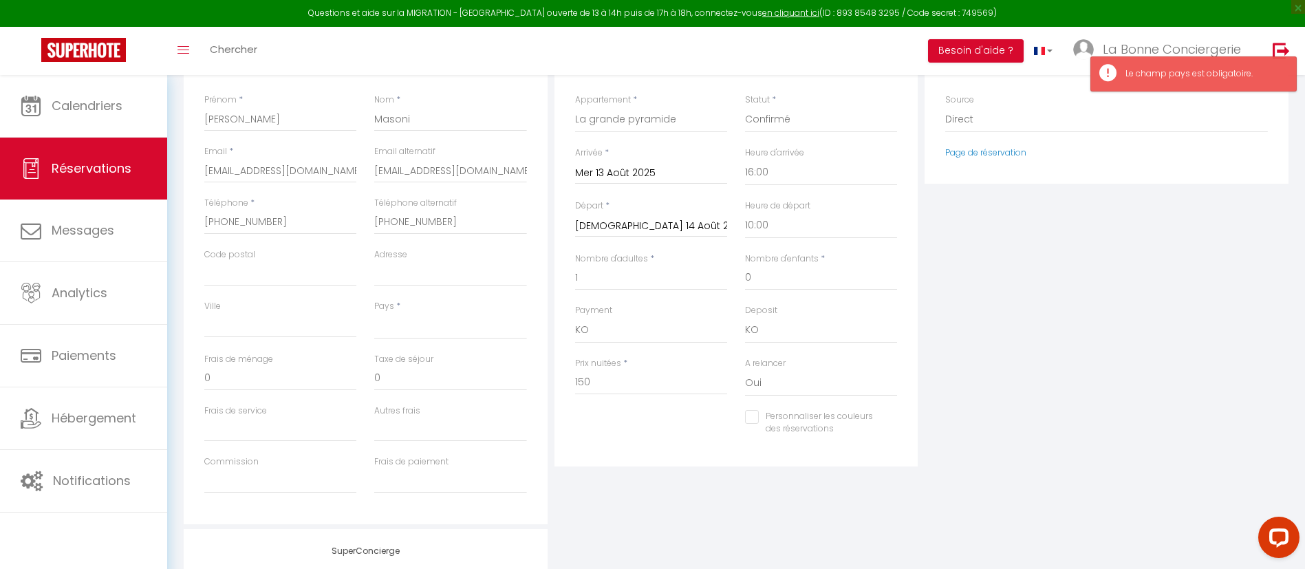
scroll to position [231, 0]
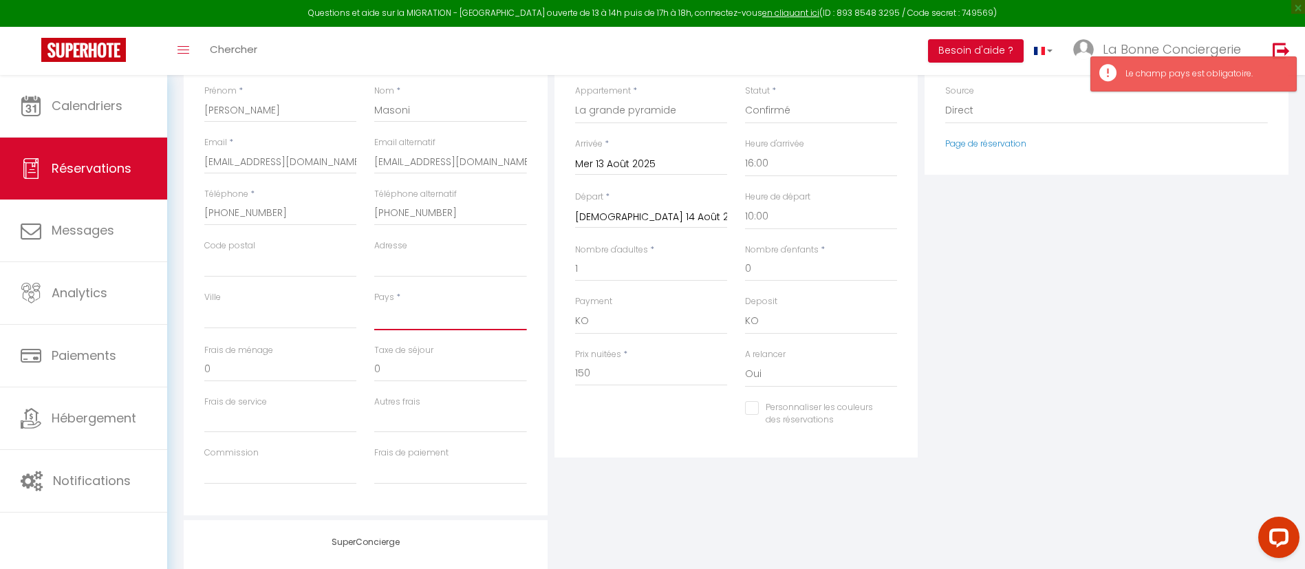
click at [392, 321] on select "[GEOGRAPHIC_DATA] [GEOGRAPHIC_DATA] [GEOGRAPHIC_DATA] [GEOGRAPHIC_DATA] [GEOGRA…" at bounding box center [450, 317] width 152 height 26
select select "FR"
click at [374, 304] on select "[GEOGRAPHIC_DATA] [GEOGRAPHIC_DATA] [GEOGRAPHIC_DATA] [GEOGRAPHIC_DATA] [GEOGRA…" at bounding box center [450, 317] width 152 height 26
checkbox input "false"
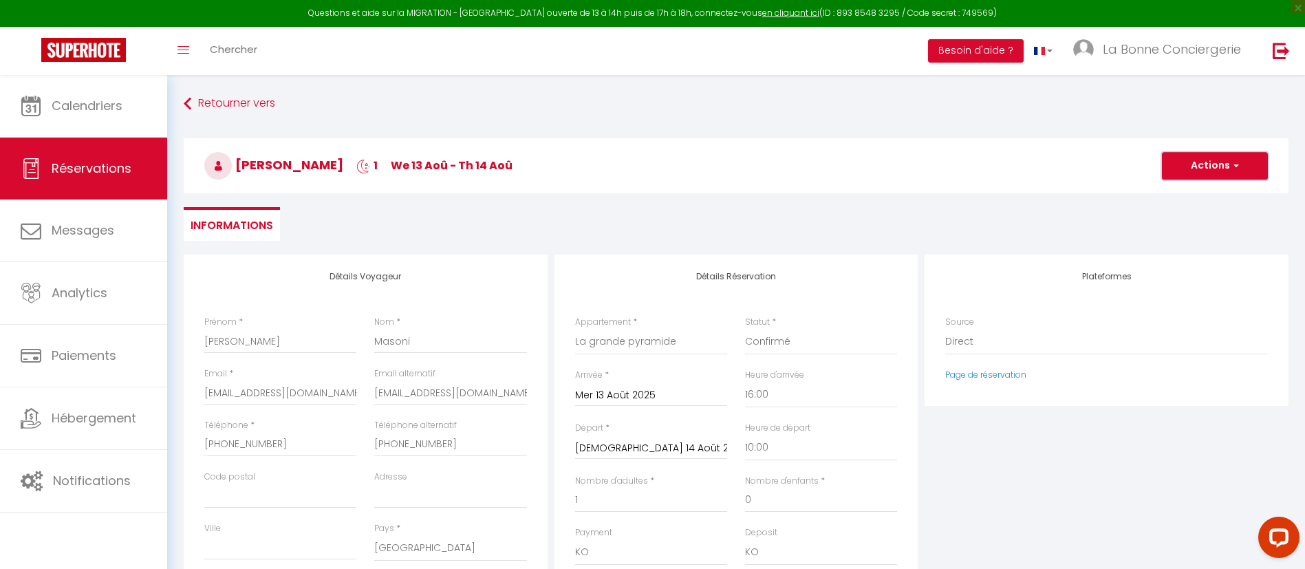
click at [1209, 175] on button "Actions" at bounding box center [1215, 166] width 106 height 28
click at [1198, 185] on ul "Enregistrer" at bounding box center [1201, 196] width 110 height 26
click at [1193, 164] on button "Actions" at bounding box center [1215, 166] width 106 height 28
click at [1182, 197] on link "Enregistrer" at bounding box center [1201, 196] width 109 height 18
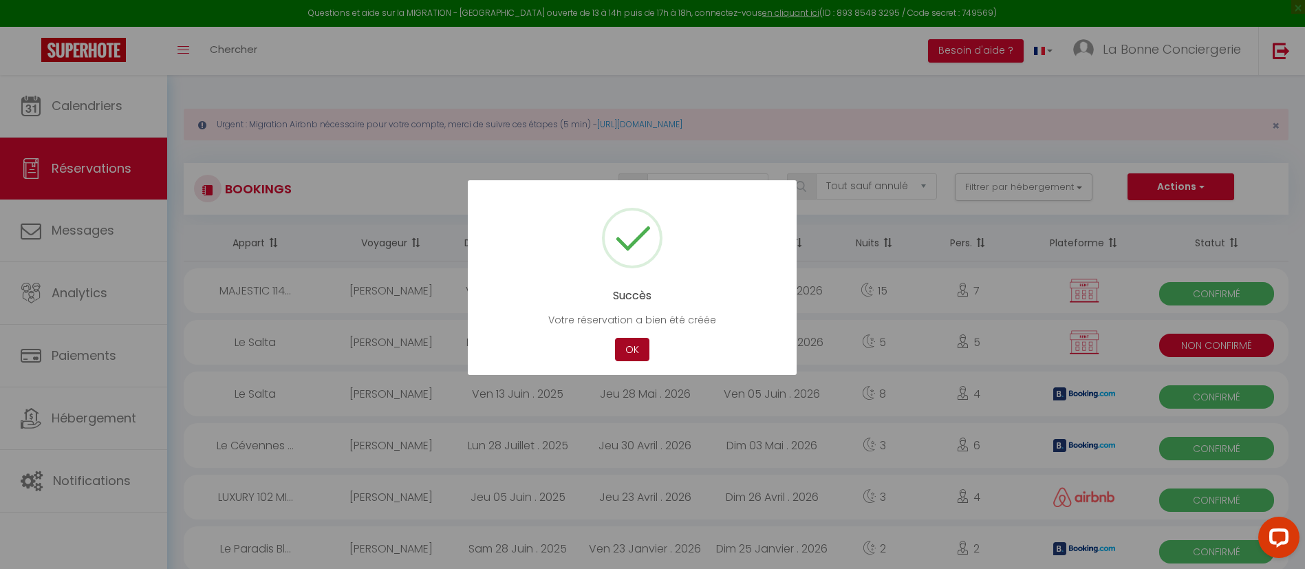
click at [628, 340] on button "OK" at bounding box center [632, 350] width 34 height 24
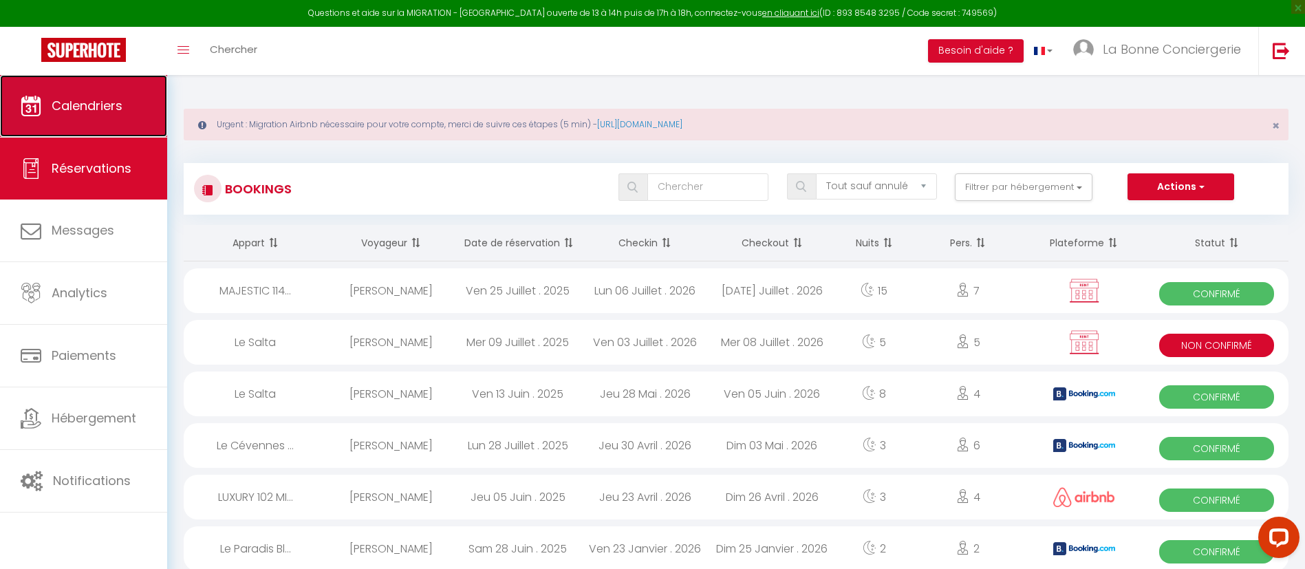
click at [63, 114] on link "Calendriers" at bounding box center [83, 106] width 167 height 62
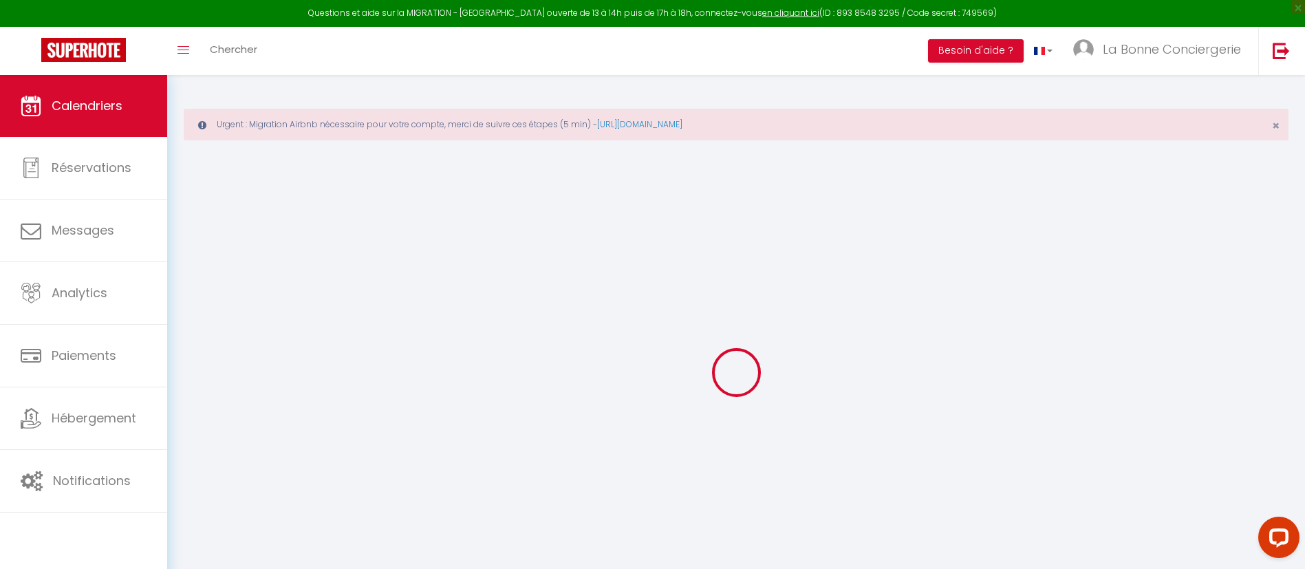
select select
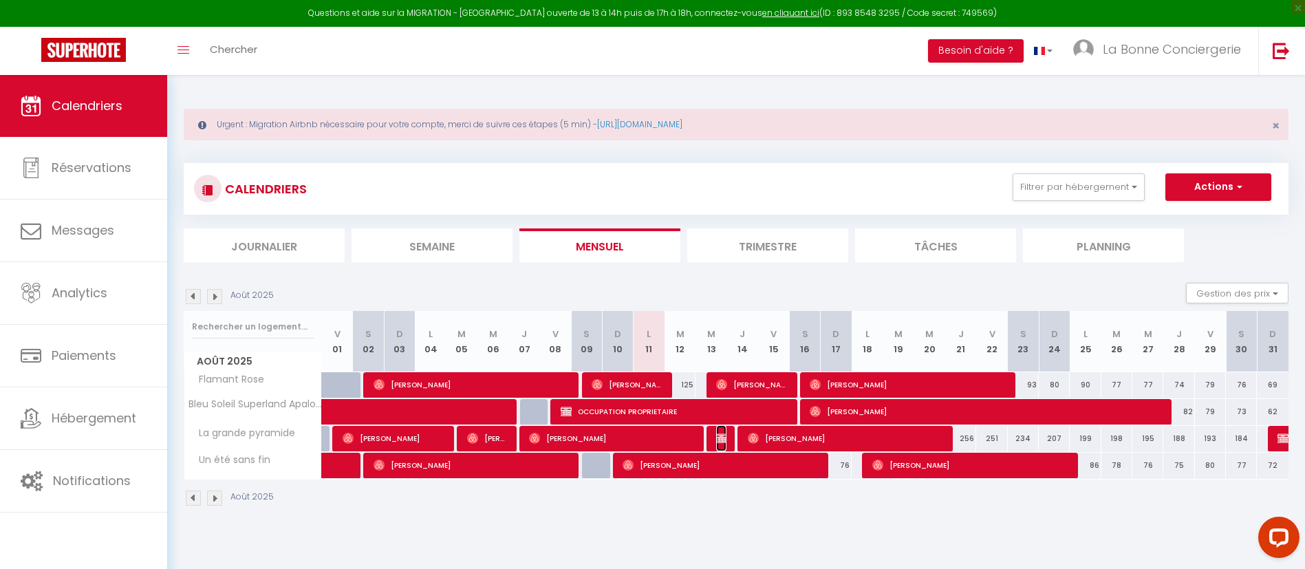
click at [726, 435] on img at bounding box center [721, 438] width 11 height 11
select select "OK"
select select "KO"
select select "0"
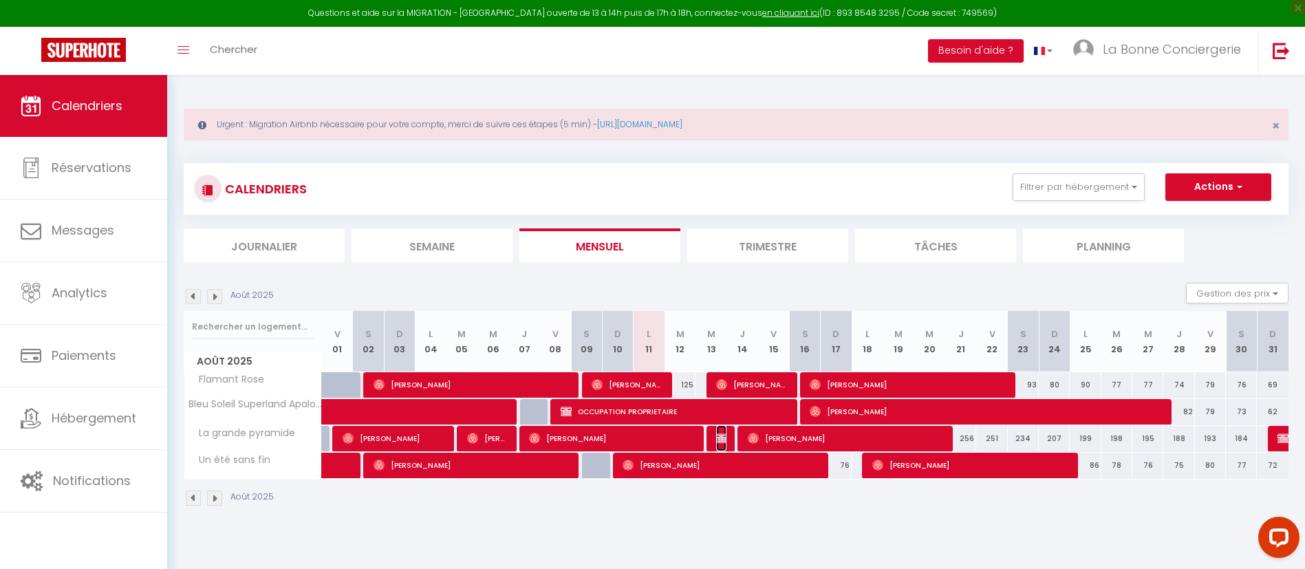
select select "1"
select select
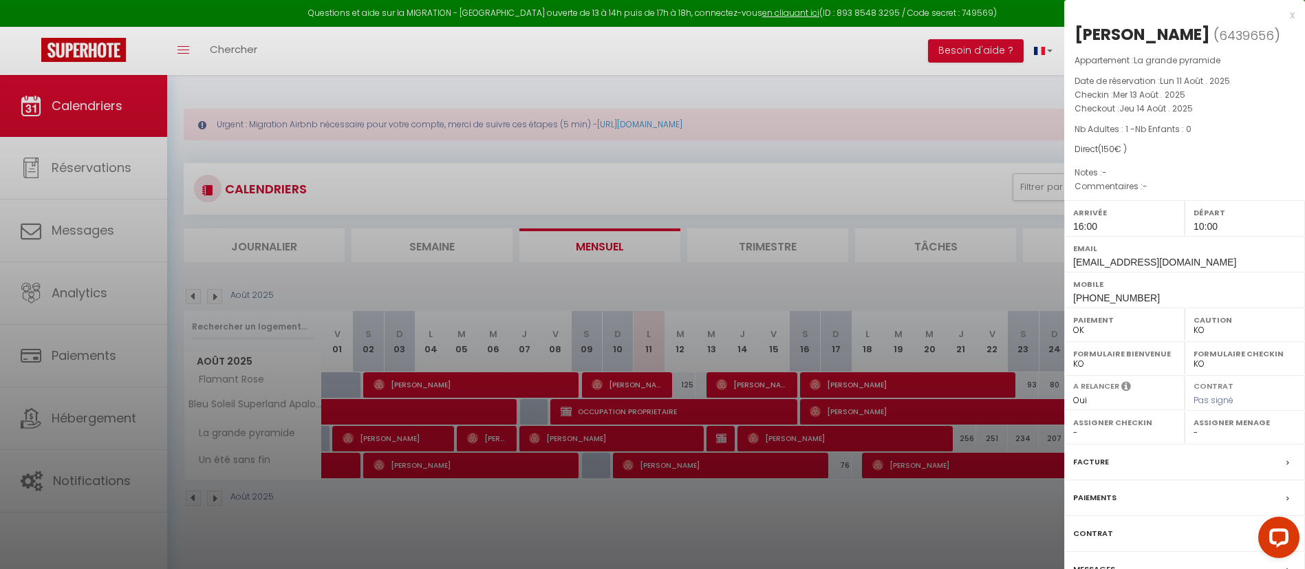
click at [1098, 499] on label "Paiements" at bounding box center [1094, 497] width 43 height 14
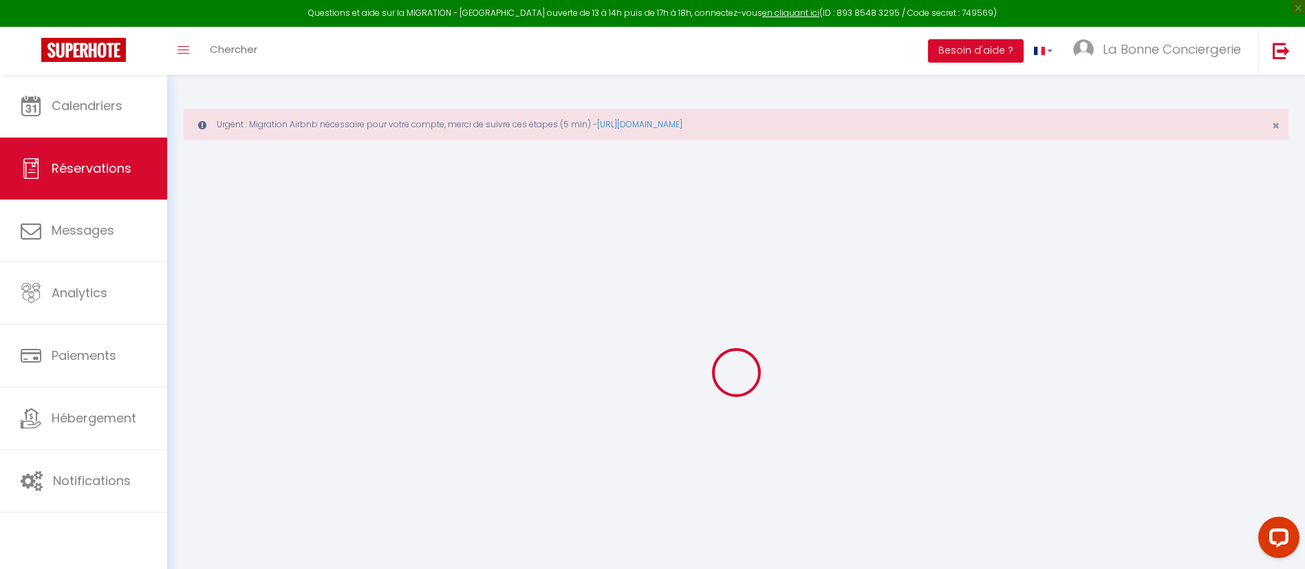
select select
checkbox input "false"
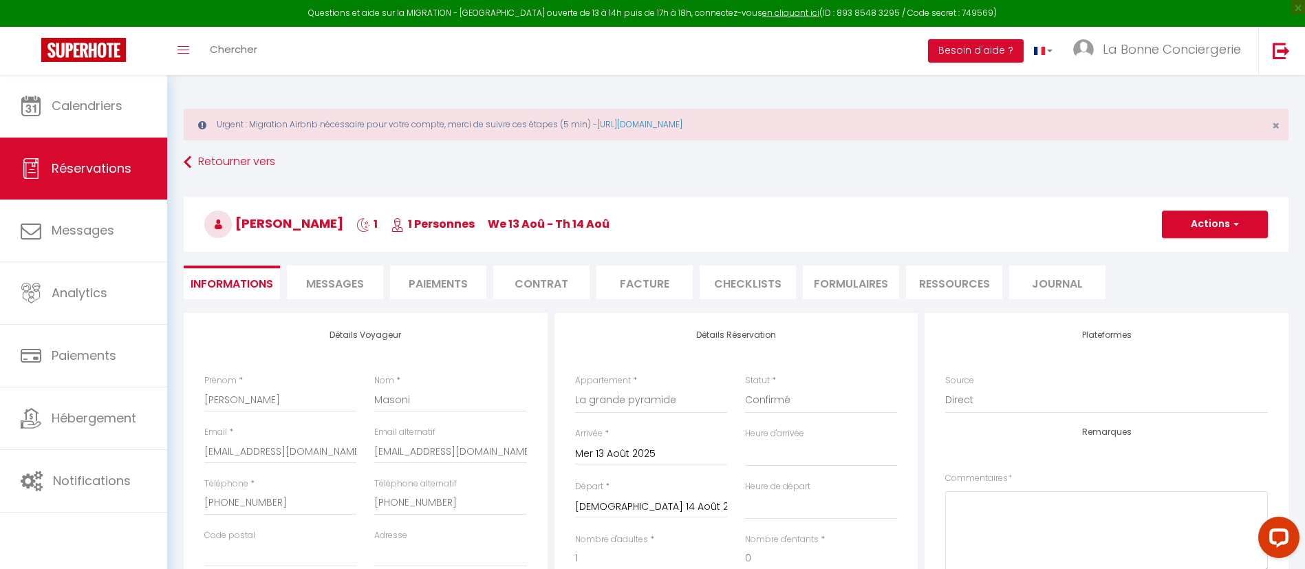
select select
checkbox input "false"
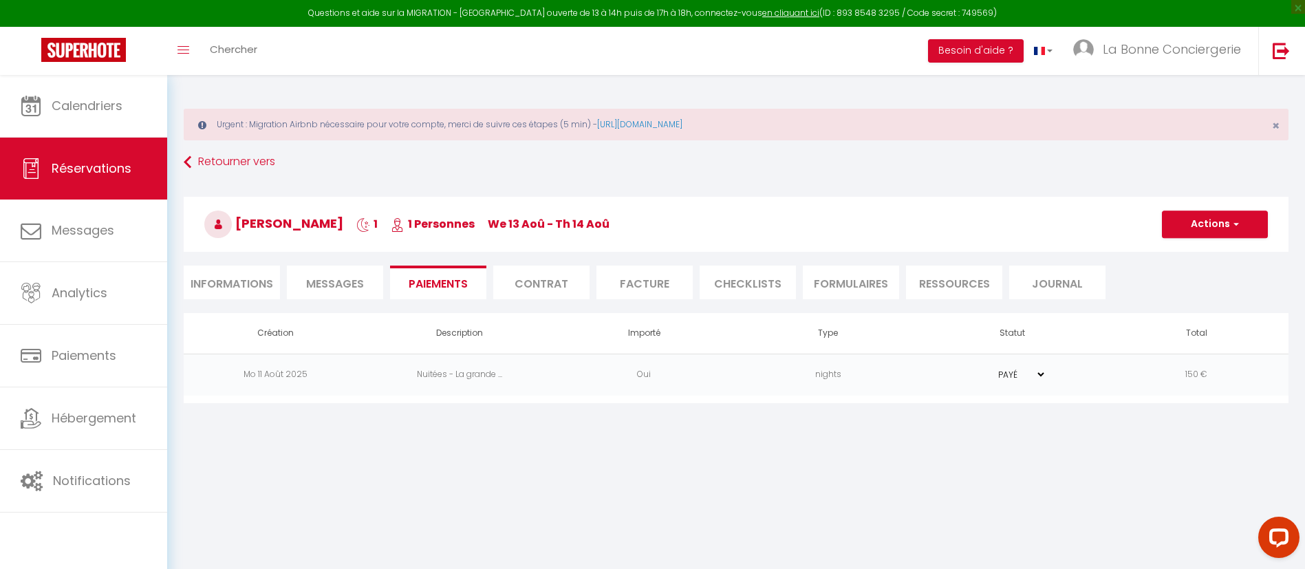
click at [597, 278] on li "Facture" at bounding box center [644, 283] width 96 height 34
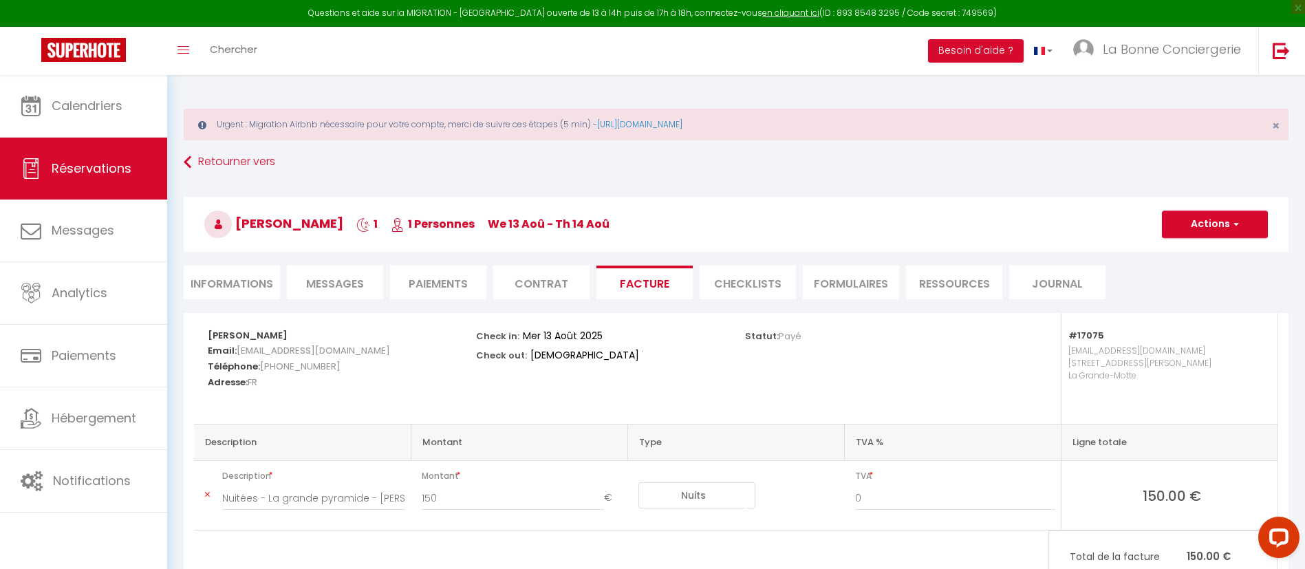
click at [574, 279] on li "Contrat" at bounding box center [541, 283] width 96 height 34
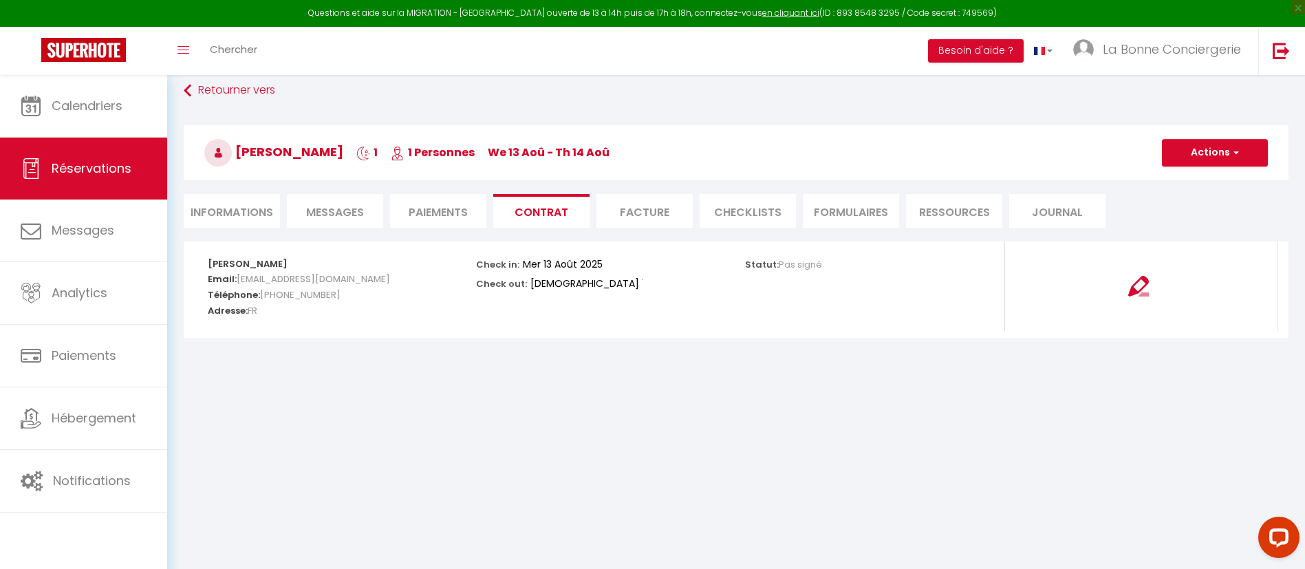
scroll to position [72, 0]
click at [369, 205] on li "Messages" at bounding box center [335, 210] width 96 height 34
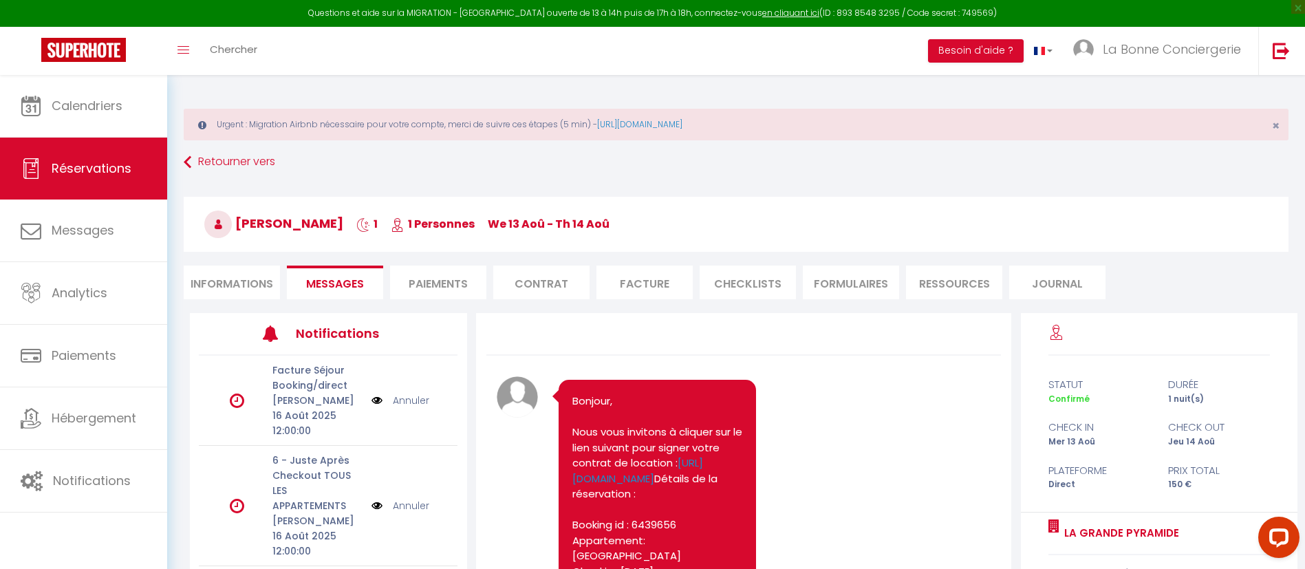
click at [237, 310] on div "Retourner vers [PERSON_NAME] 1 1 Personnes We 13 Aoû - Th 14 Aoû Actions Enregi…" at bounding box center [736, 231] width 1123 height 163
click at [228, 302] on div "Retourner vers [PERSON_NAME] 1 1 Personnes We 13 Aoû - Th 14 Aoû Actions Enregi…" at bounding box center [736, 231] width 1123 height 163
click at [195, 264] on div "Retourner vers [PERSON_NAME] 1 1 Personnes We 13 Aoû - Th 14 Aoû Actions Enregi…" at bounding box center [736, 231] width 1123 height 163
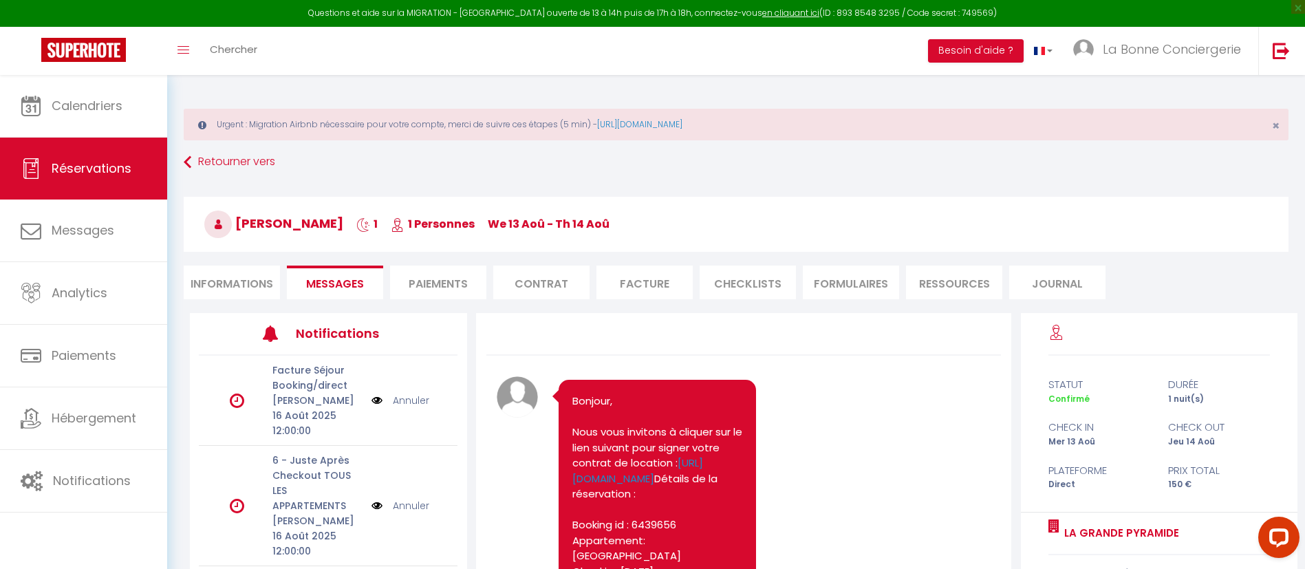
click at [217, 299] on div "Retourner vers [PERSON_NAME] 1 1 Personnes We 13 Aoû - Th 14 Aoû Actions Enregi…" at bounding box center [736, 231] width 1123 height 163
click at [213, 286] on li "Informations" at bounding box center [232, 283] width 96 height 34
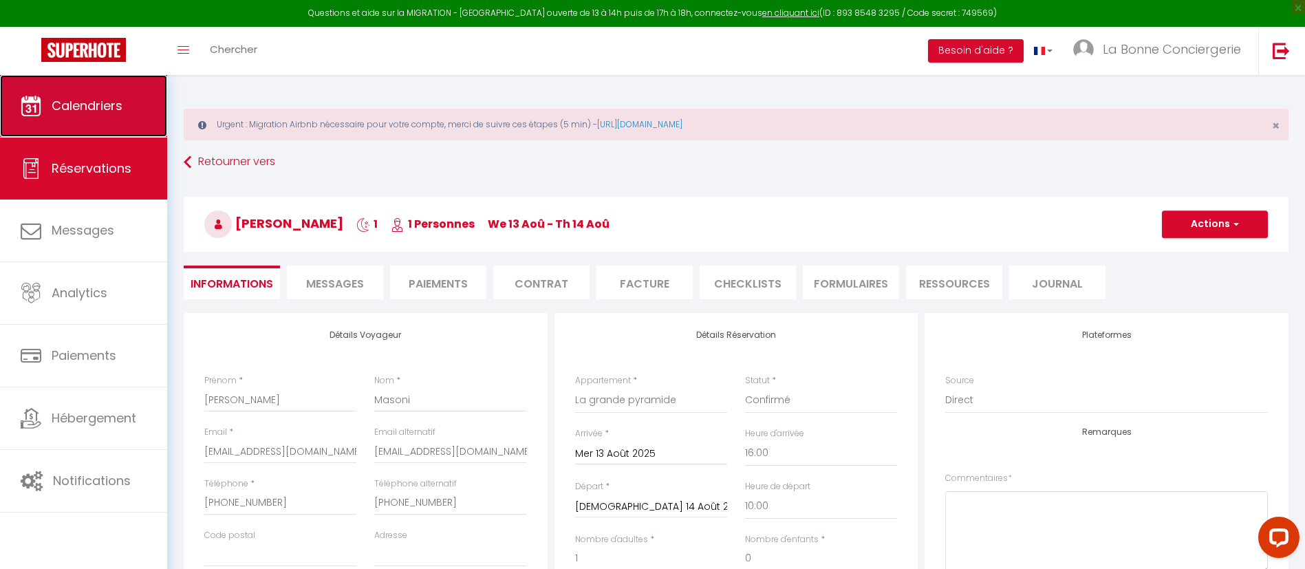
click at [140, 116] on link "Calendriers" at bounding box center [83, 106] width 167 height 62
